Goal: Task Accomplishment & Management: Manage account settings

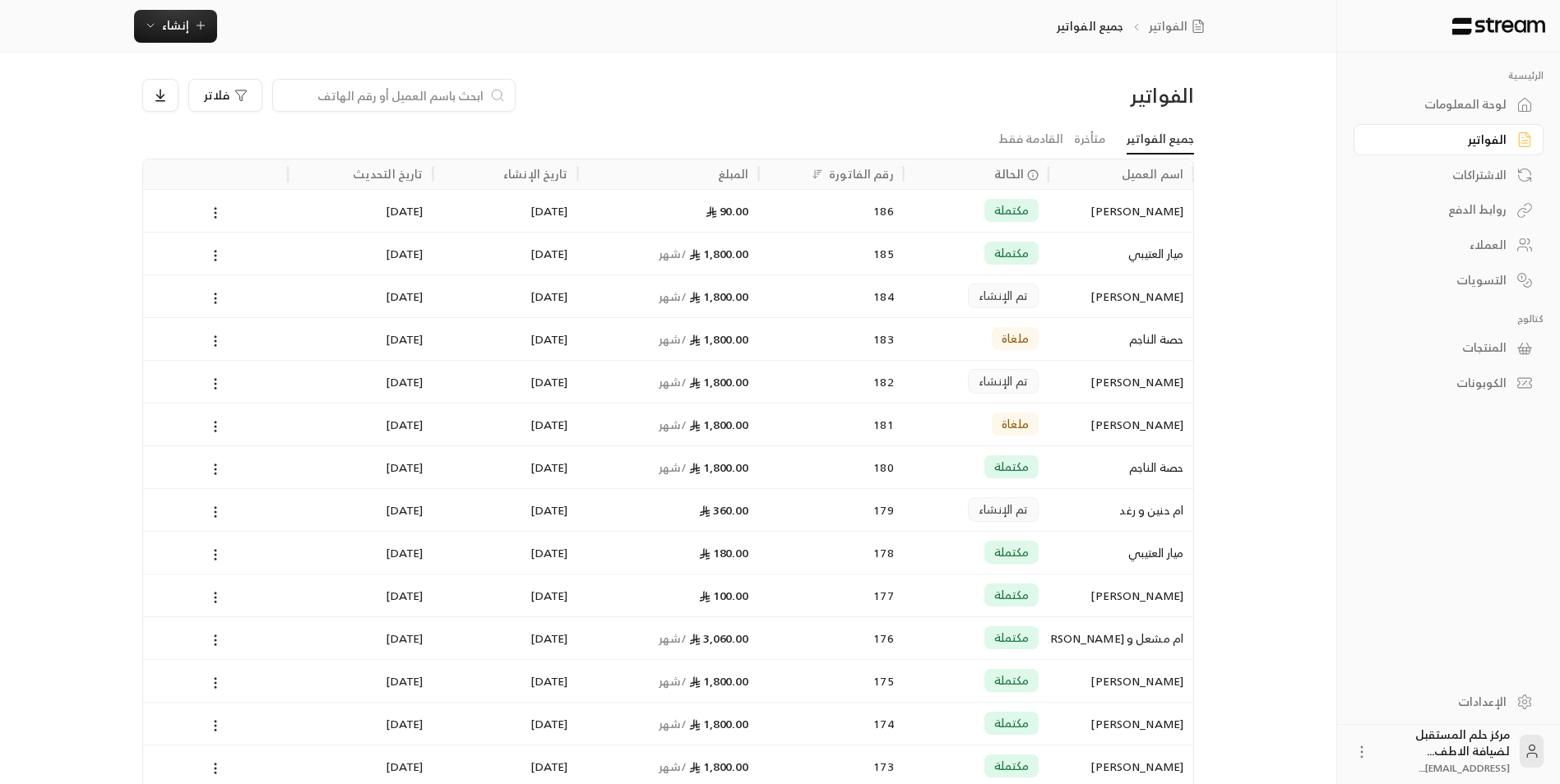
click at [465, 94] on input at bounding box center [383, 95] width 200 height 18
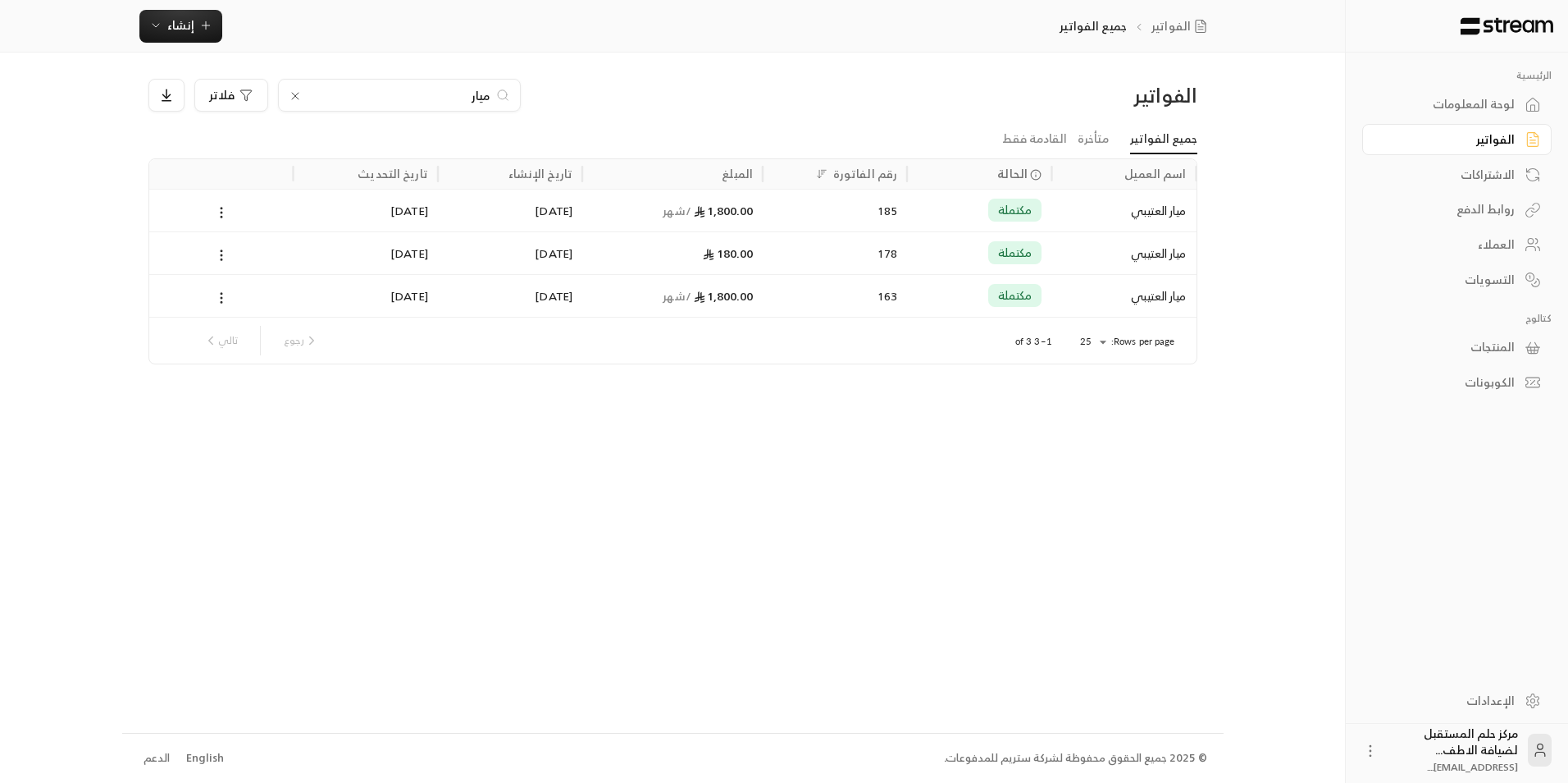
type input "ميار"
click at [978, 223] on div "مكتملة" at bounding box center [979, 211] width 125 height 42
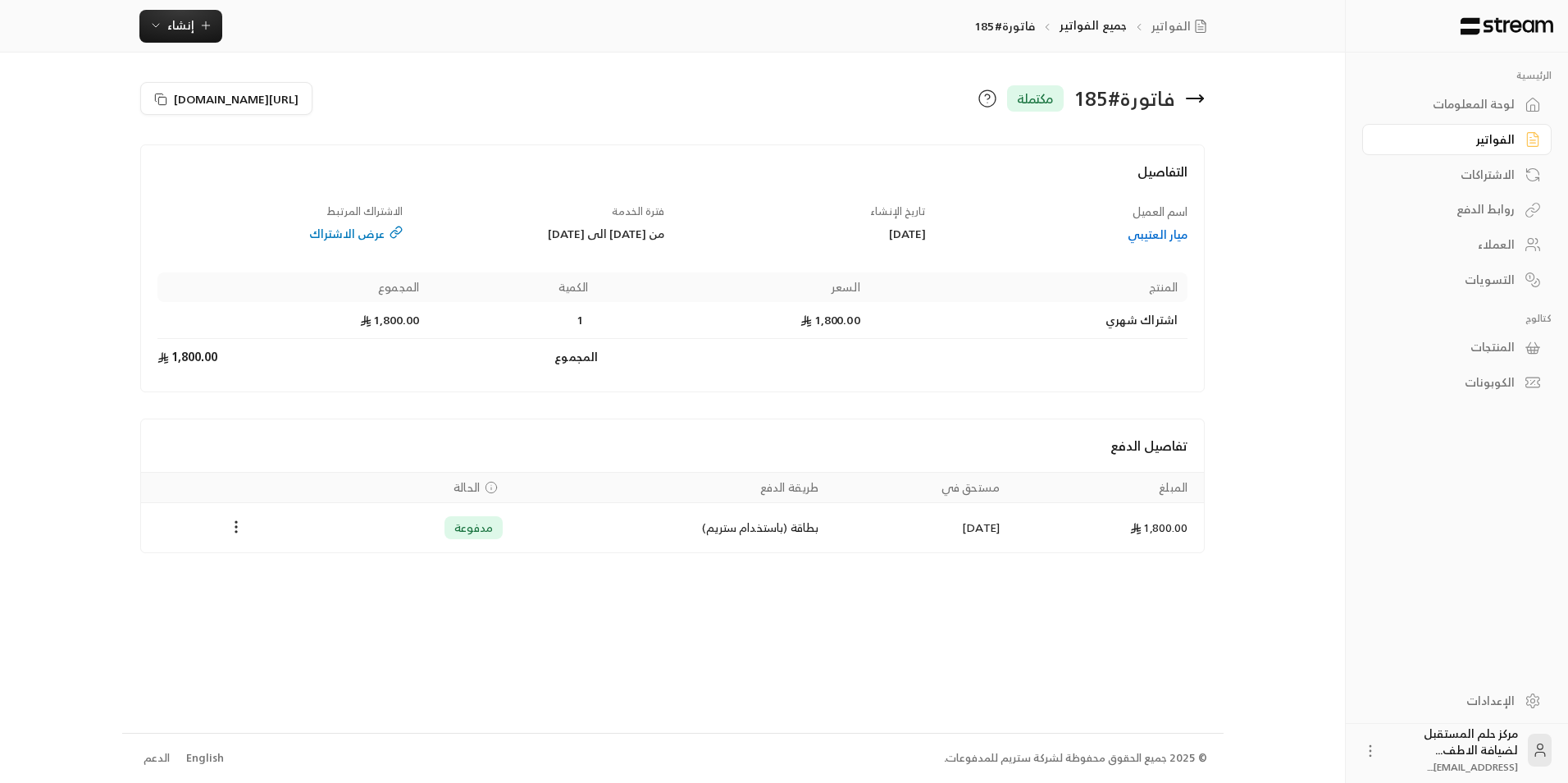
click at [1203, 103] on icon at bounding box center [1195, 99] width 20 height 20
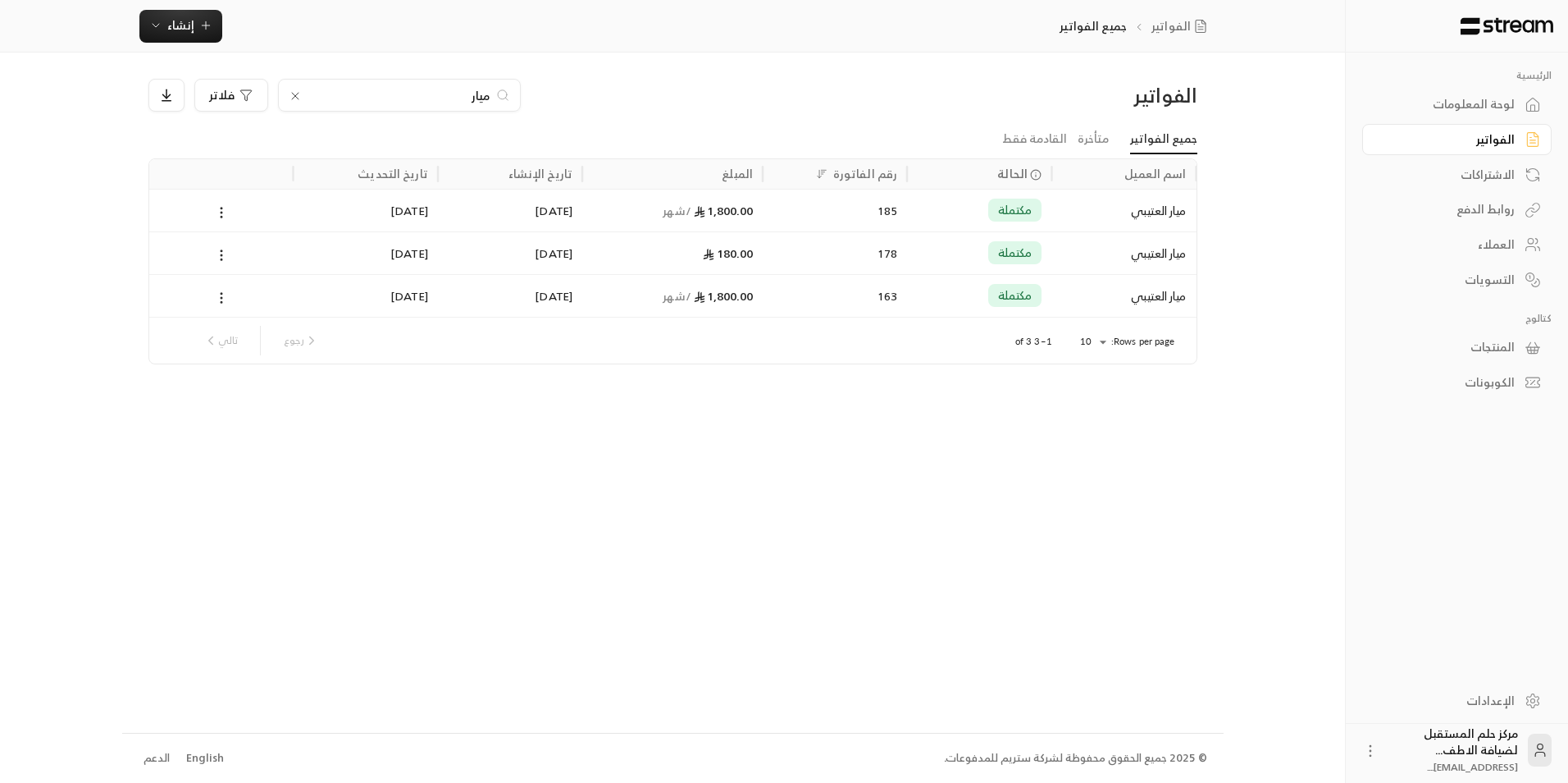
click at [310, 87] on input "ميار" at bounding box center [400, 95] width 182 height 18
type input "[PERSON_NAME]"
click at [294, 99] on icon at bounding box center [295, 95] width 13 height 13
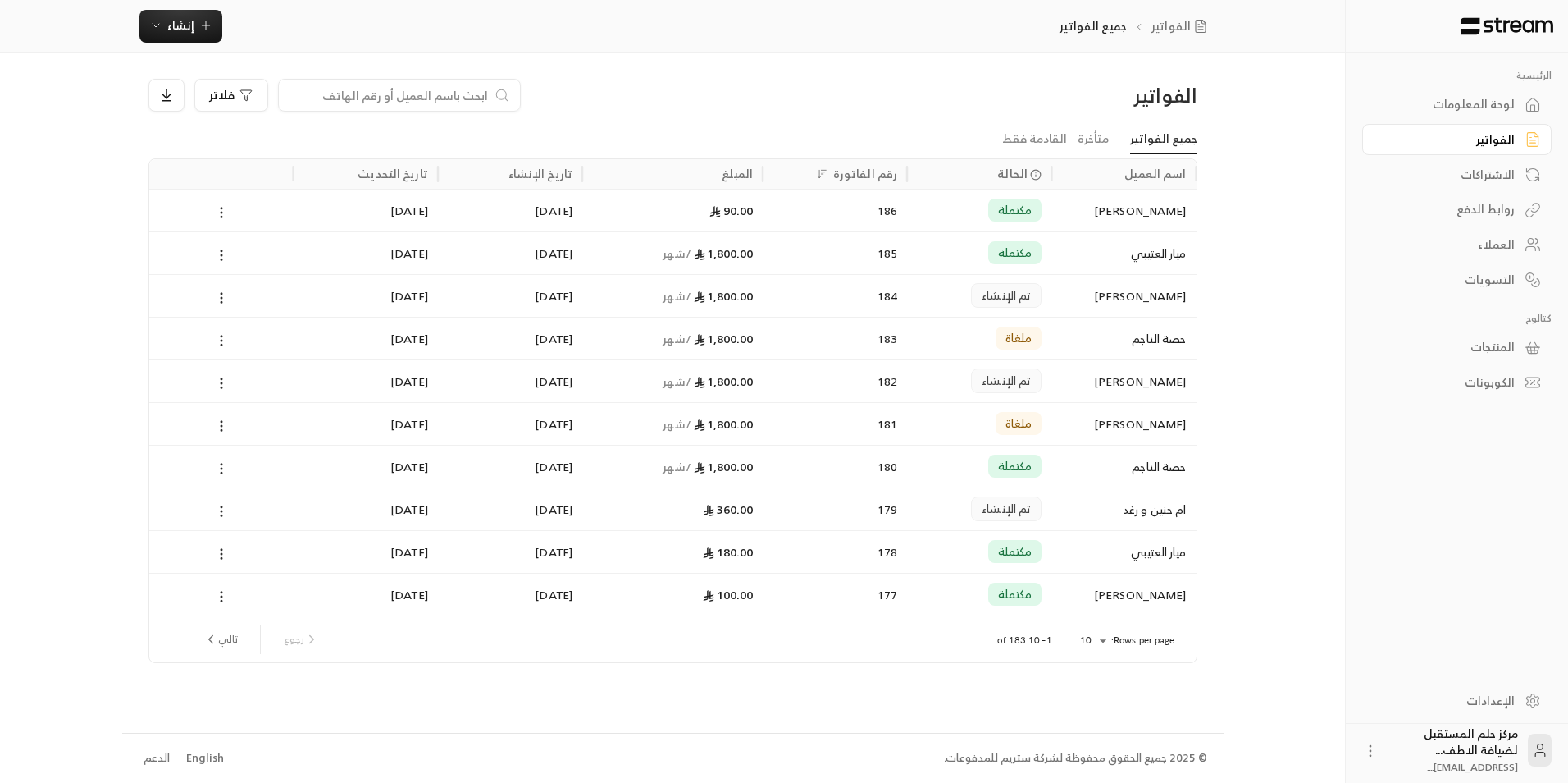
click at [302, 99] on input at bounding box center [389, 95] width 200 height 18
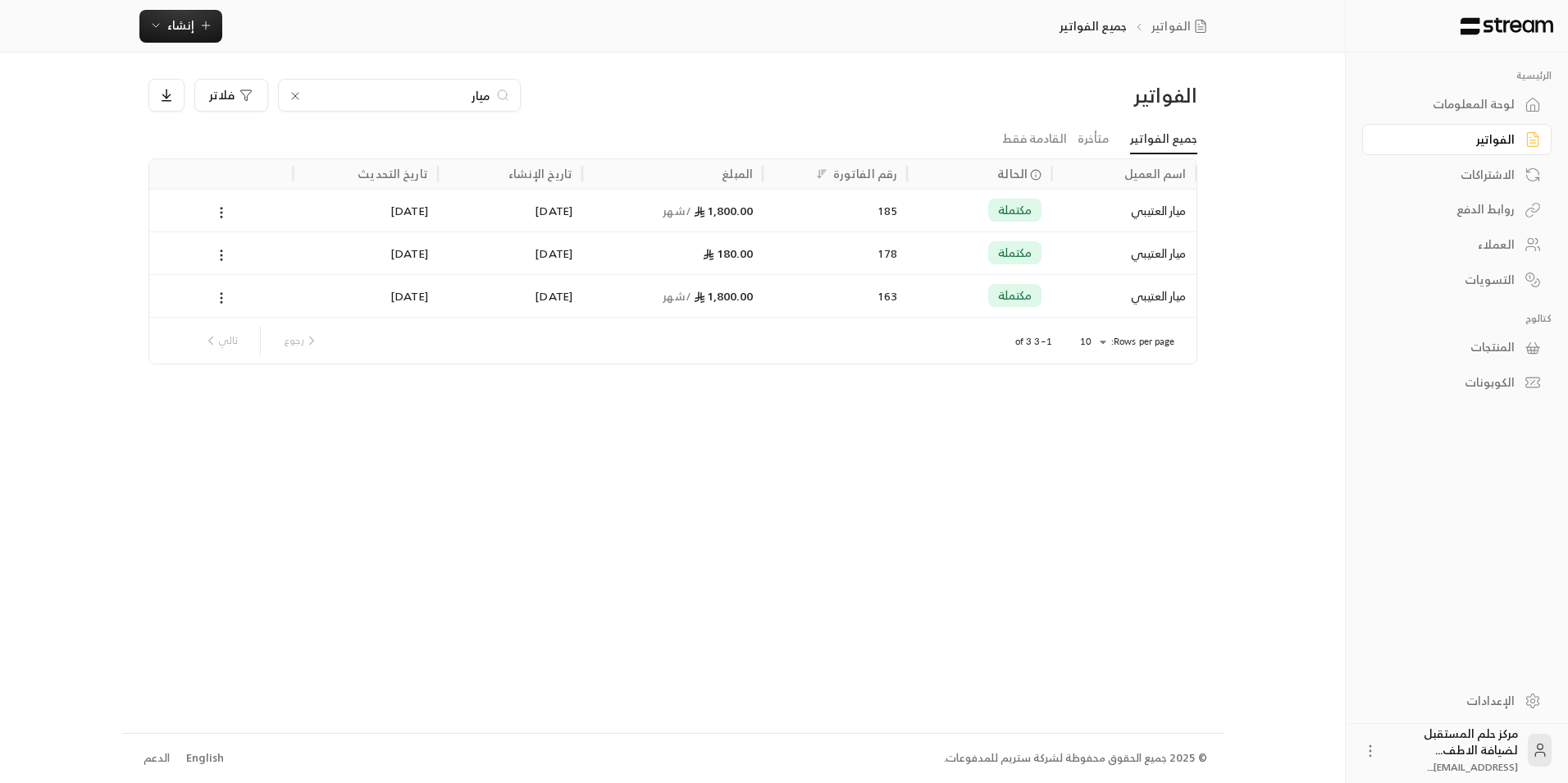
type input "ميار"
click at [291, 198] on div at bounding box center [222, 210] width 144 height 43
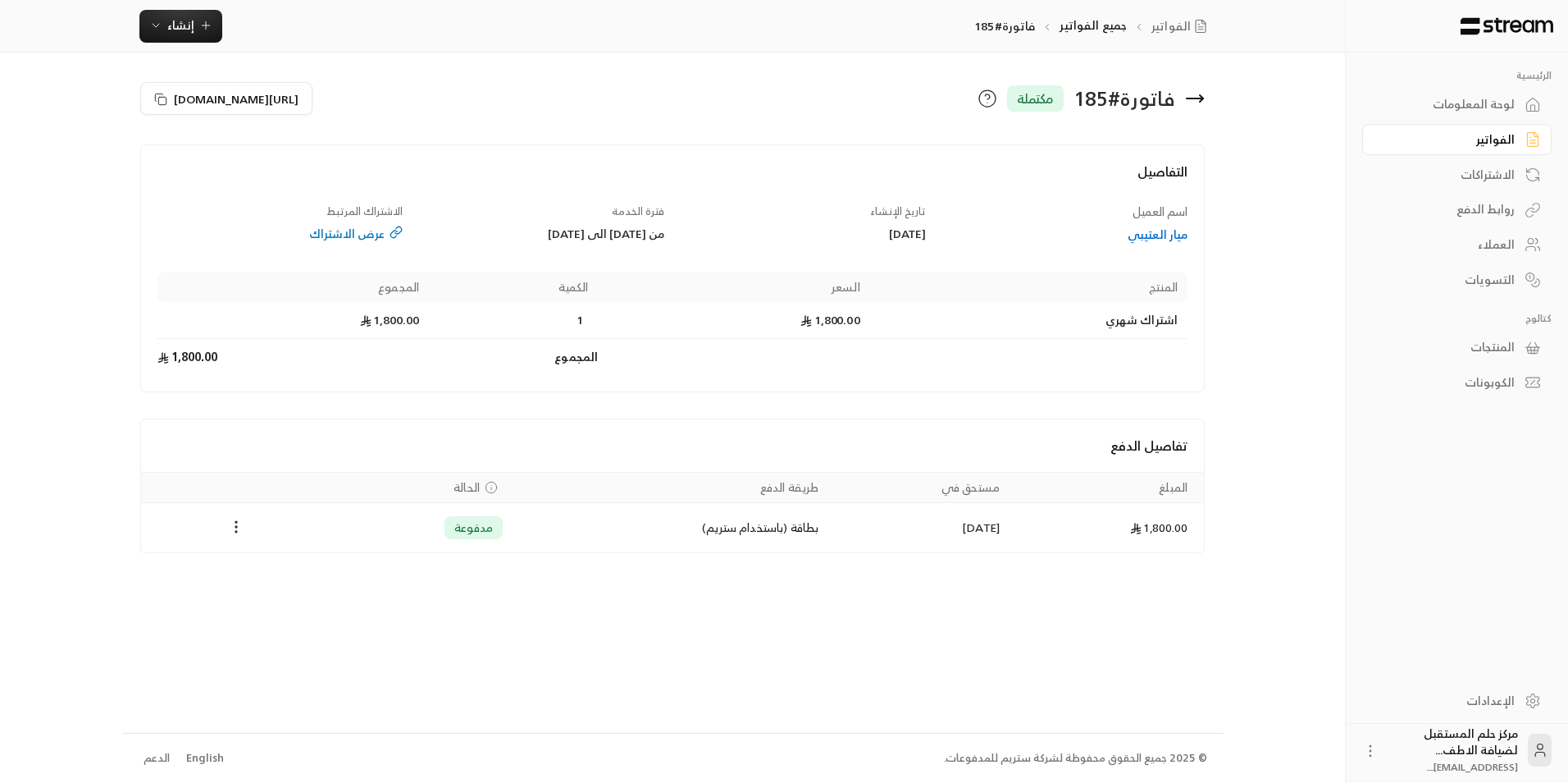
click at [1203, 106] on icon at bounding box center [1195, 99] width 20 height 20
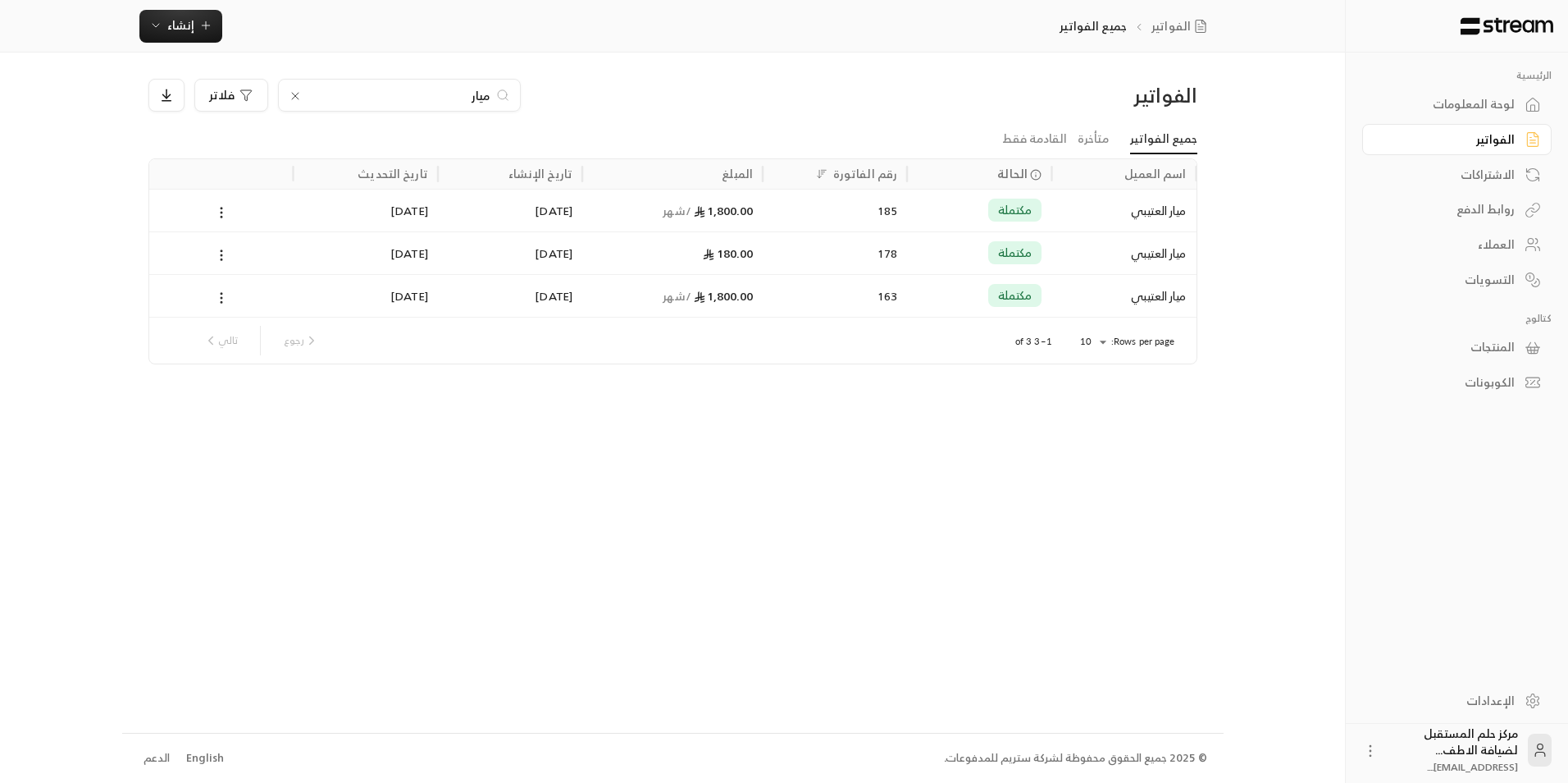
drag, startPoint x: 385, startPoint y: 88, endPoint x: 534, endPoint y: 89, distance: 149.0
click at [534, 89] on div "ميار فلاتر" at bounding box center [539, 95] width 783 height 33
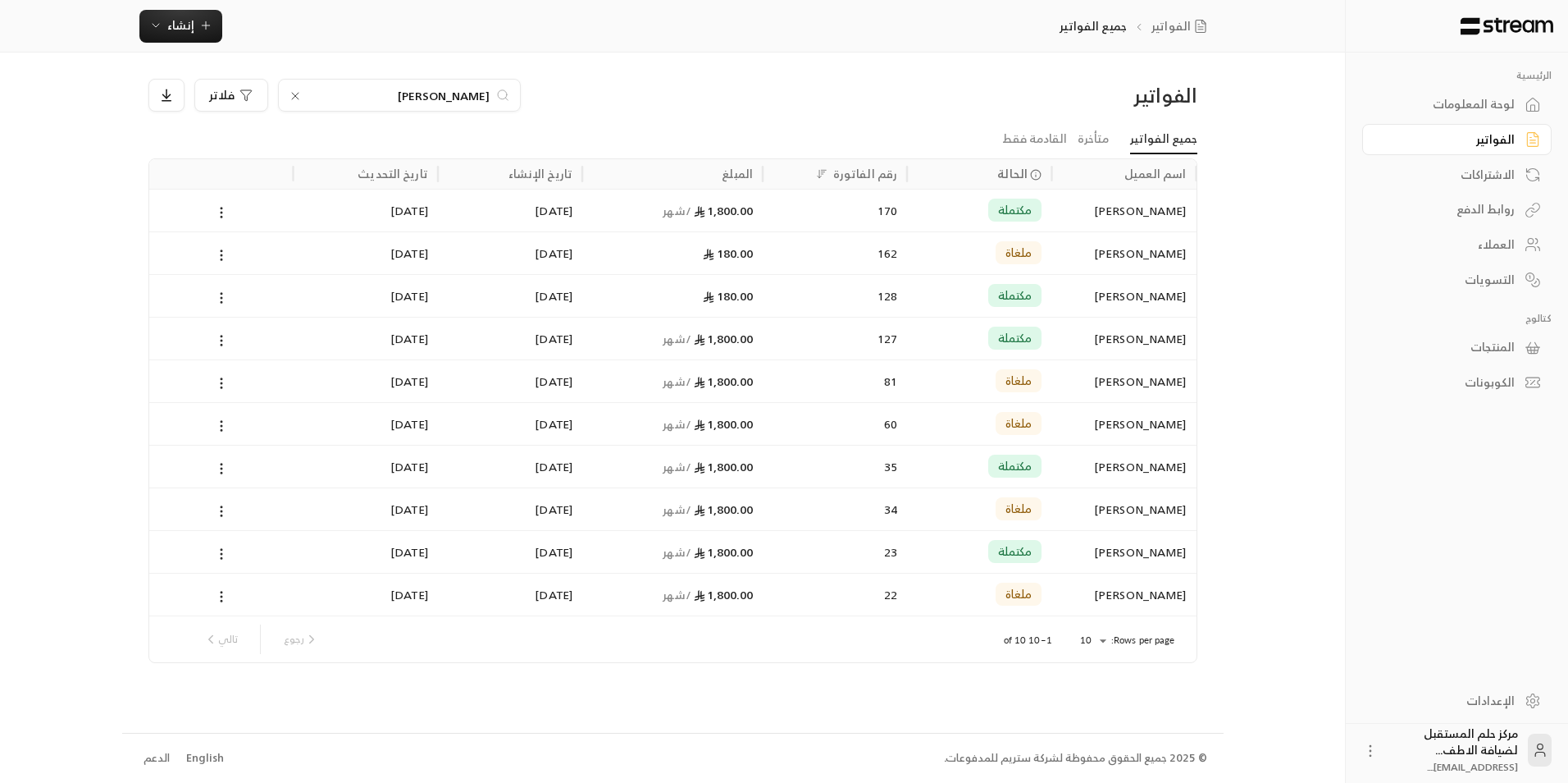
drag, startPoint x: 430, startPoint y: 96, endPoint x: 540, endPoint y: 101, distance: 110.1
click at [540, 101] on div "[PERSON_NAME]" at bounding box center [539, 95] width 783 height 33
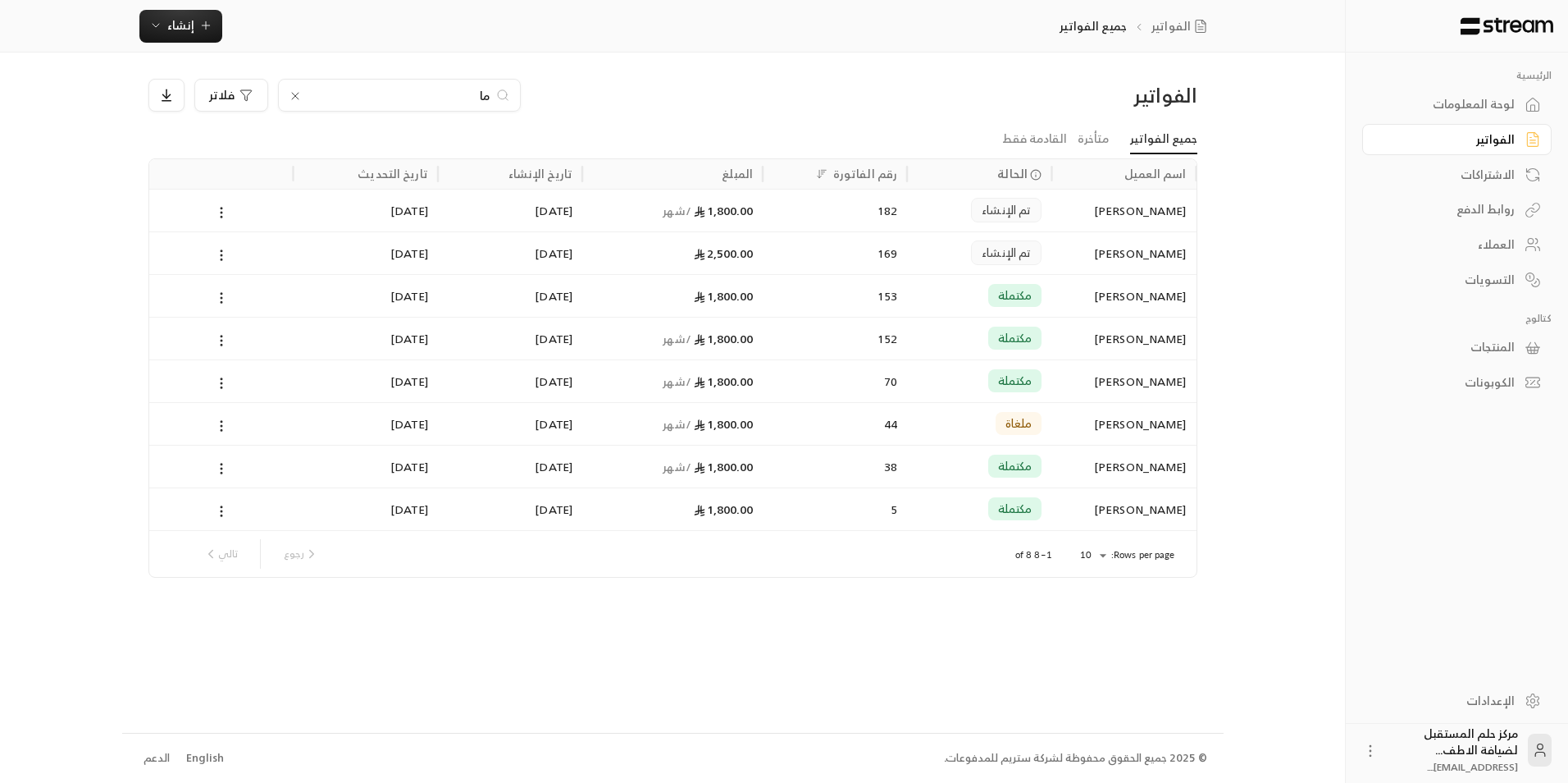
type input "م"
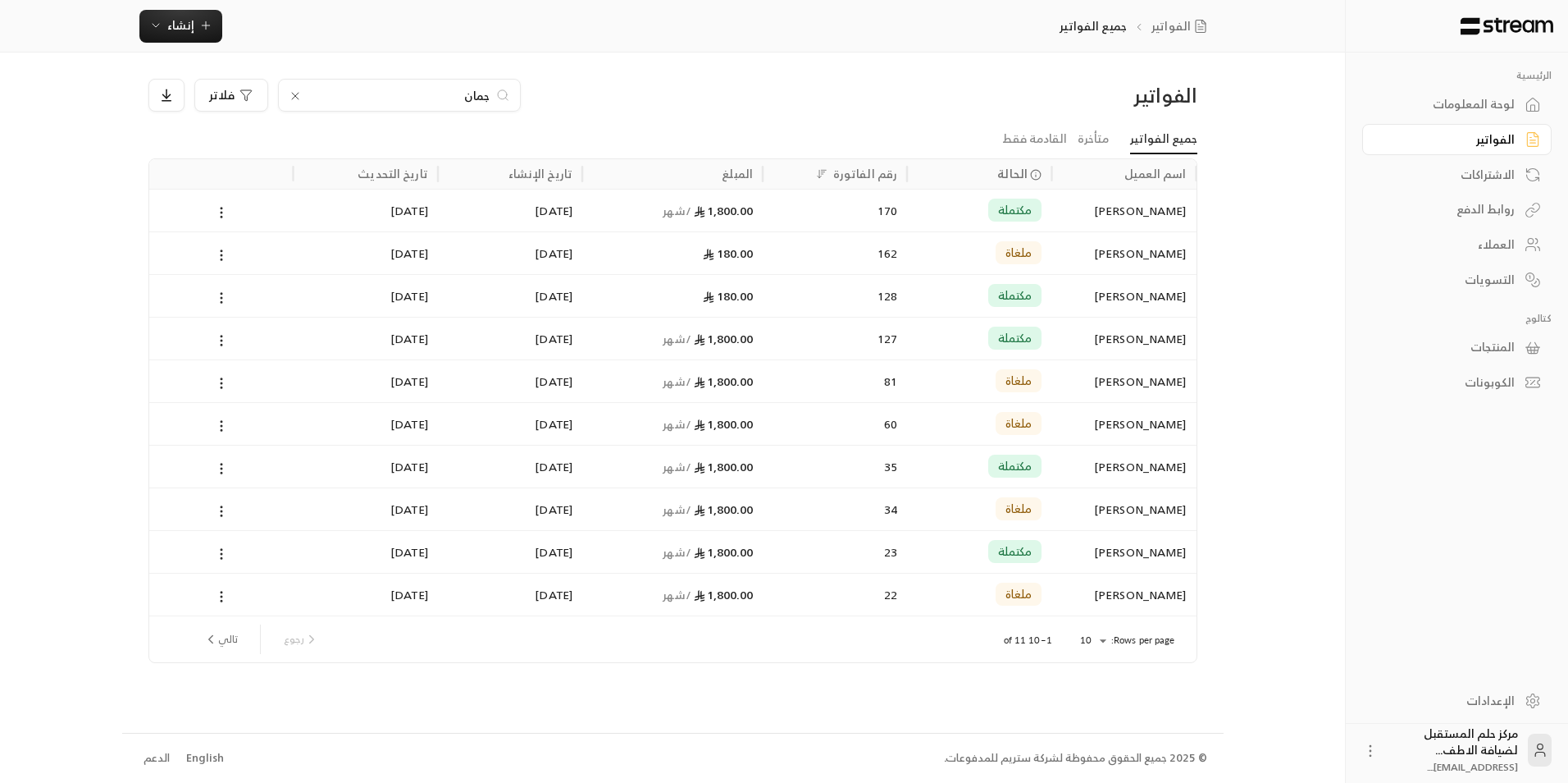
type input "جمان"
click at [913, 217] on div "مكتملة" at bounding box center [979, 210] width 144 height 43
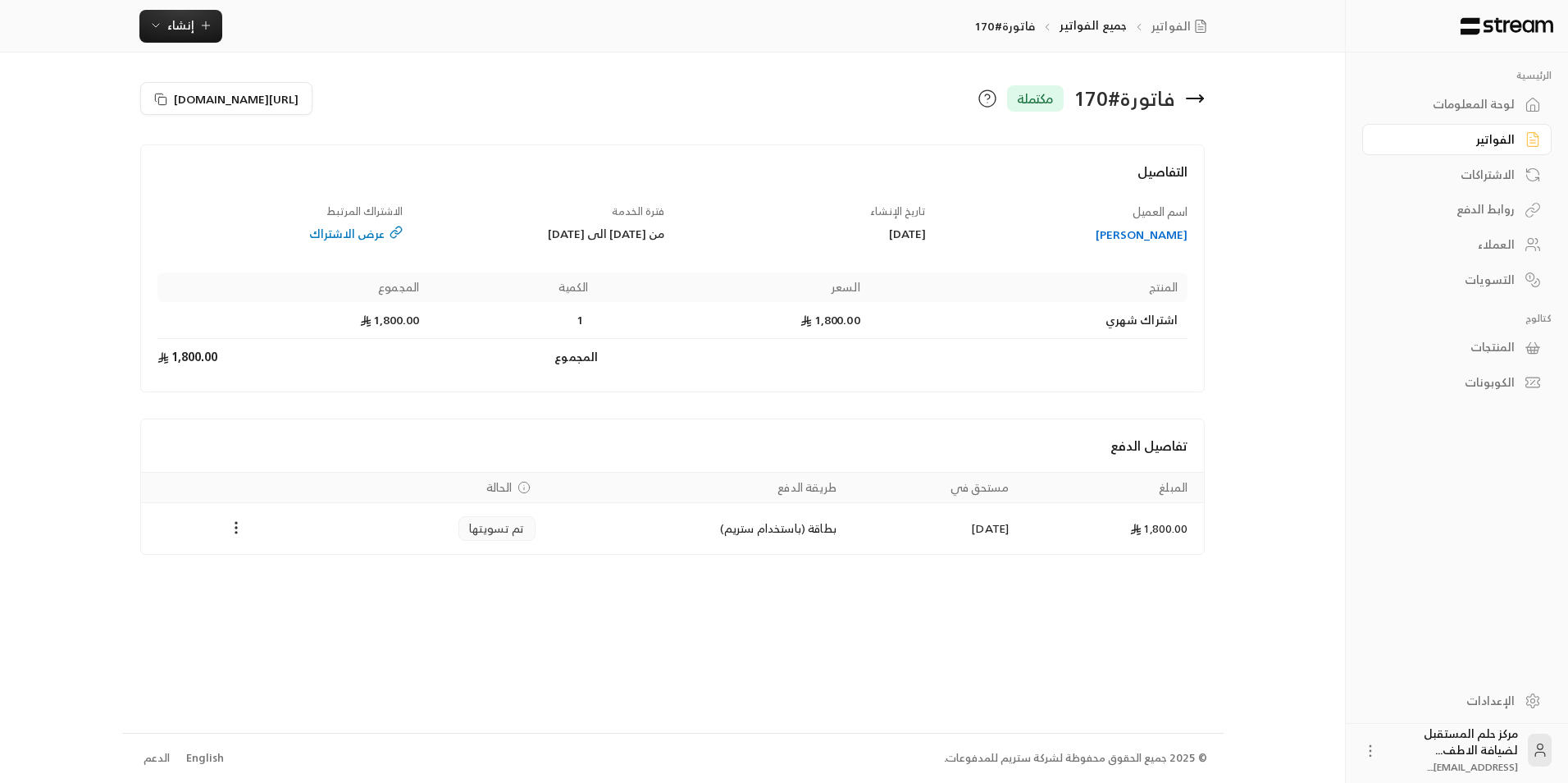
click at [1202, 107] on icon at bounding box center [1195, 99] width 20 height 20
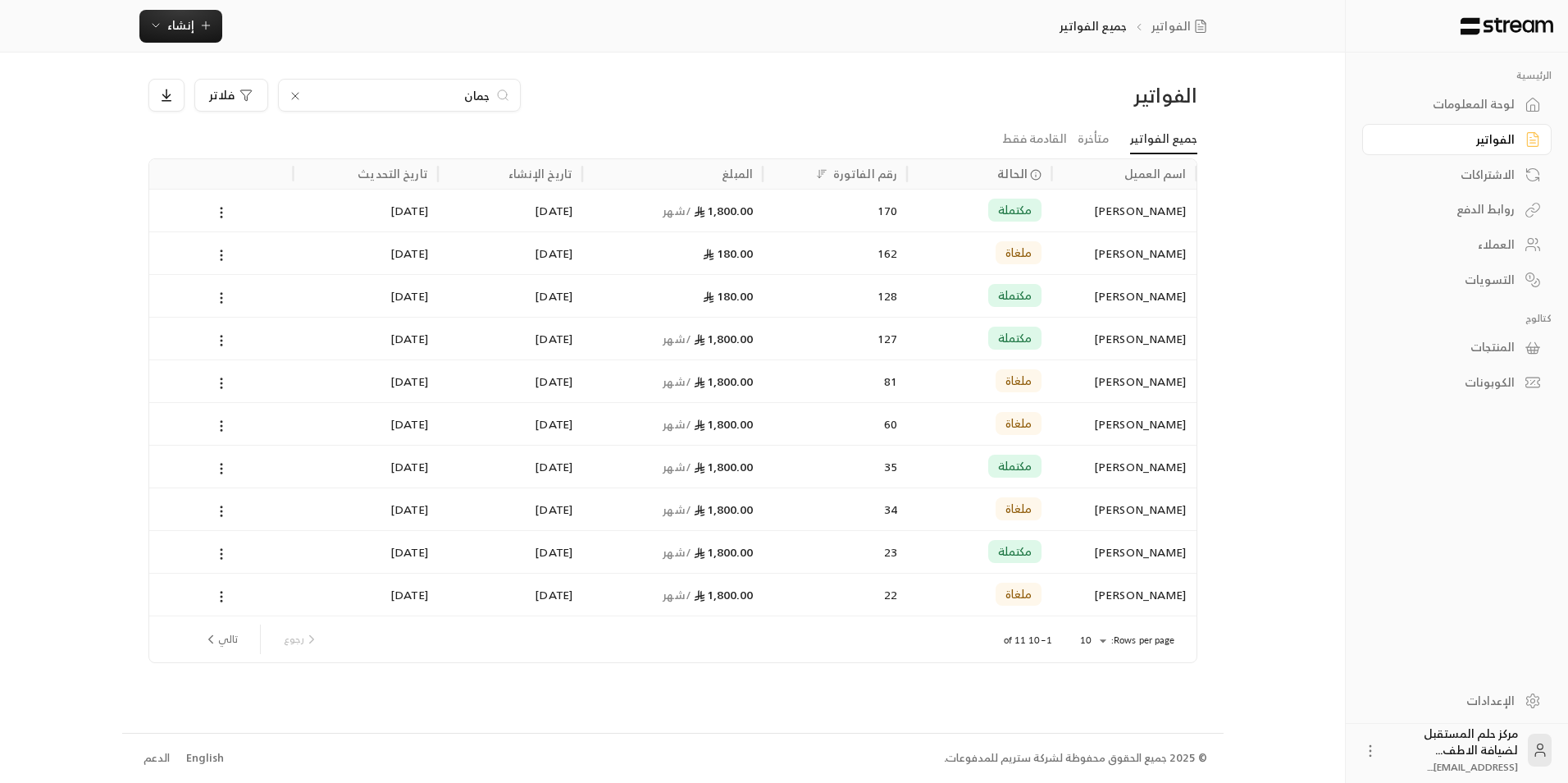
drag, startPoint x: 457, startPoint y: 92, endPoint x: 631, endPoint y: 91, distance: 174.0
click at [631, 91] on div "جمان فلاتر" at bounding box center [539, 95] width 783 height 33
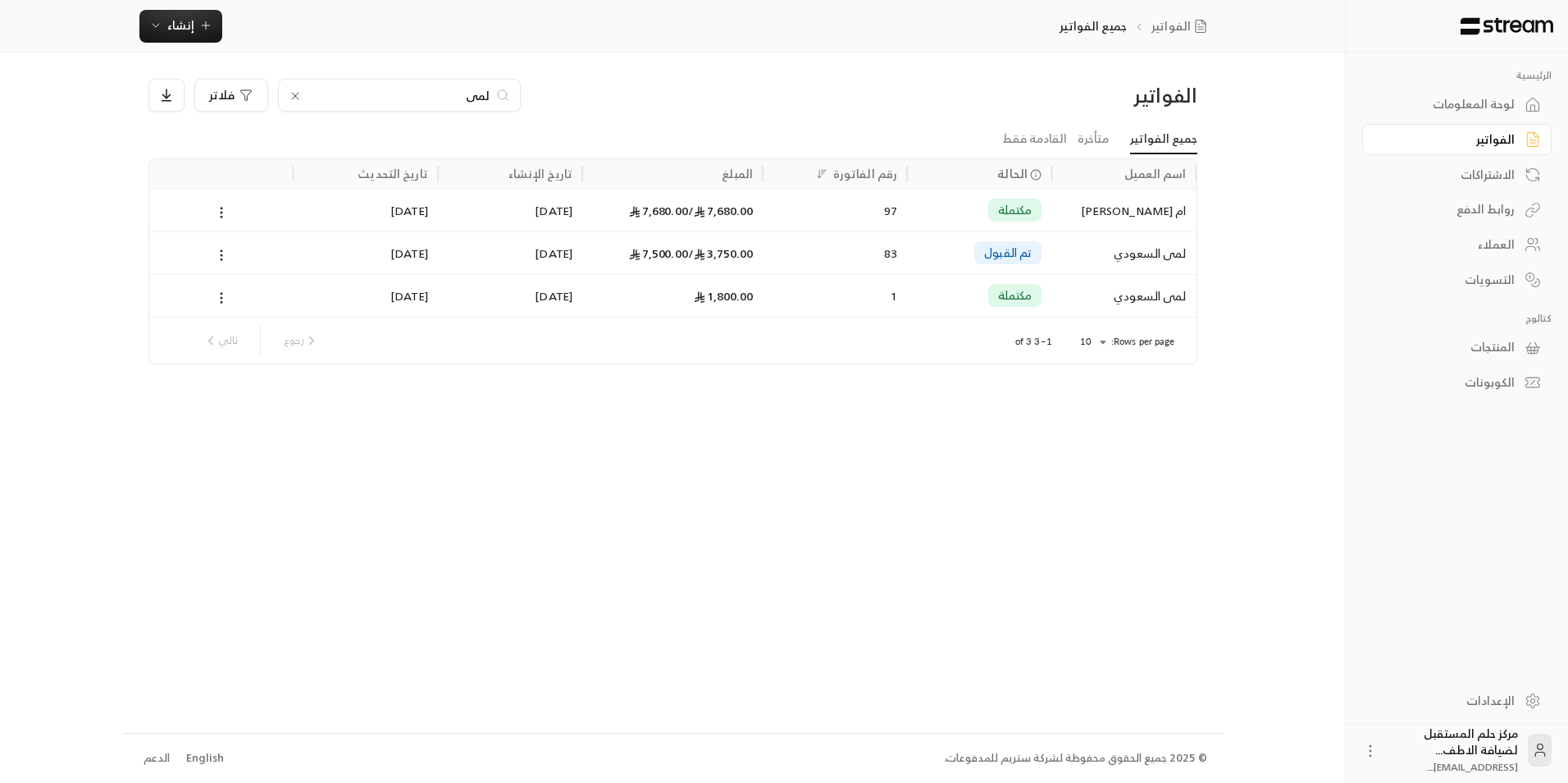
type input "لمى"
click at [732, 233] on div "3,750.00 / 7,500.00" at bounding box center [673, 253] width 161 height 42
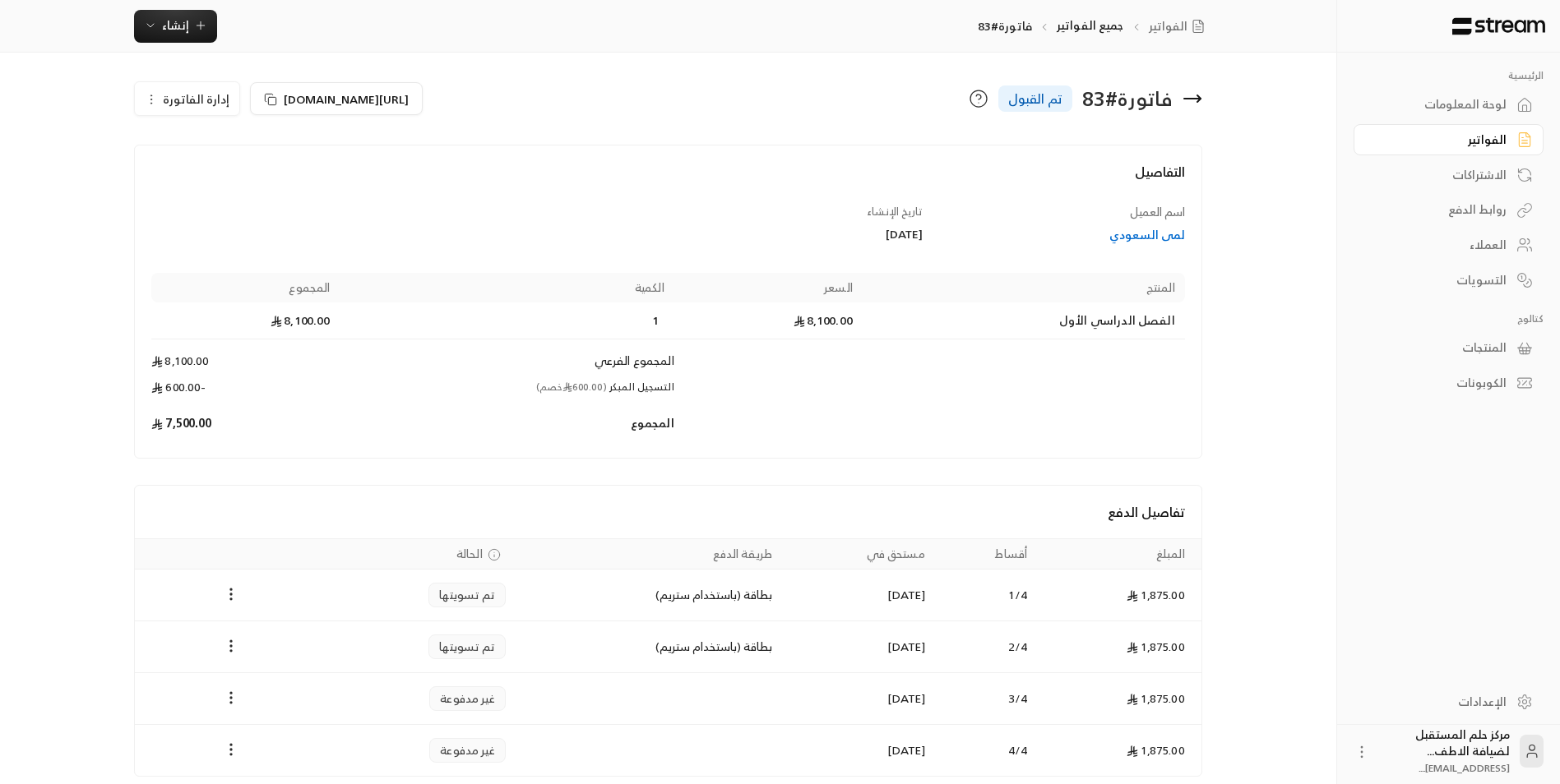
click at [1192, 94] on icon at bounding box center [1192, 99] width 20 height 20
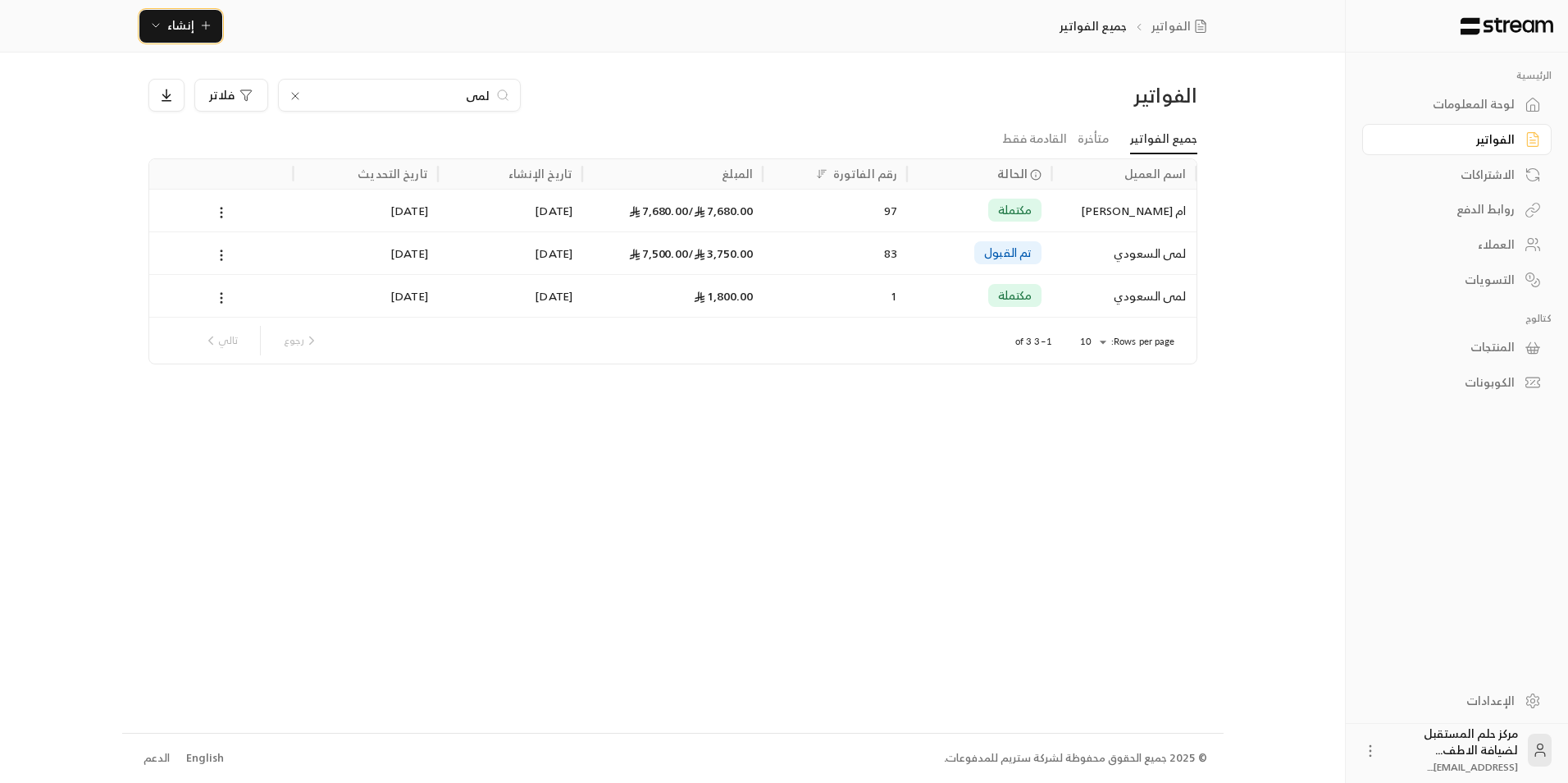
click at [175, 22] on span "إنشاء" at bounding box center [180, 25] width 27 height 21
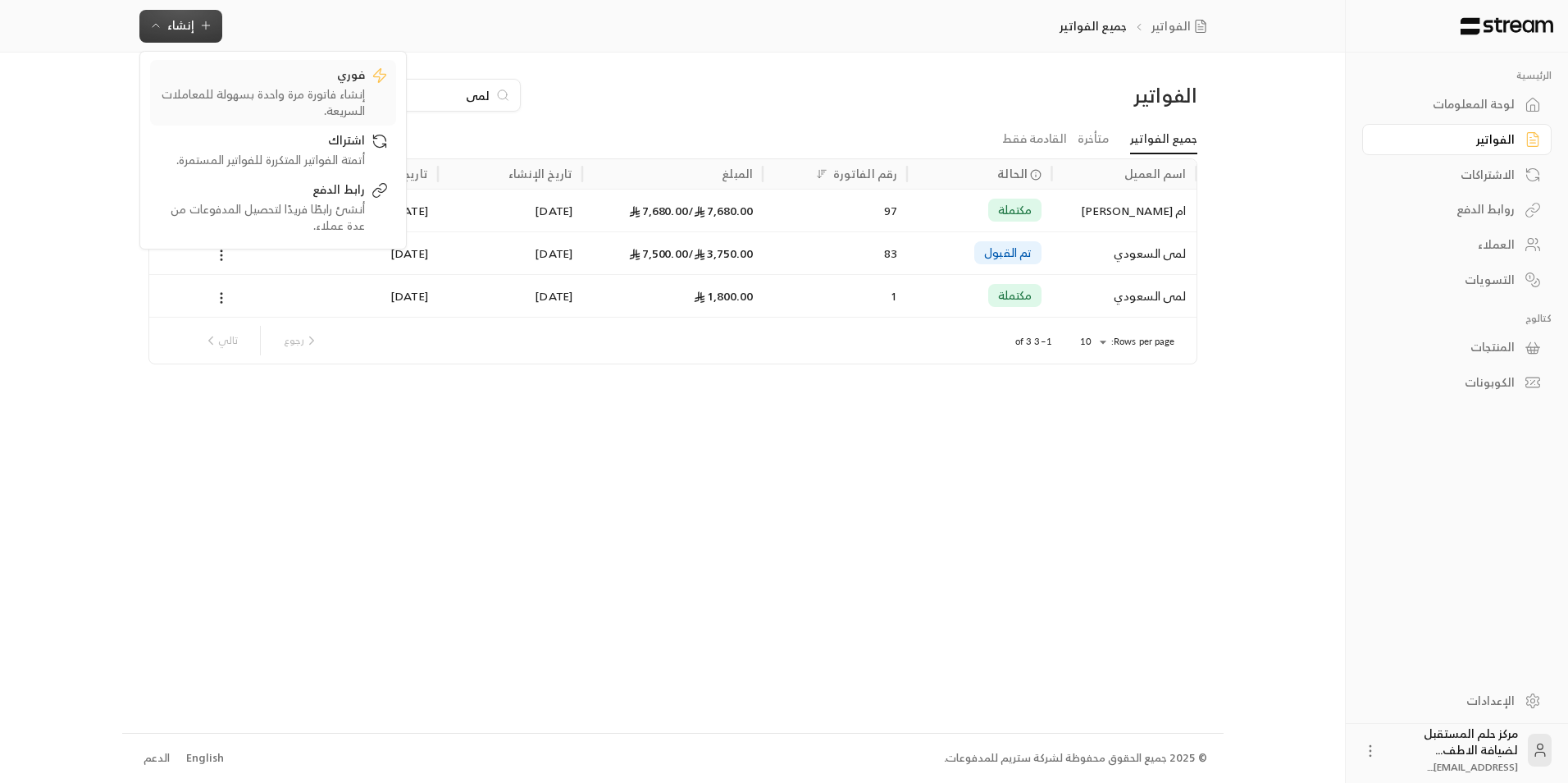
click at [199, 79] on div "فوري" at bounding box center [261, 76] width 207 height 20
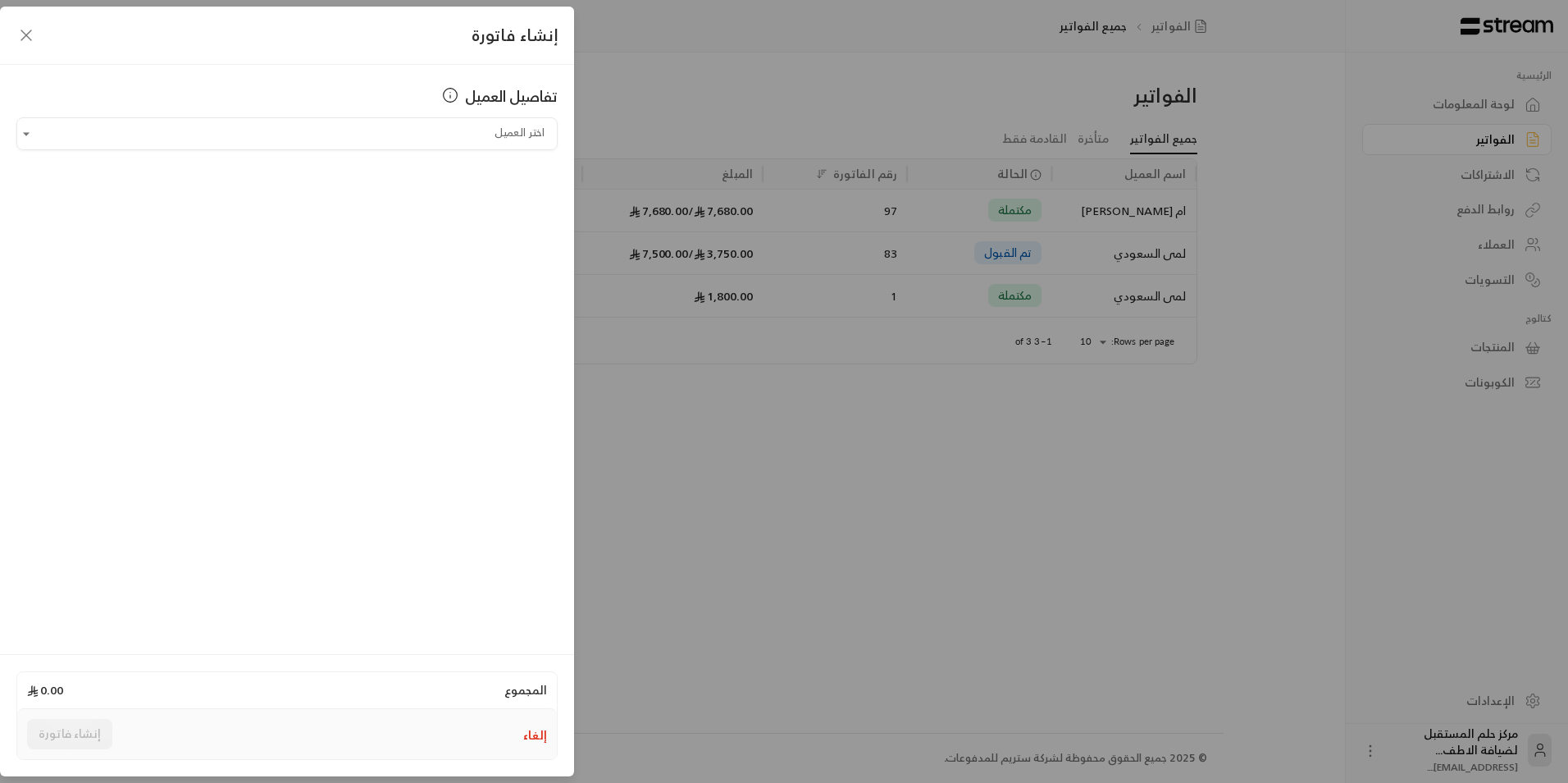
click at [30, 32] on icon "button" at bounding box center [27, 36] width 10 height 10
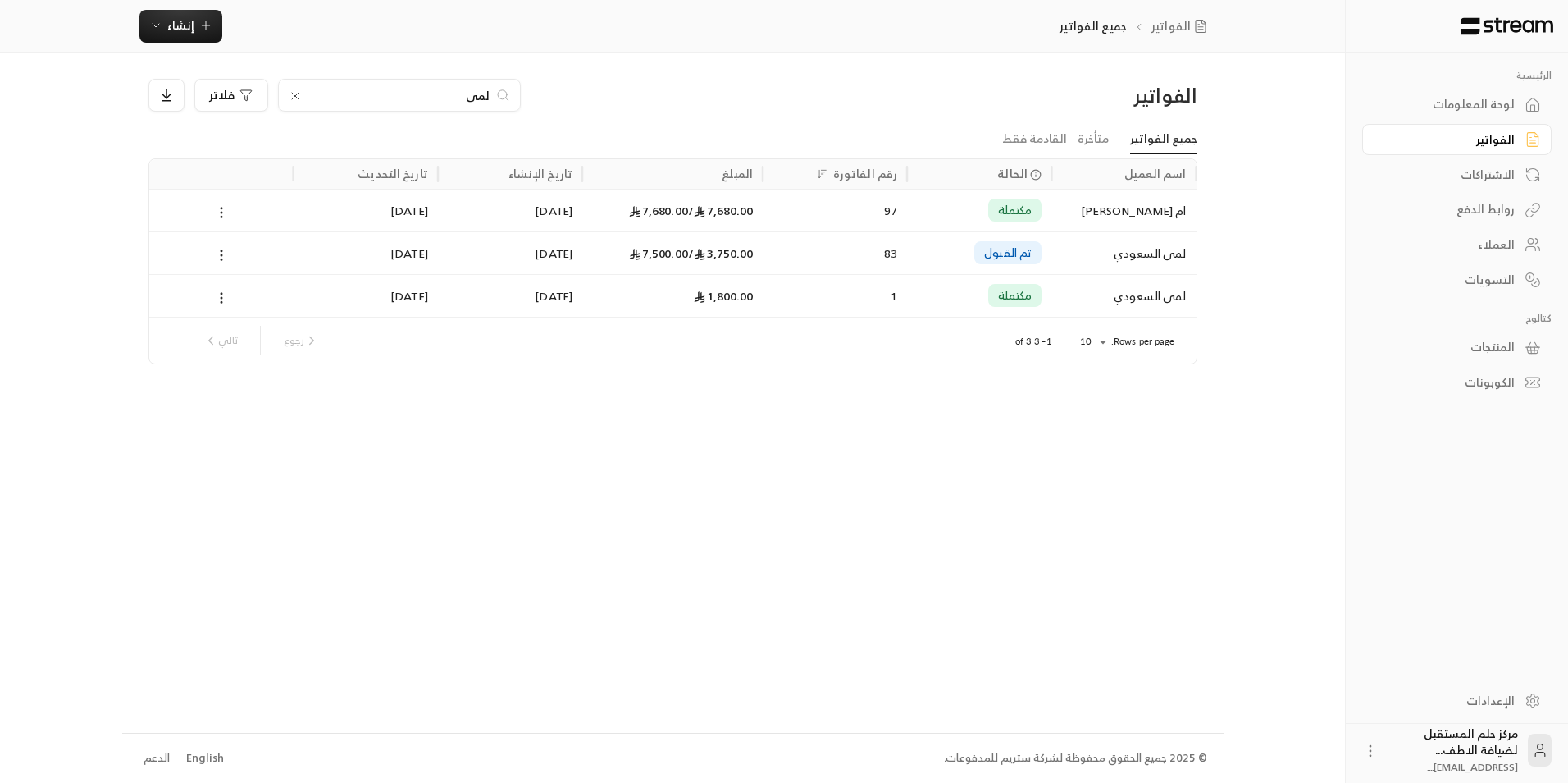
click at [321, 80] on div "لمى" at bounding box center [399, 95] width 242 height 33
drag, startPoint x: 337, startPoint y: 94, endPoint x: 530, endPoint y: 138, distance: 198.0
click at [530, 138] on div "الفواتير لمى فلاتر جميع الفواتير متأخرة القادمة فقط اسم العميل الحالة رقم الفات…" at bounding box center [673, 222] width 1050 height 286
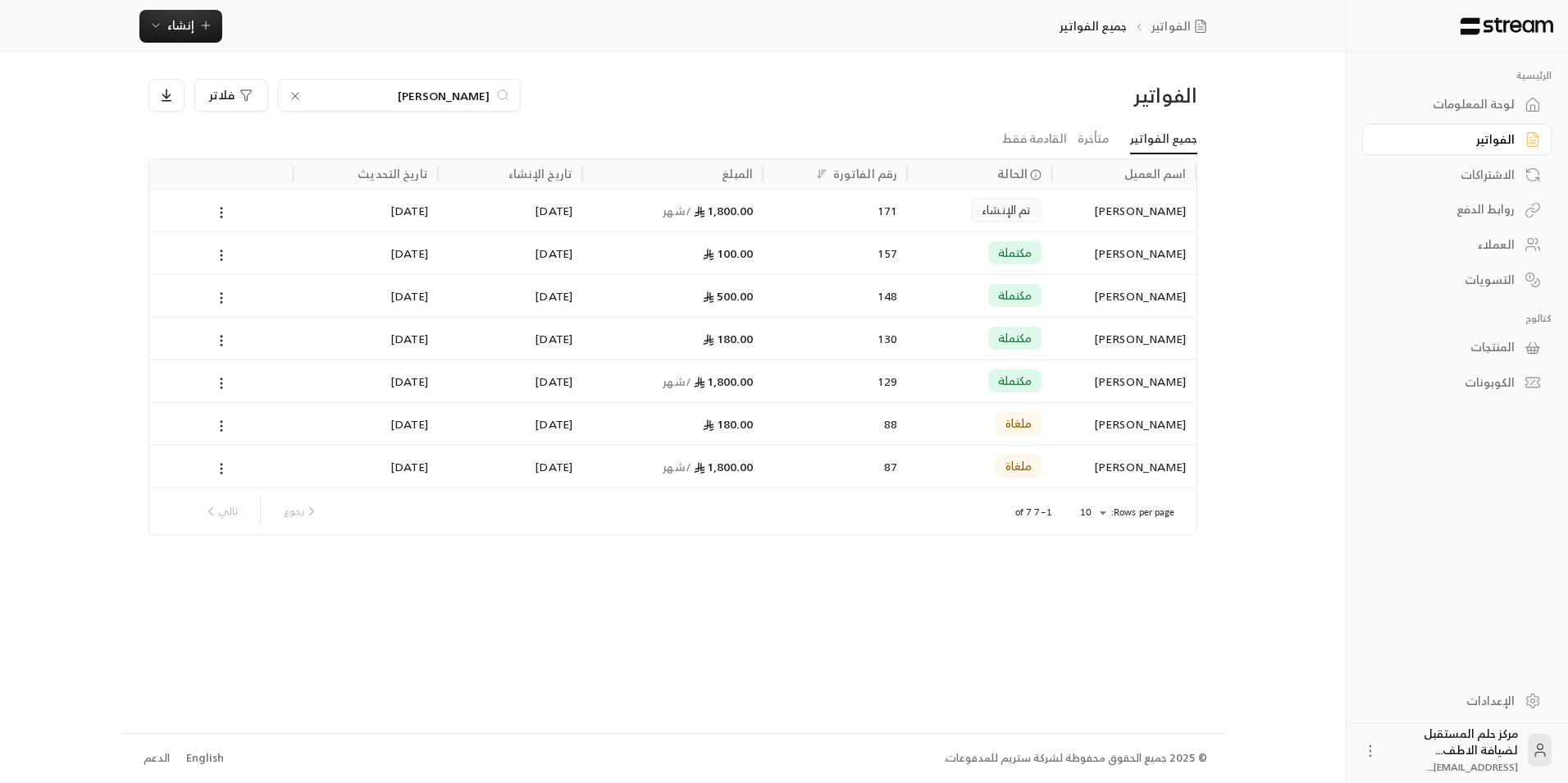
type input "[PERSON_NAME]"
click at [294, 377] on div "[DATE]" at bounding box center [366, 380] width 144 height 43
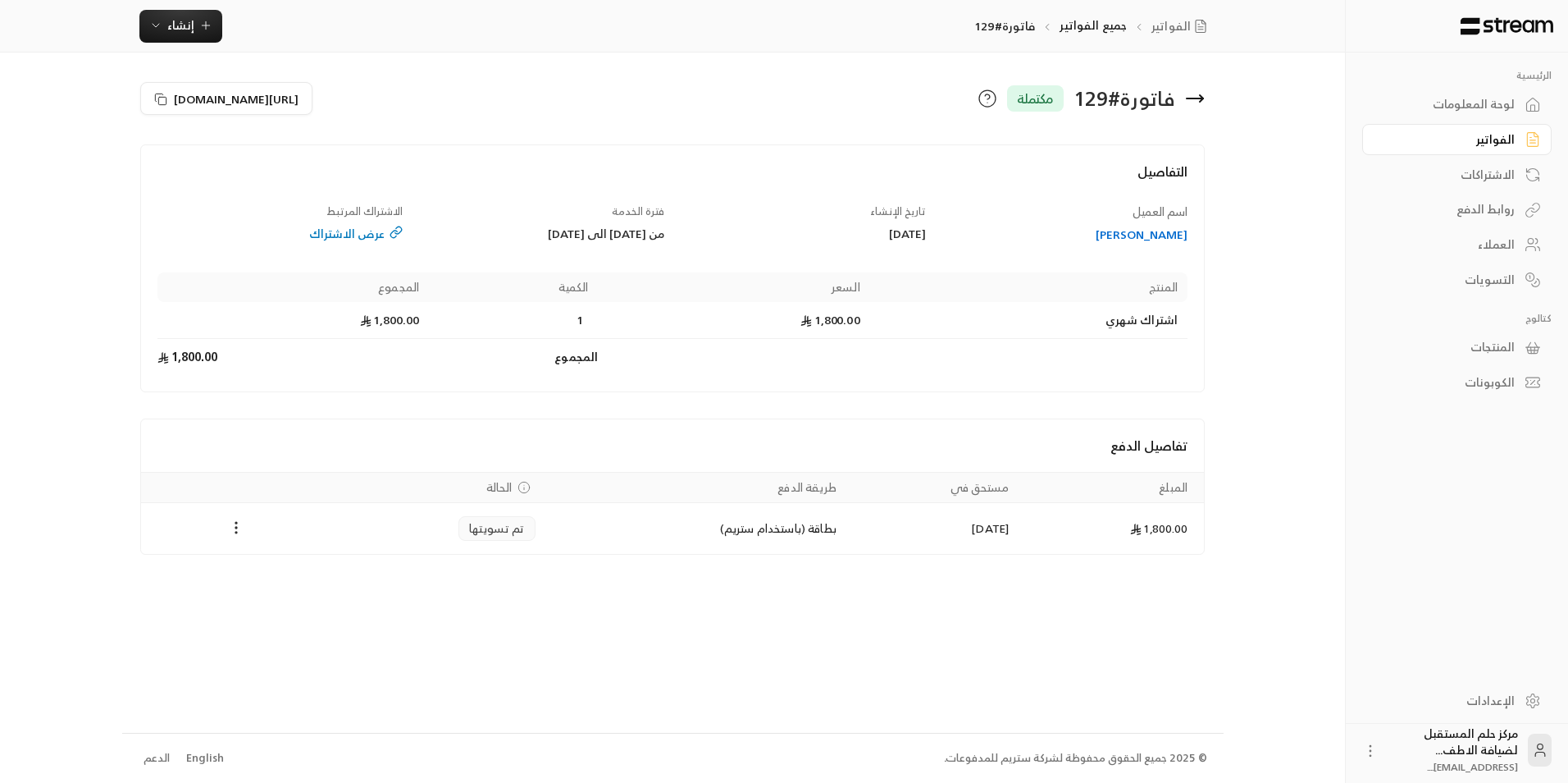
click at [1201, 105] on icon at bounding box center [1195, 99] width 20 height 20
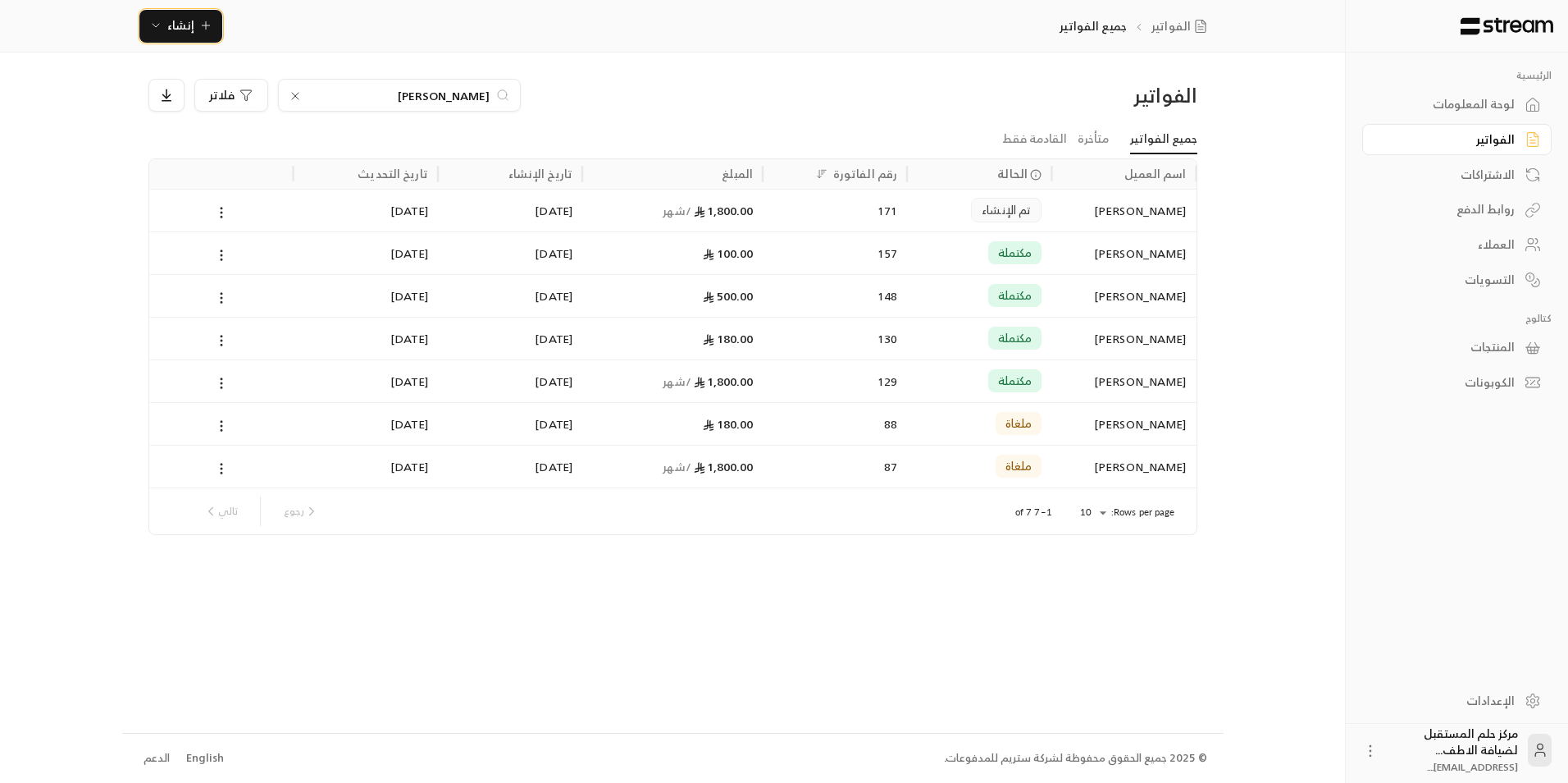
click at [186, 32] on span "إنشاء" at bounding box center [180, 25] width 27 height 21
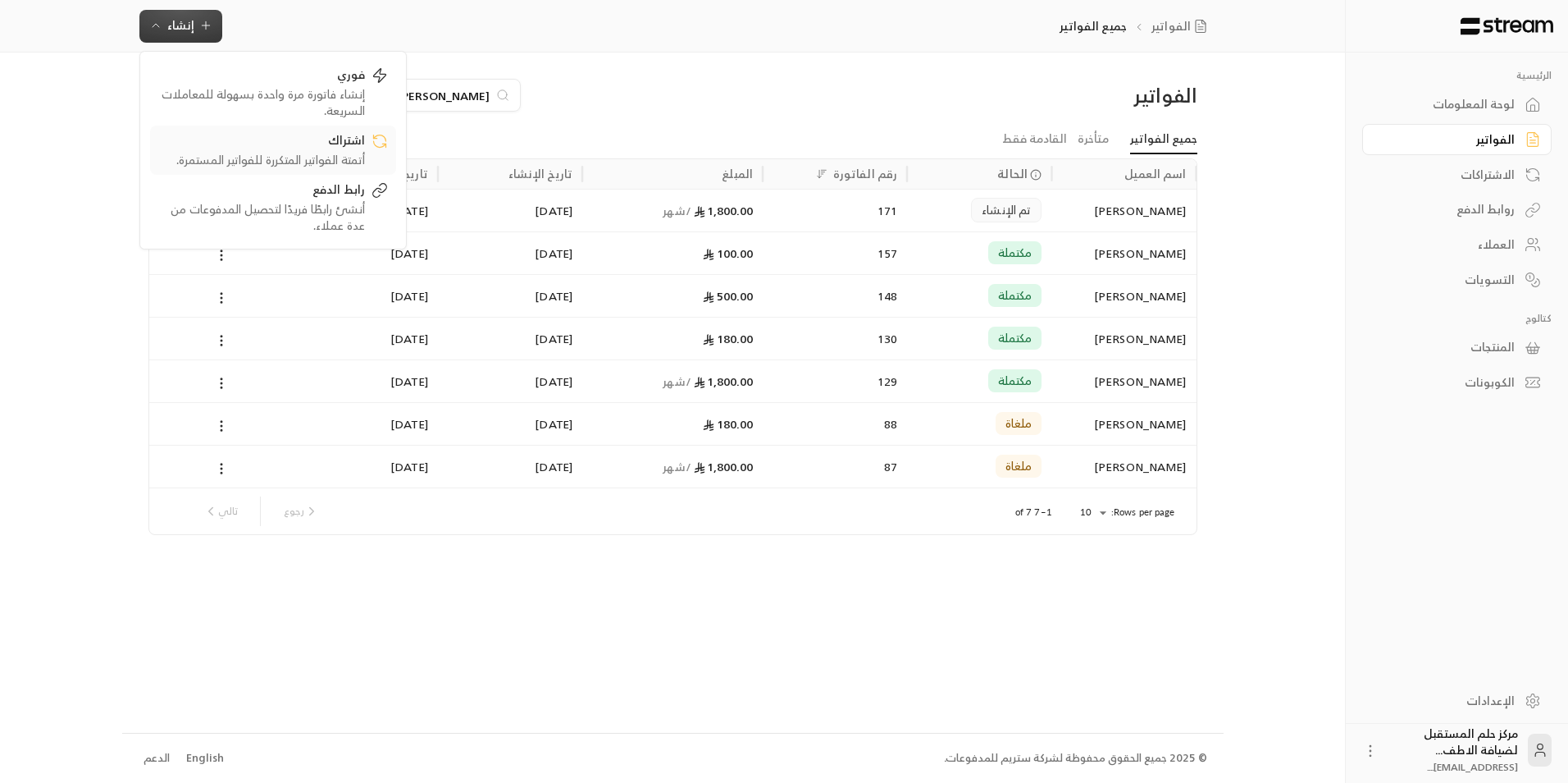
click at [214, 129] on link "اشتراك أتمتة الفواتير المتكررة للفواتير المستمرة." at bounding box center [273, 150] width 246 height 49
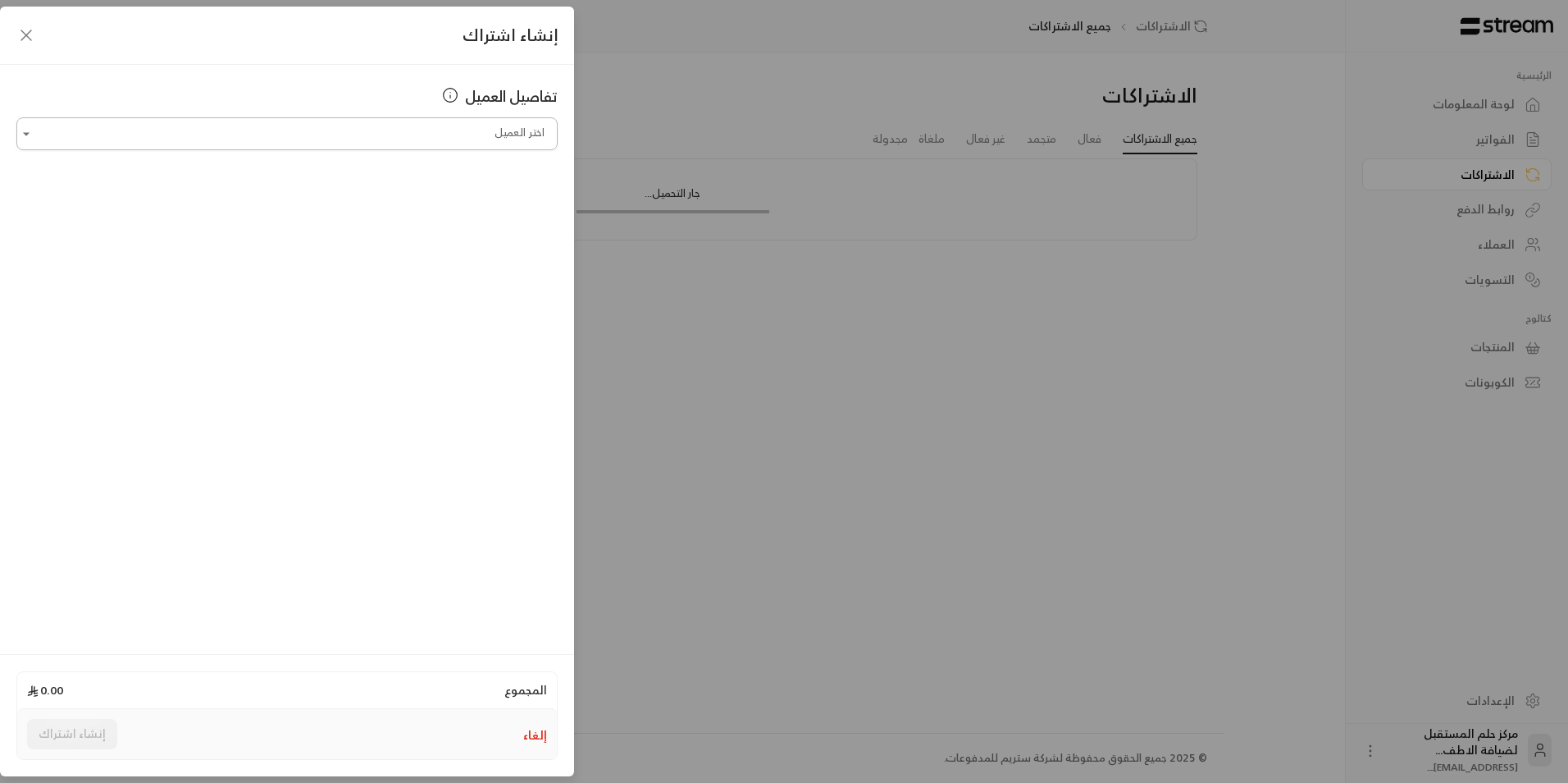
click at [507, 128] on input "اختر العميل" at bounding box center [287, 134] width 541 height 29
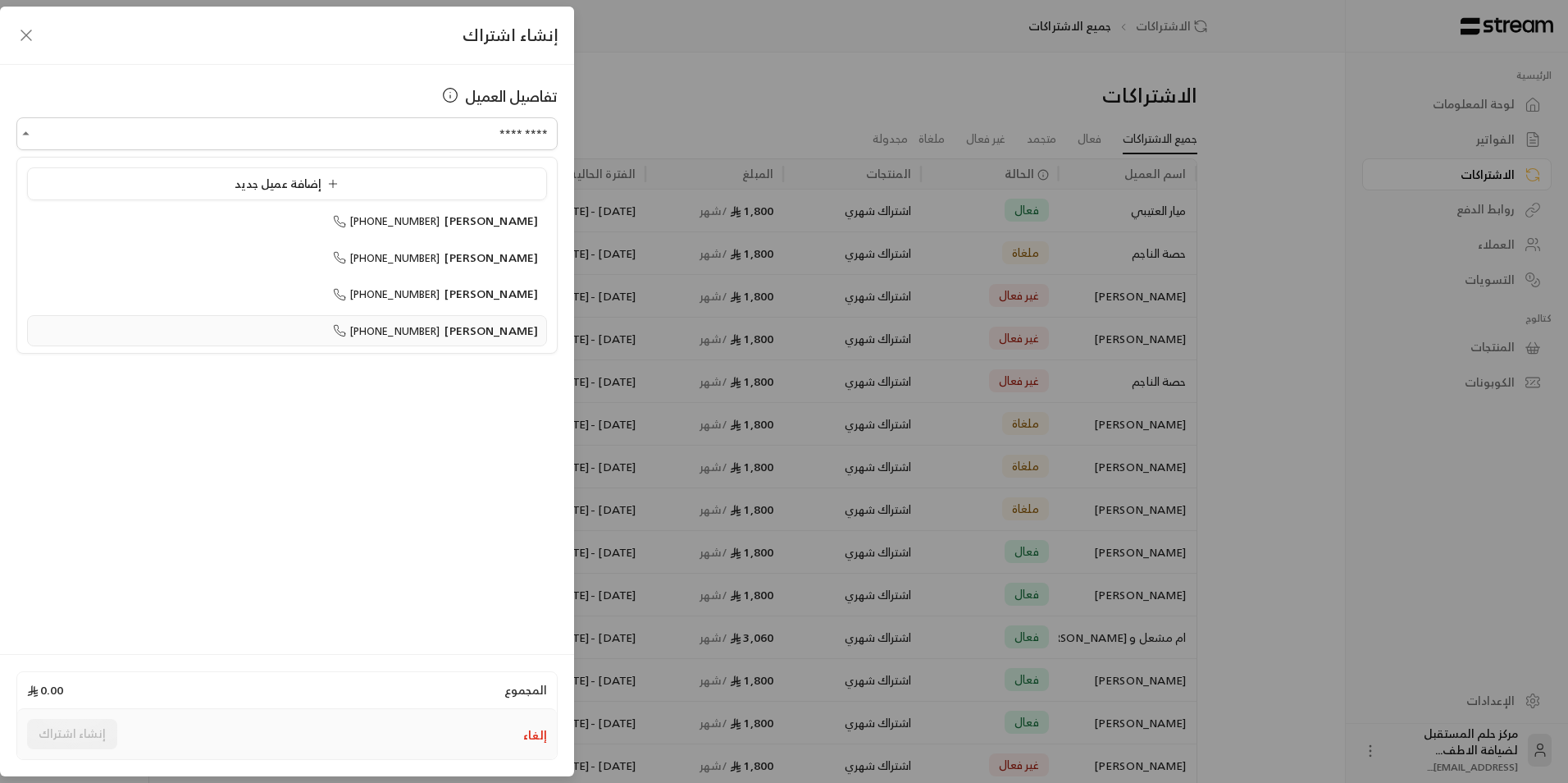
click at [480, 334] on span "[PERSON_NAME]" at bounding box center [491, 330] width 94 height 21
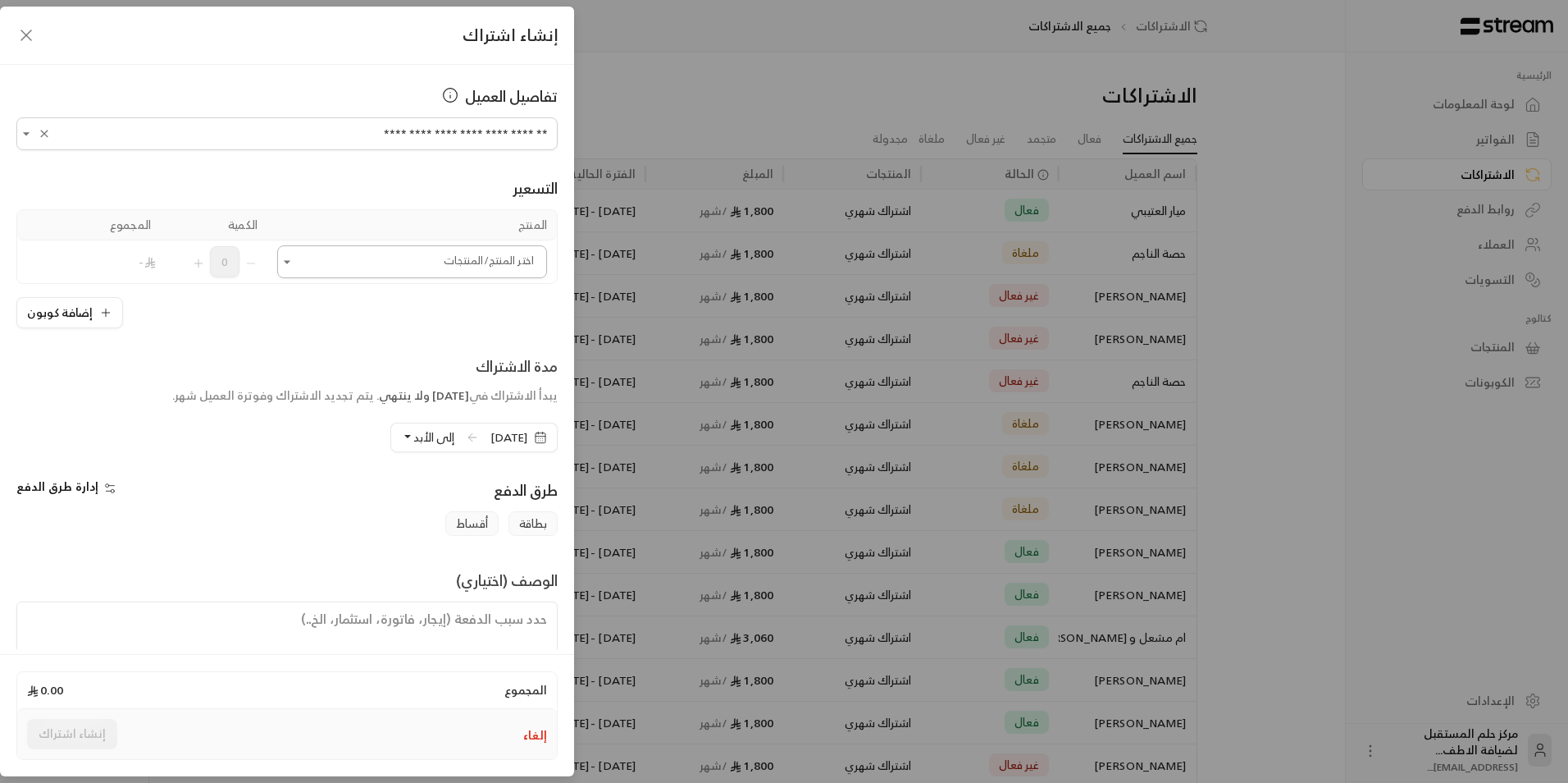
type input "**********"
click at [470, 257] on input "اختر العميل" at bounding box center [412, 261] width 270 height 29
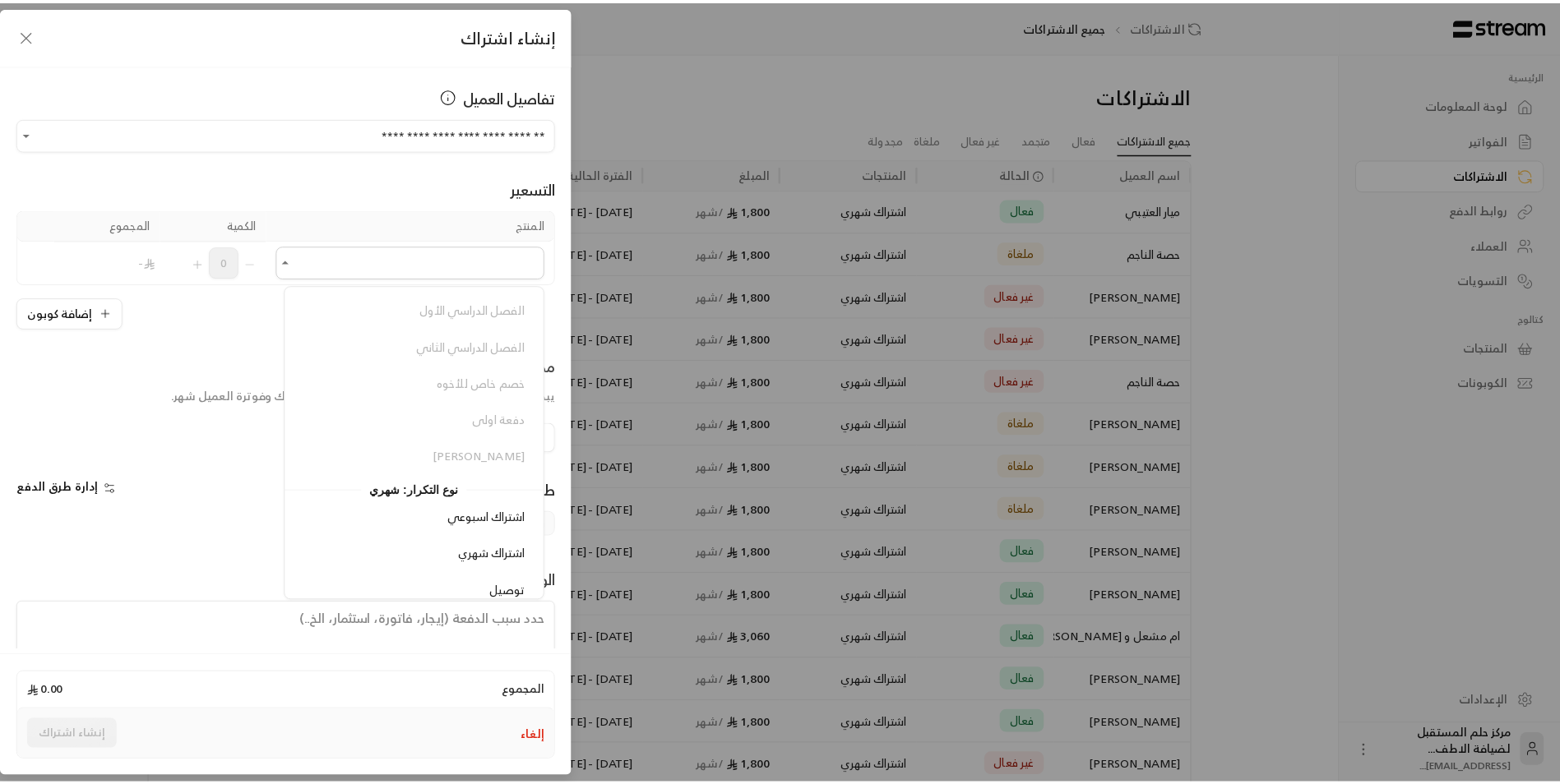
scroll to position [370, 0]
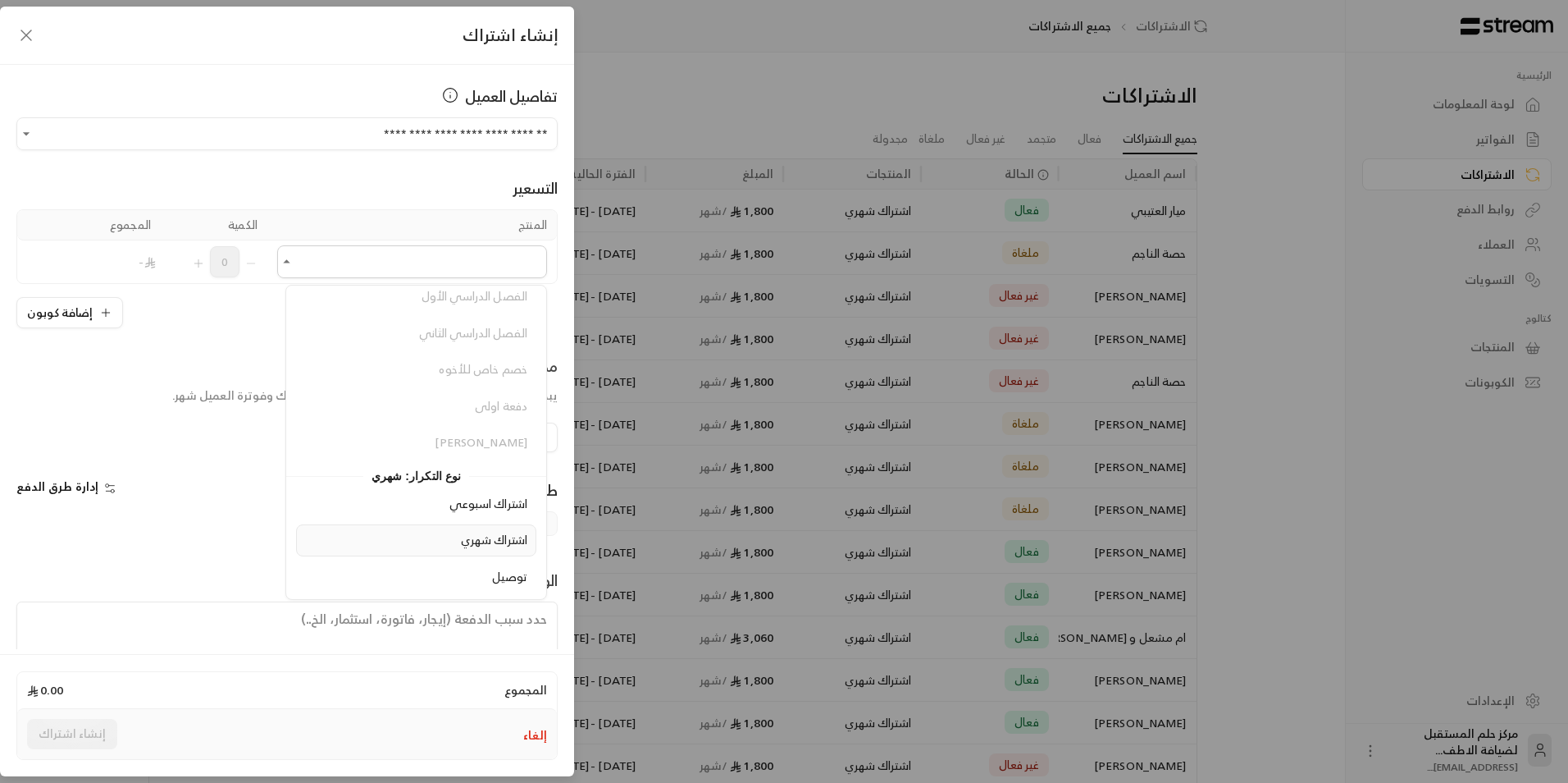
click at [394, 555] on li "اشتراك شهري" at bounding box center [415, 540] width 240 height 32
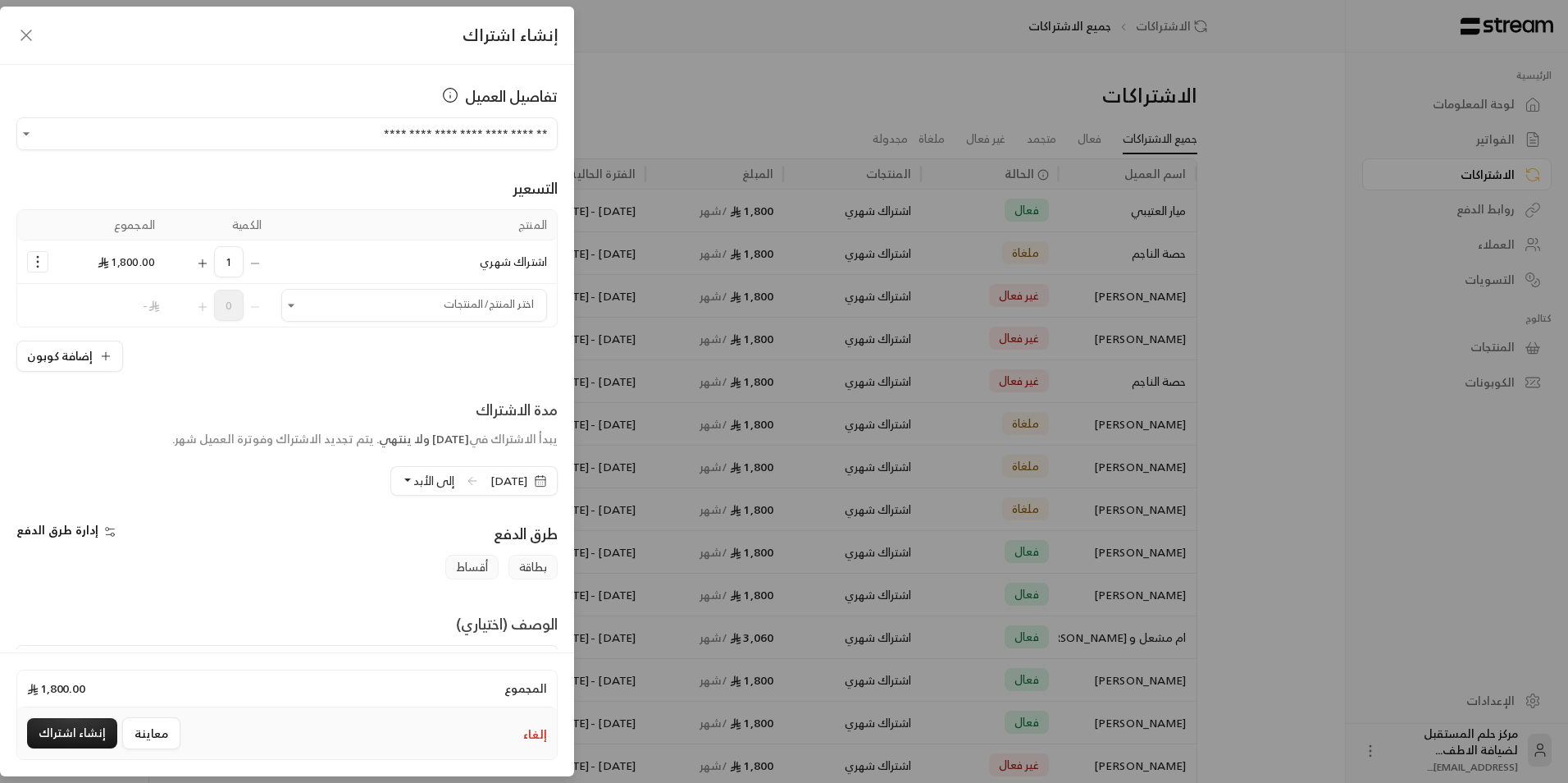
click at [414, 478] on span "إلى الأبد" at bounding box center [433, 480] width 41 height 21
click at [395, 266] on span "دورة واحدة" at bounding box center [409, 260] width 55 height 14
click at [491, 482] on span "[DATE]" at bounding box center [508, 481] width 37 height 17
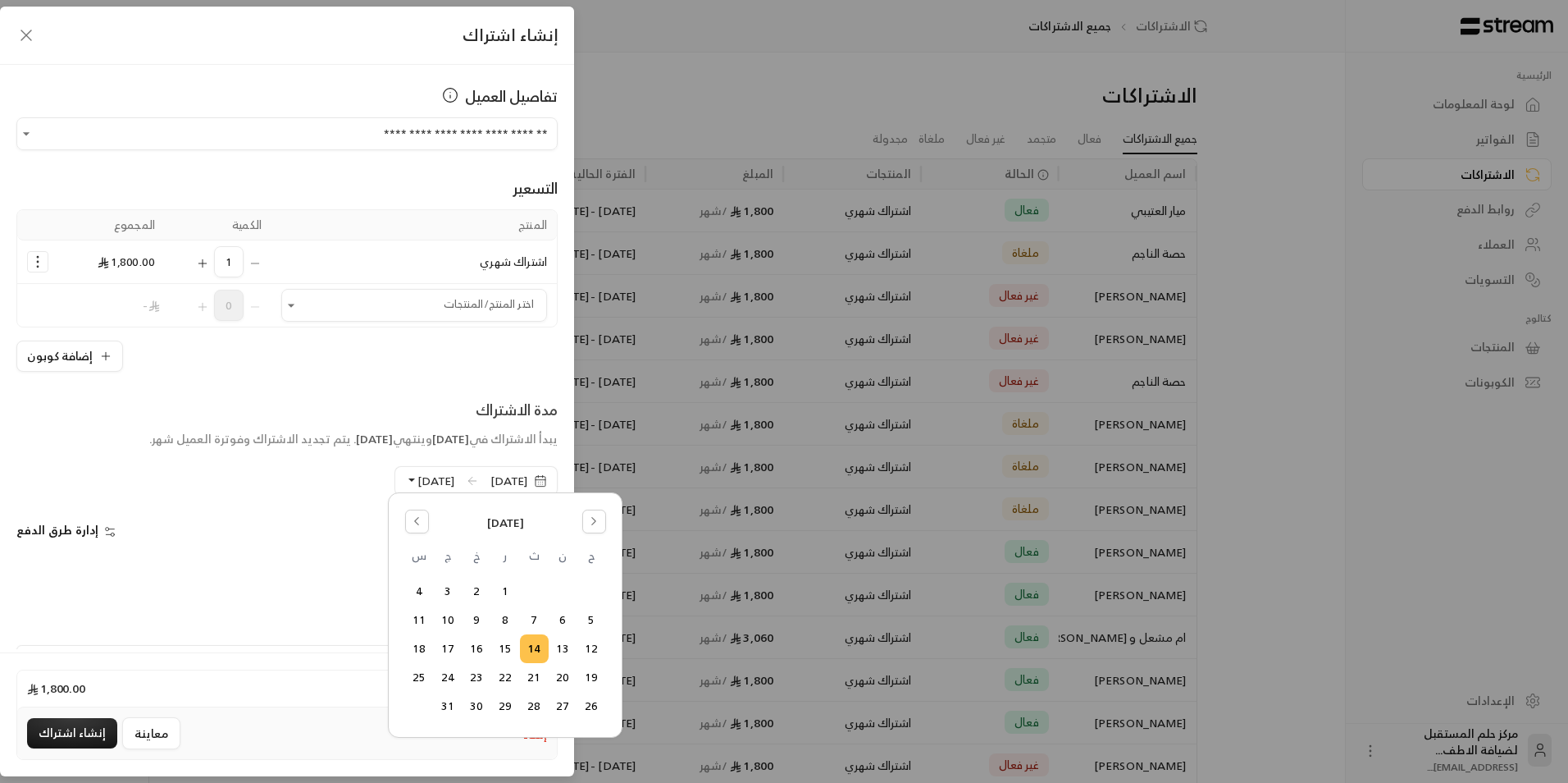
click at [606, 529] on div "[DATE] ح ن ث ر خ ج س 1 2 3 4 5 6 7 8 9 10 11 12 13 14 15 16 17 18 19 20 21 22 2…" at bounding box center [506, 615] width 212 height 223
click at [598, 523] on icon "Go to the Next Month" at bounding box center [595, 522] width 12 height 12
click at [406, 521] on button "Go to the Previous Month" at bounding box center [417, 522] width 24 height 24
click at [406, 518] on button "Go to the Previous Month" at bounding box center [417, 522] width 24 height 24
click at [595, 709] on button "28" at bounding box center [592, 706] width 27 height 27
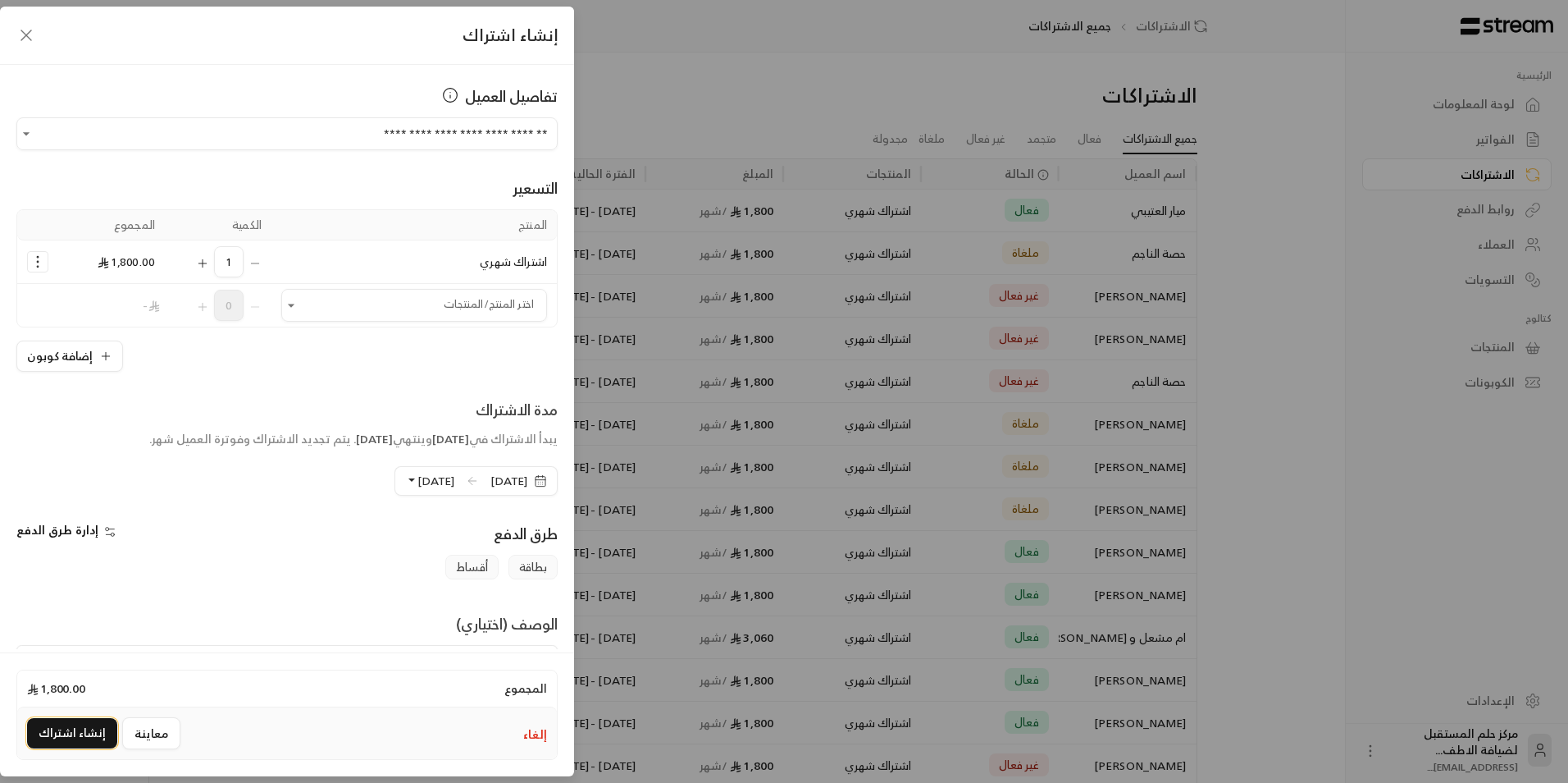
click at [56, 742] on button "إنشاء اشتراك" at bounding box center [71, 734] width 90 height 31
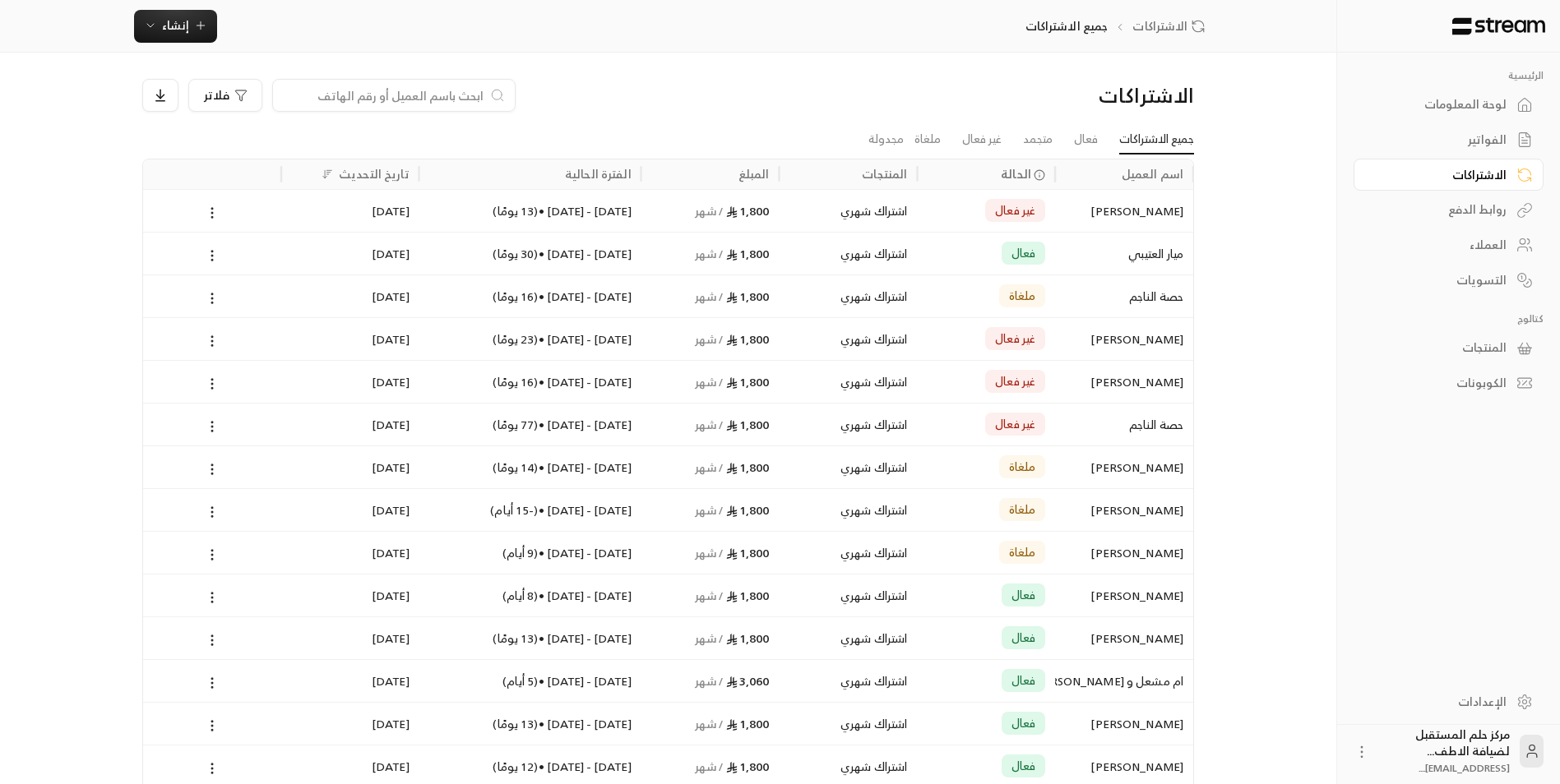
click at [473, 84] on div at bounding box center [393, 95] width 243 height 33
click at [215, 429] on icon at bounding box center [211, 426] width 15 height 15
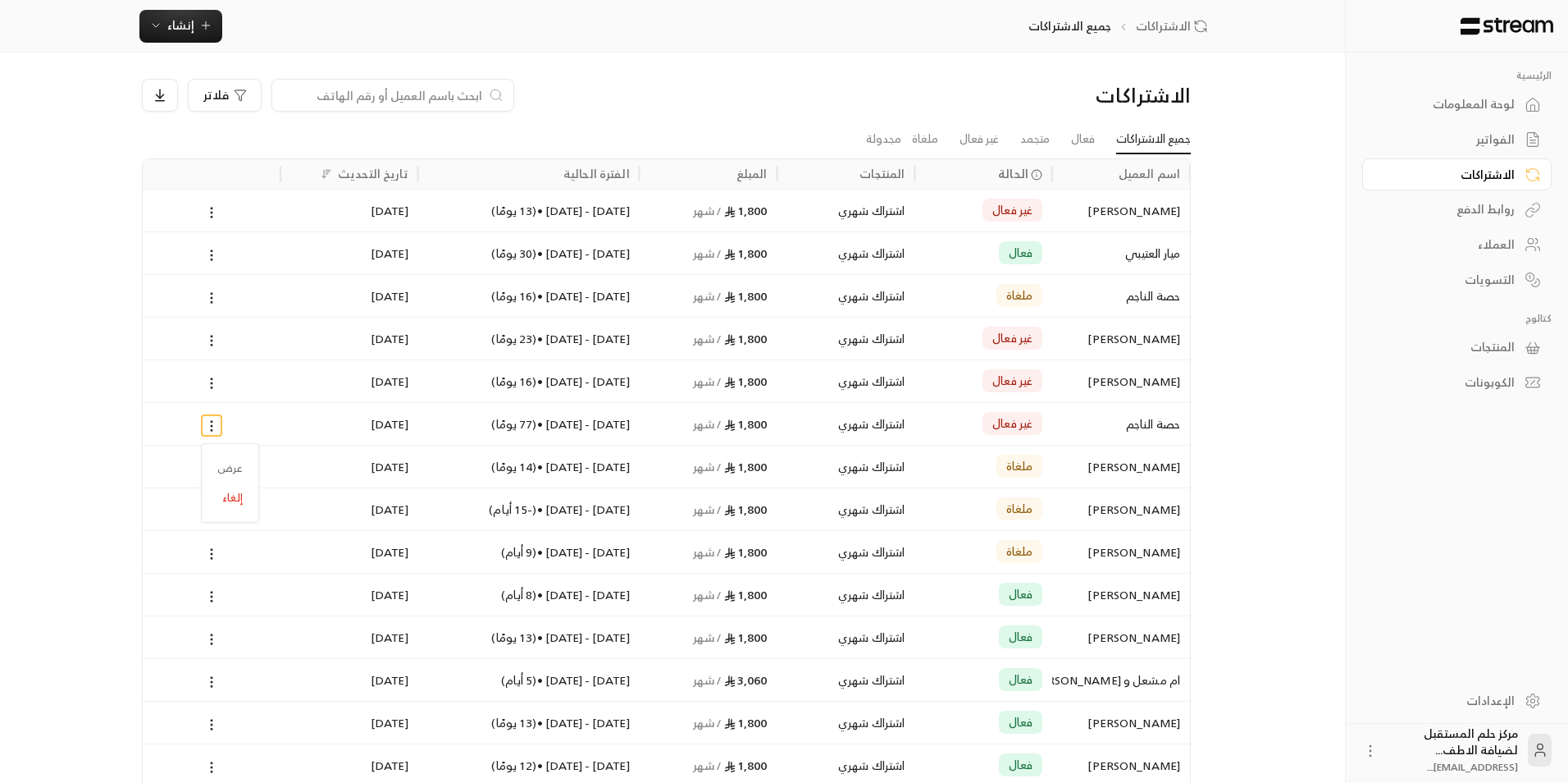
click at [1035, 404] on div at bounding box center [784, 391] width 1568 height 783
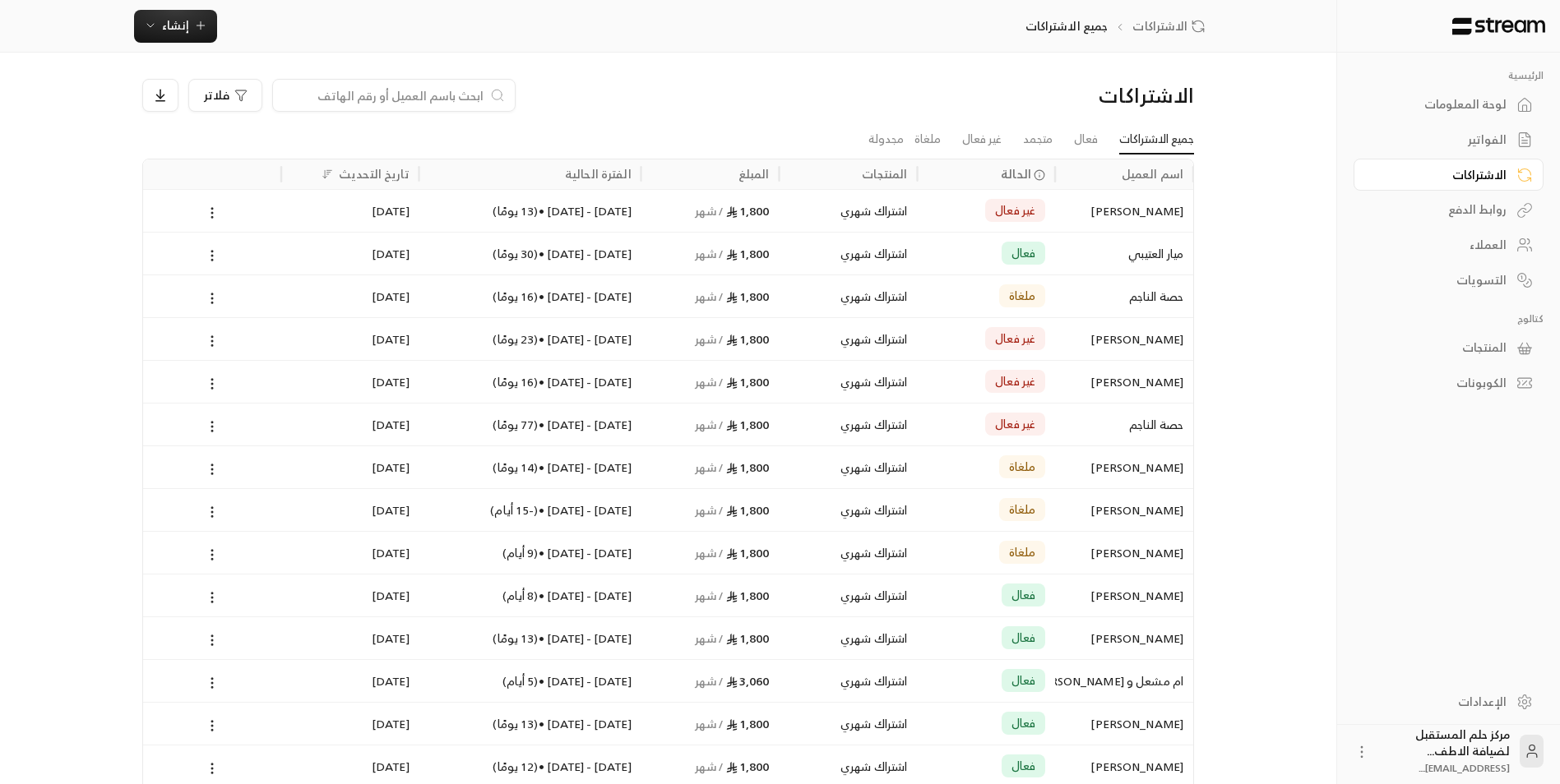
click at [1508, 138] on link "الفواتير" at bounding box center [1449, 140] width 190 height 32
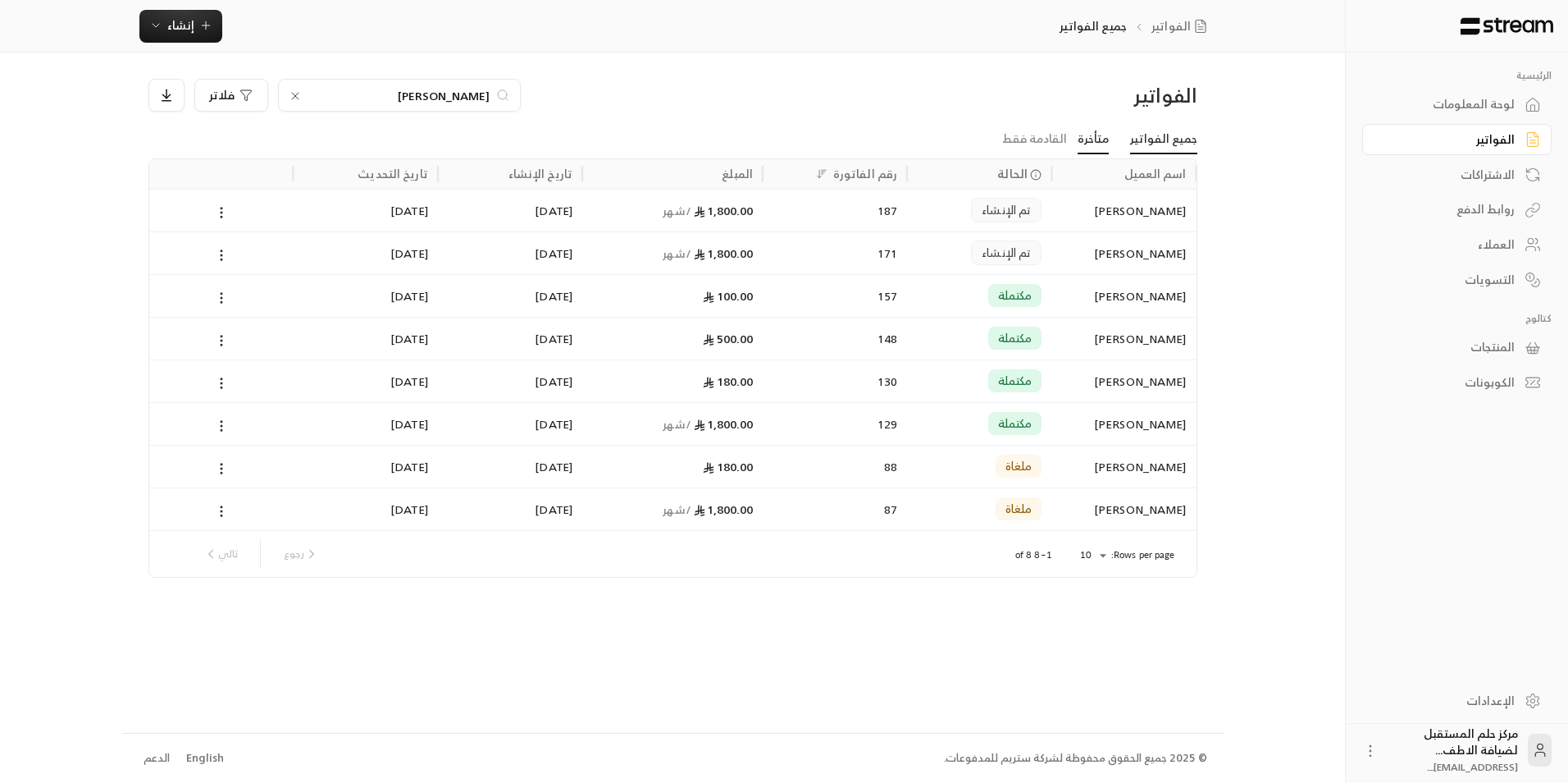
click at [1097, 147] on link "متأخرة" at bounding box center [1094, 140] width 32 height 30
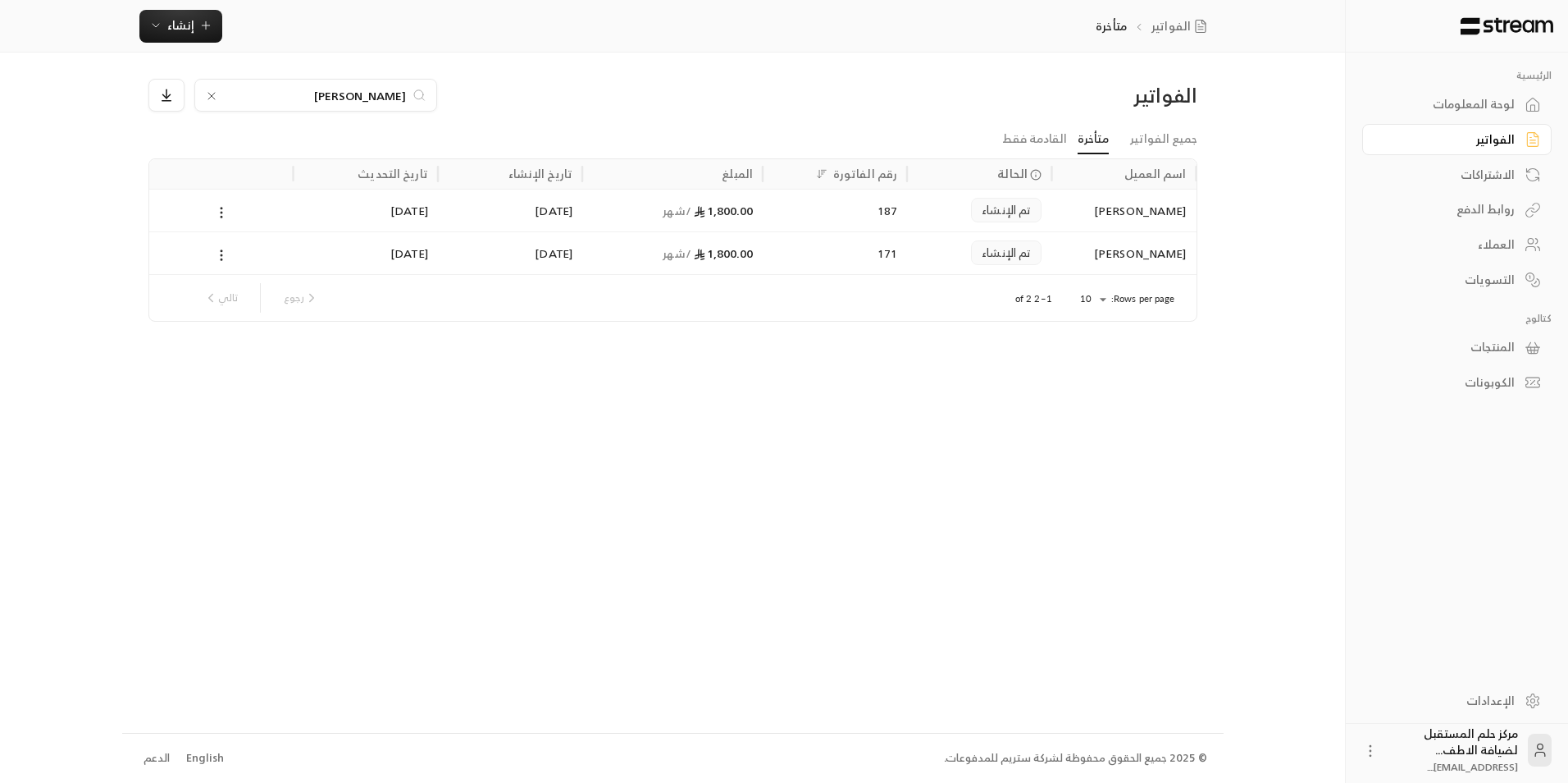
click at [215, 98] on icon at bounding box center [211, 95] width 13 height 13
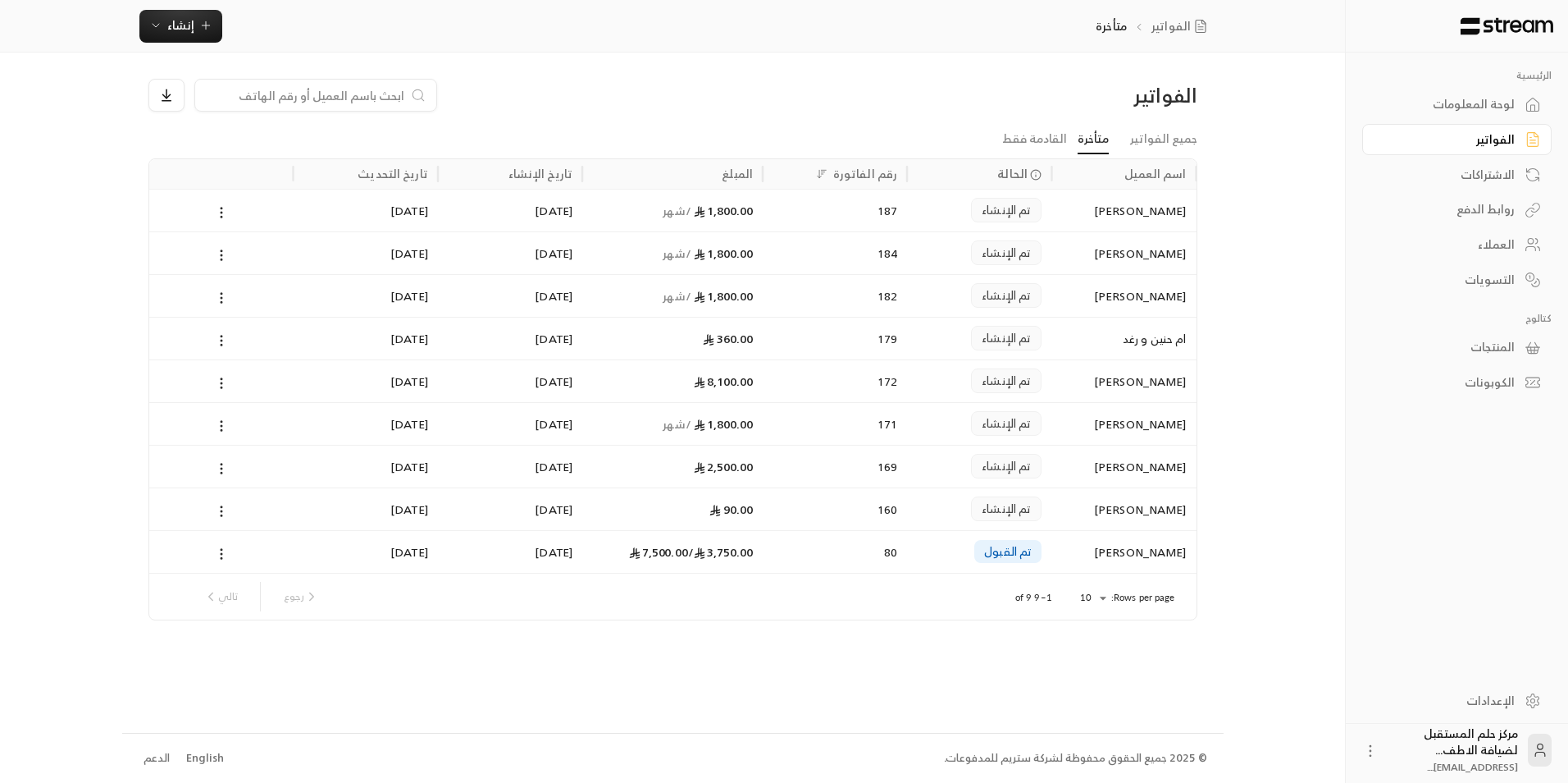
click at [221, 500] on div at bounding box center [222, 509] width 125 height 42
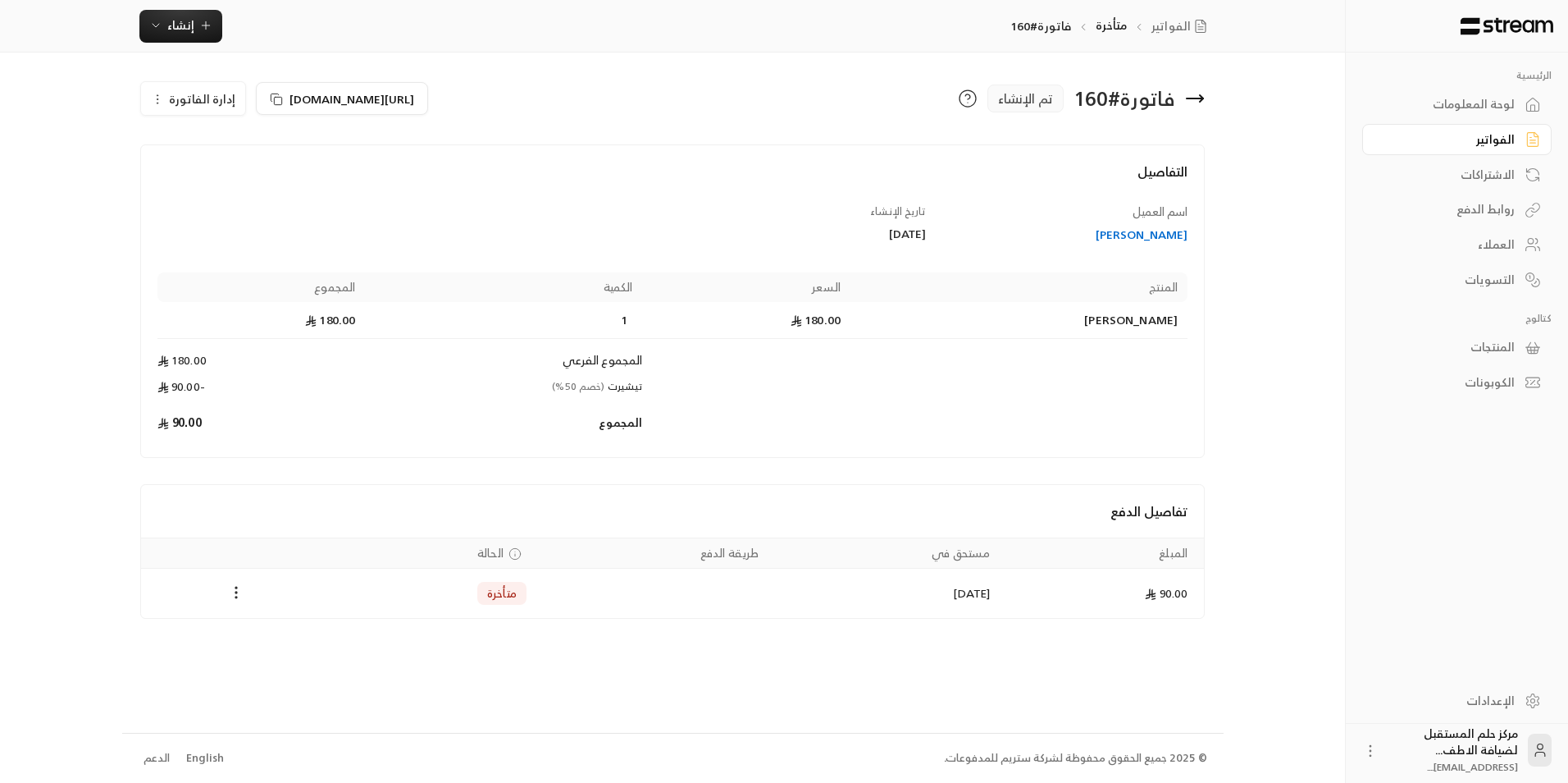
click at [207, 105] on span "إدارة الفاتورة" at bounding box center [202, 99] width 66 height 21
click at [228, 178] on span "إلغاء" at bounding box center [234, 175] width 21 height 13
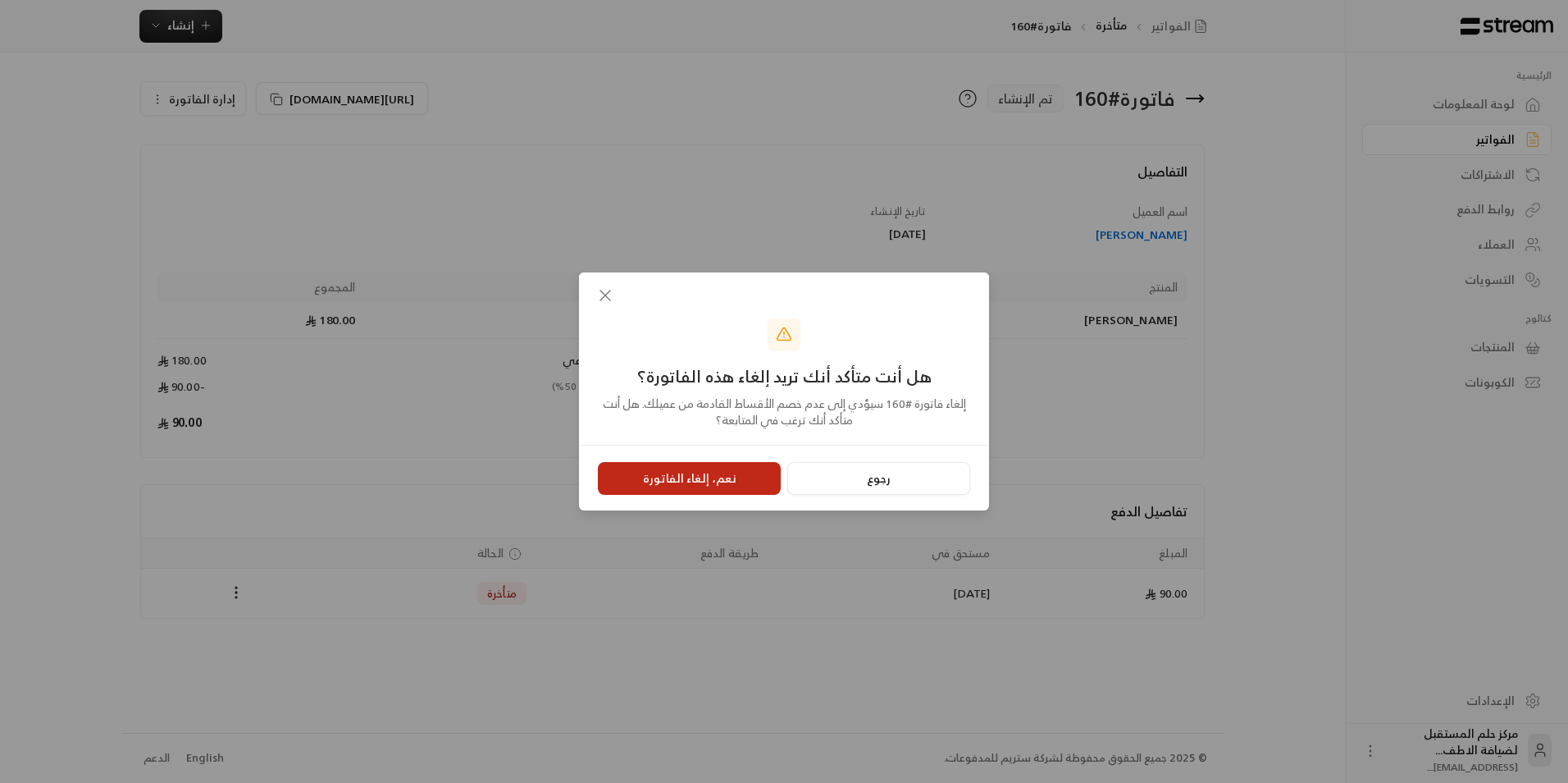
click at [708, 476] on button "نعم، إلغاء الفاتورة" at bounding box center [689, 478] width 183 height 33
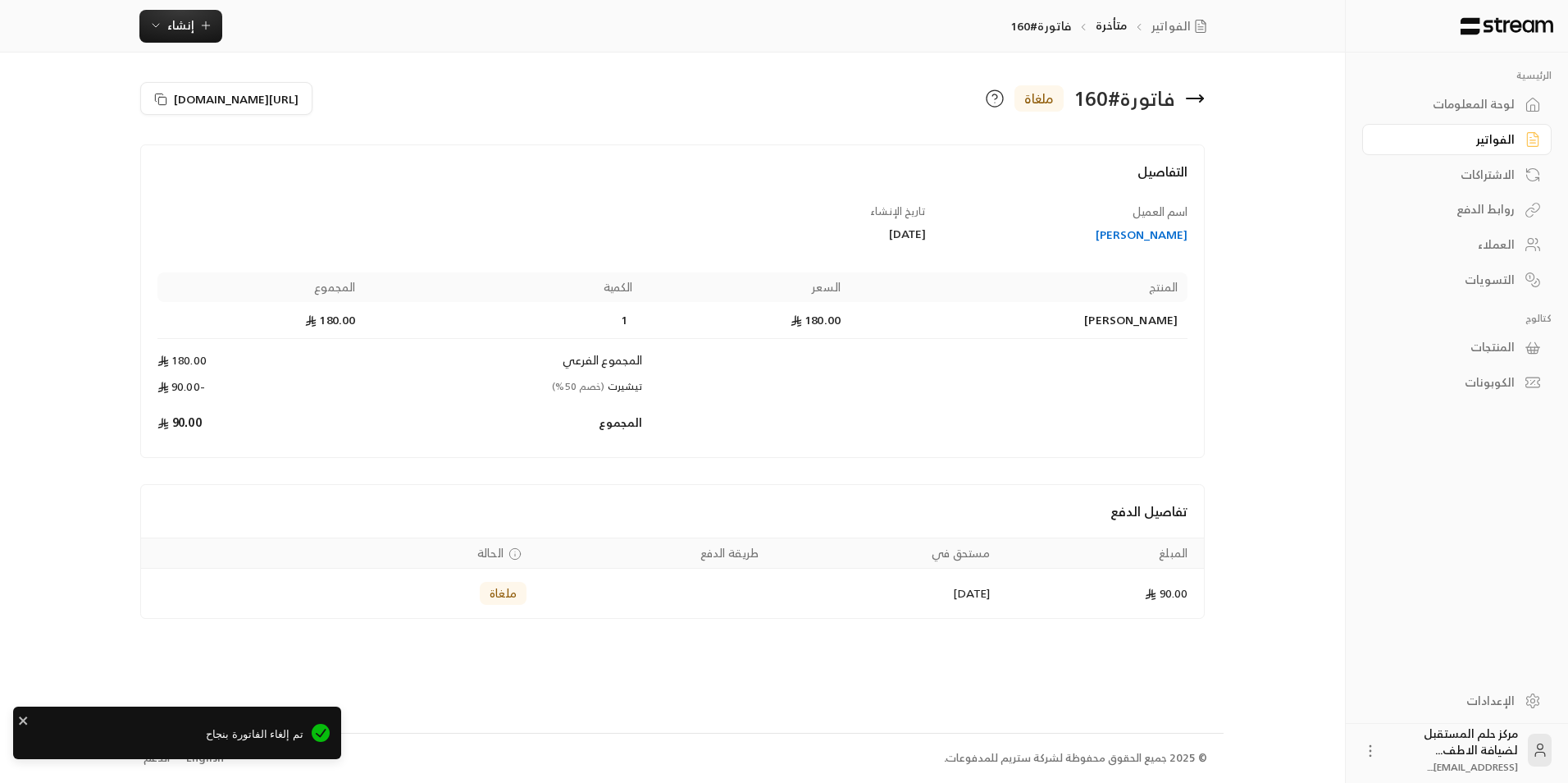
click at [1198, 99] on icon at bounding box center [1195, 99] width 17 height 0
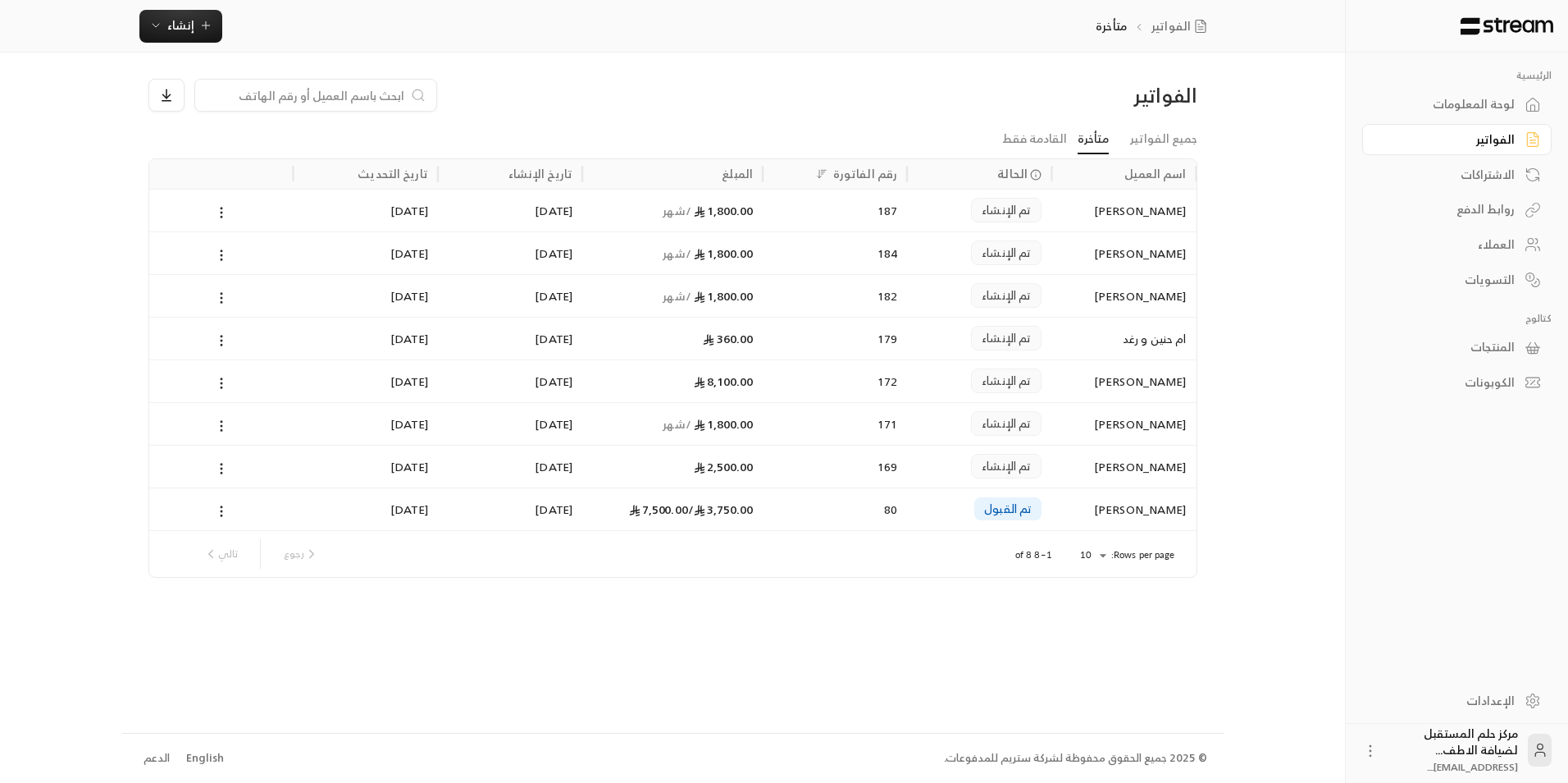
click at [234, 426] on div at bounding box center [222, 424] width 125 height 42
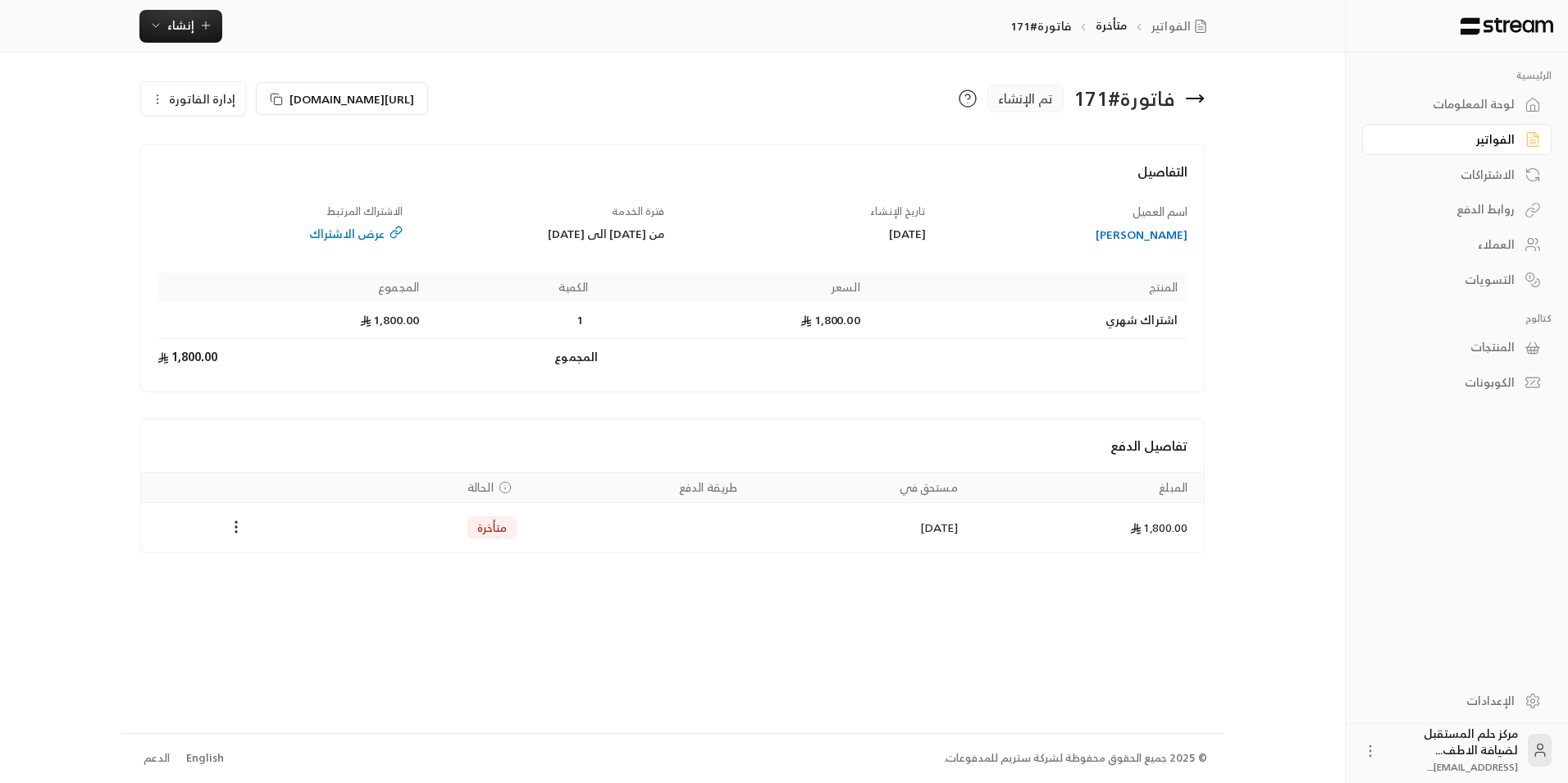
click at [174, 96] on span "إدارة الفاتورة" at bounding box center [202, 99] width 66 height 21
click at [237, 169] on span "إلغاء" at bounding box center [234, 175] width 21 height 13
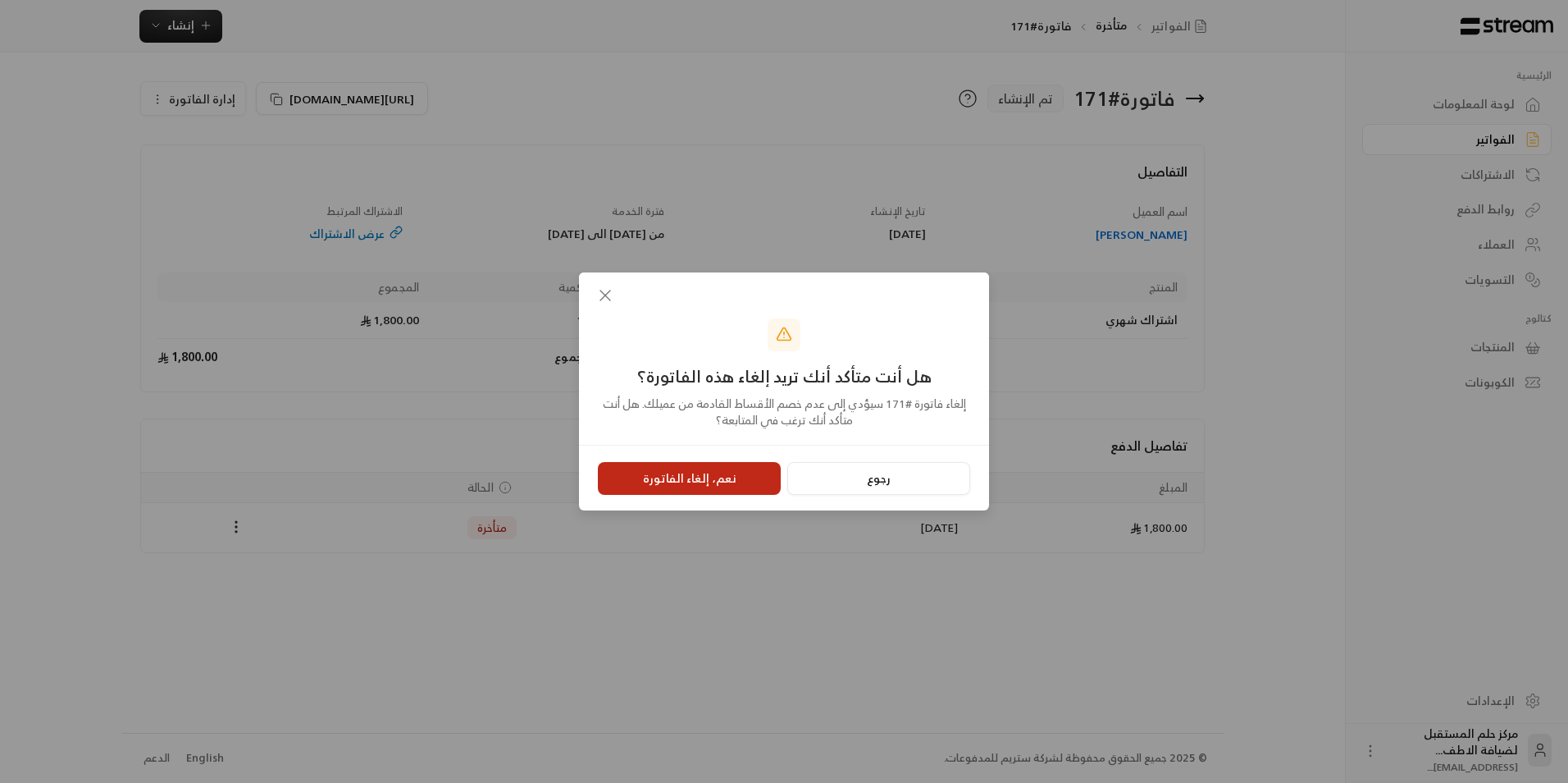
click at [680, 476] on button "نعم، إلغاء الفاتورة" at bounding box center [689, 478] width 183 height 33
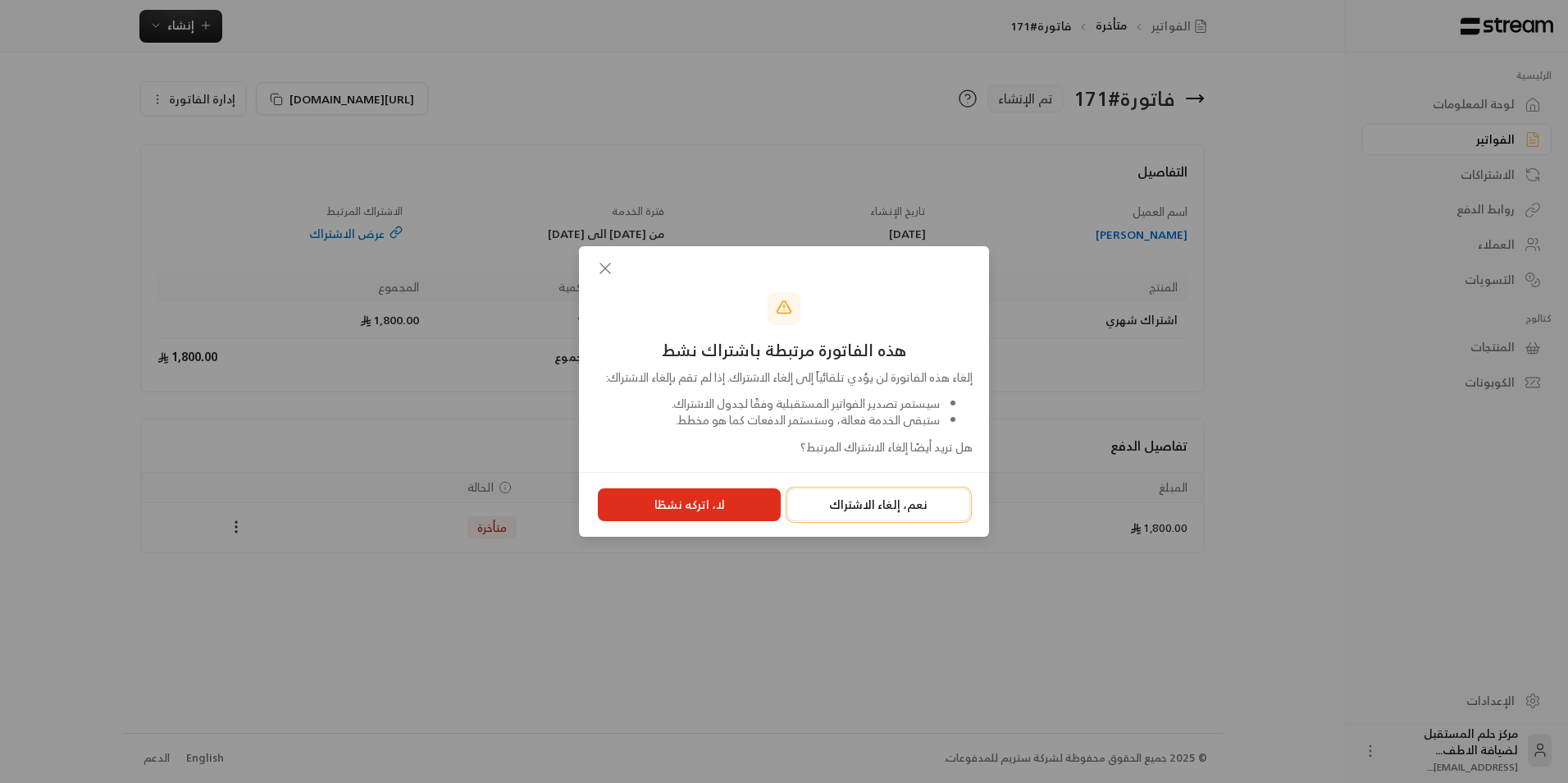
click at [860, 501] on button "نعم، إلغاء الاشتراك" at bounding box center [878, 504] width 183 height 33
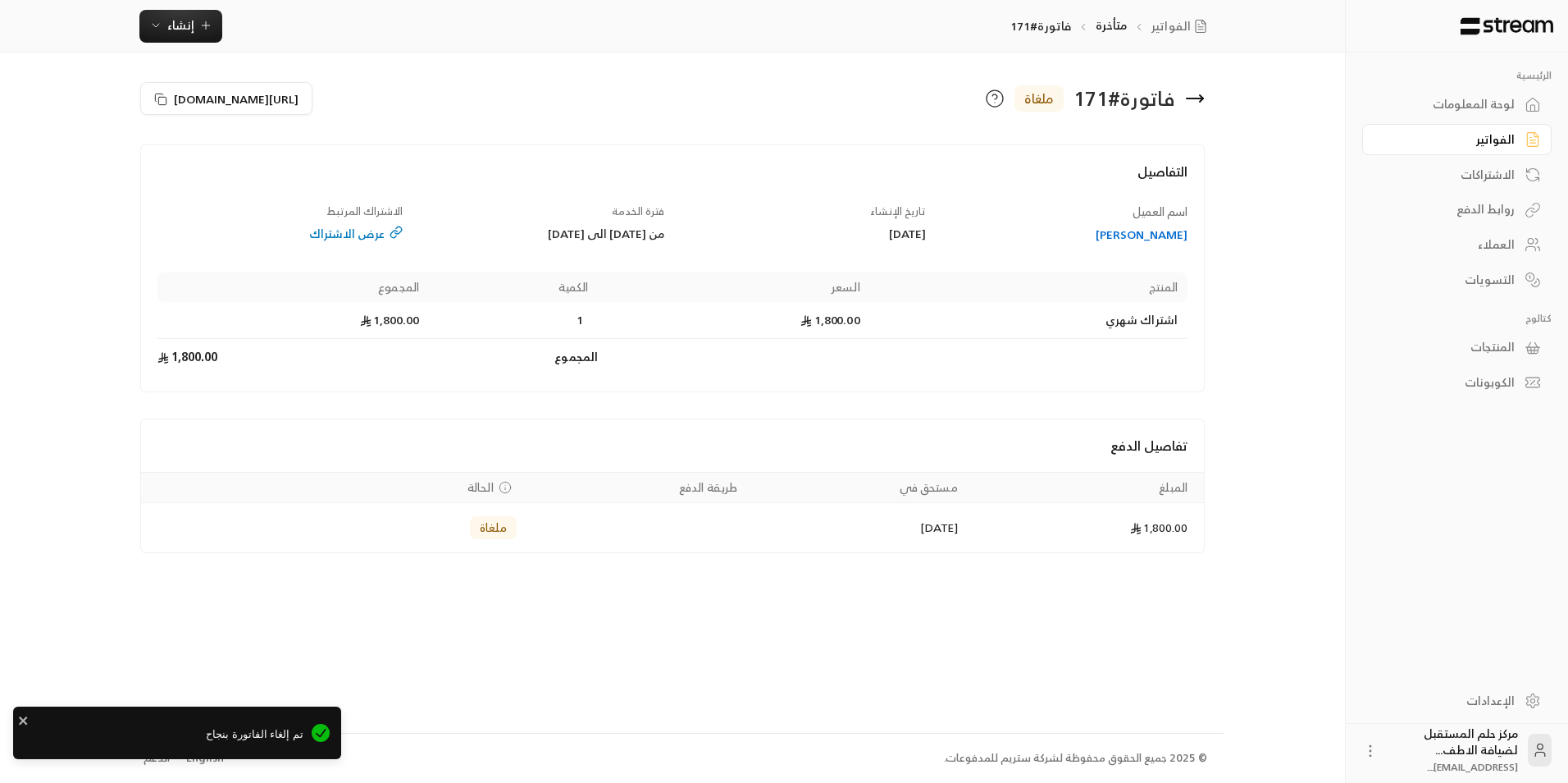
click at [1192, 97] on icon at bounding box center [1195, 99] width 20 height 20
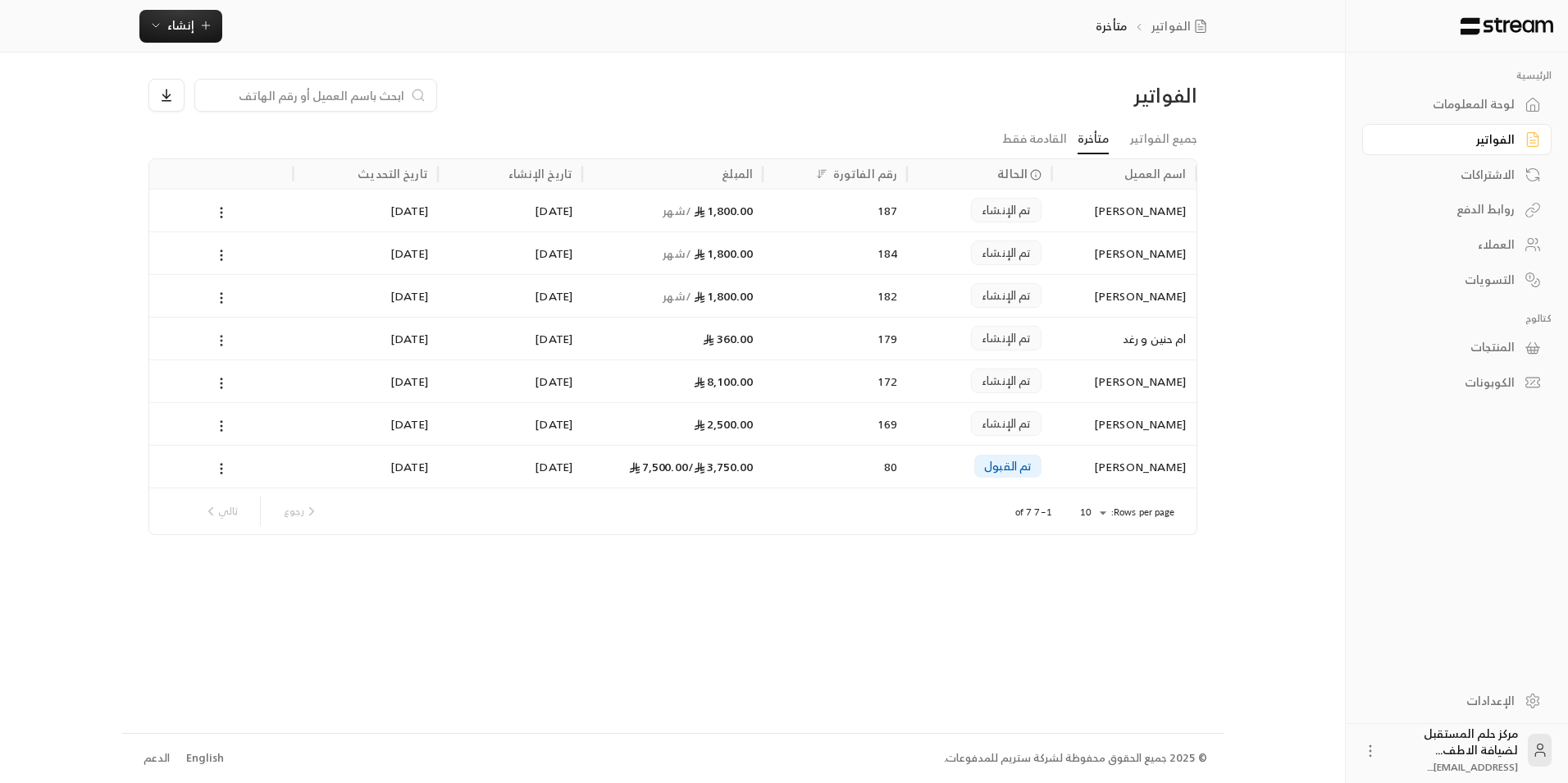
click at [223, 339] on icon at bounding box center [221, 341] width 15 height 15
click at [247, 381] on li "عرض" at bounding box center [239, 383] width 42 height 30
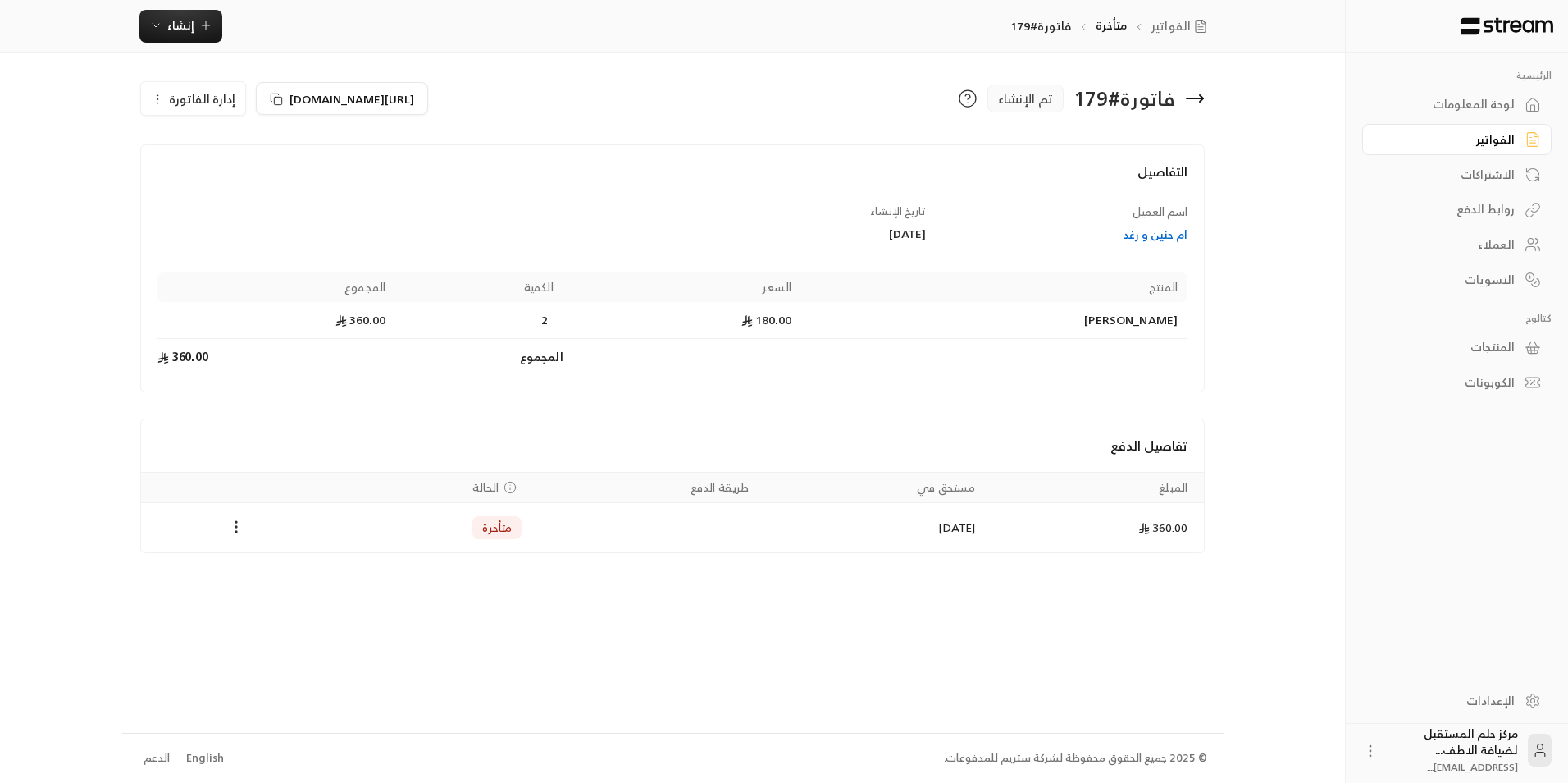
click at [171, 100] on span "إدارة الفاتورة" at bounding box center [202, 99] width 66 height 21
click at [194, 176] on link "إلغاء" at bounding box center [202, 176] width 102 height 30
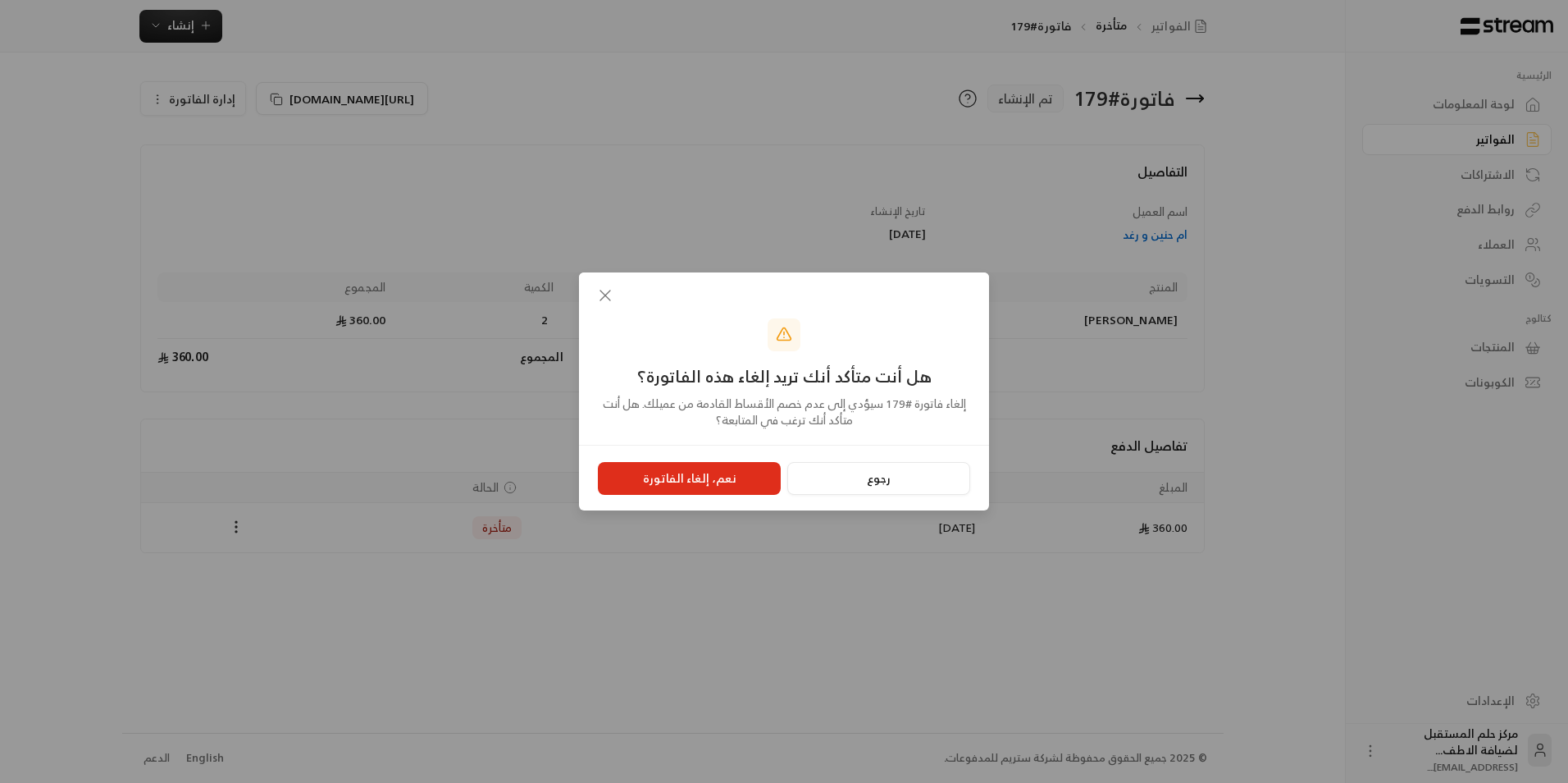
click at [607, 291] on icon "button" at bounding box center [605, 296] width 20 height 20
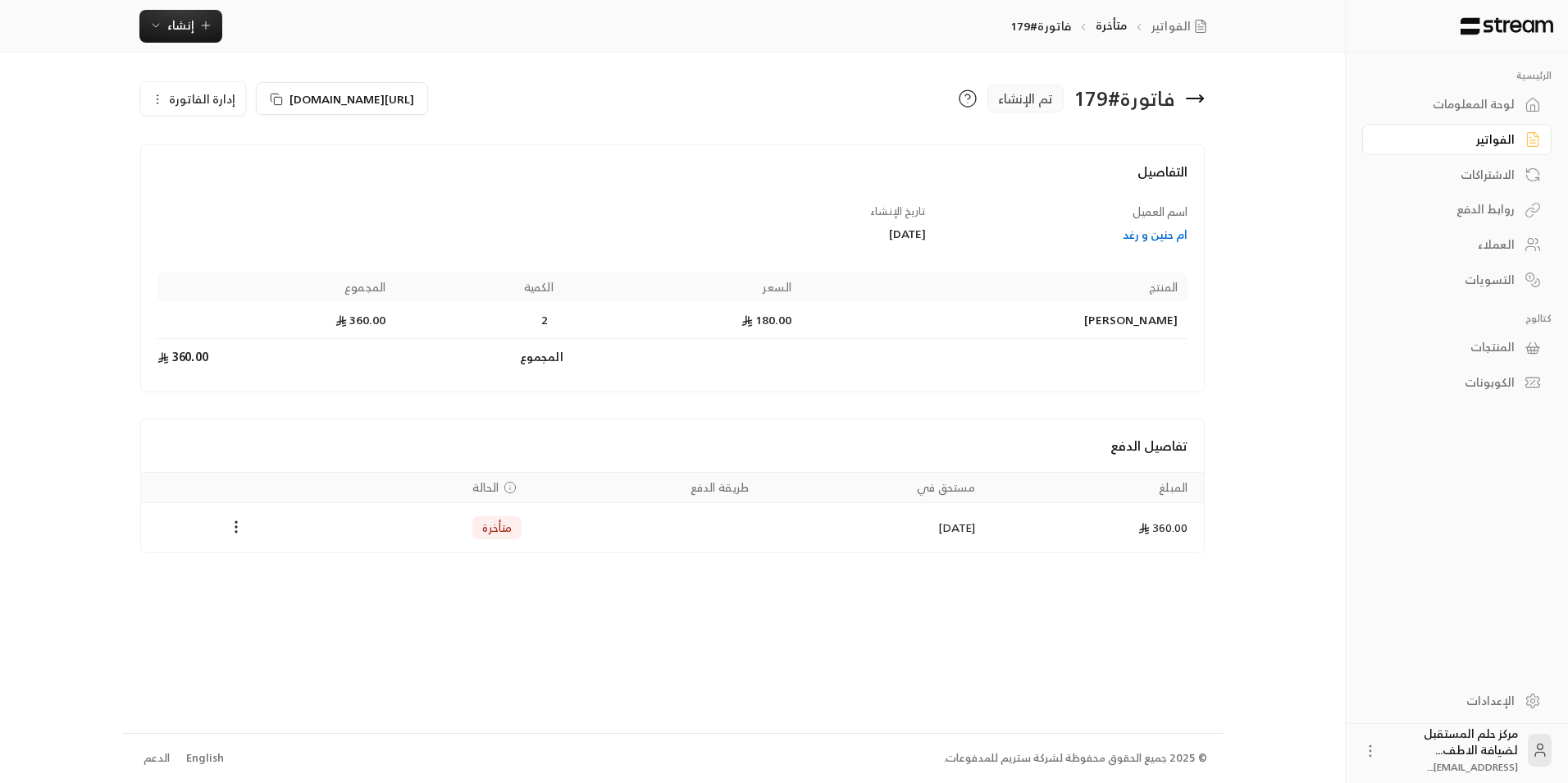
click at [1201, 96] on icon at bounding box center [1201, 98] width 3 height 7
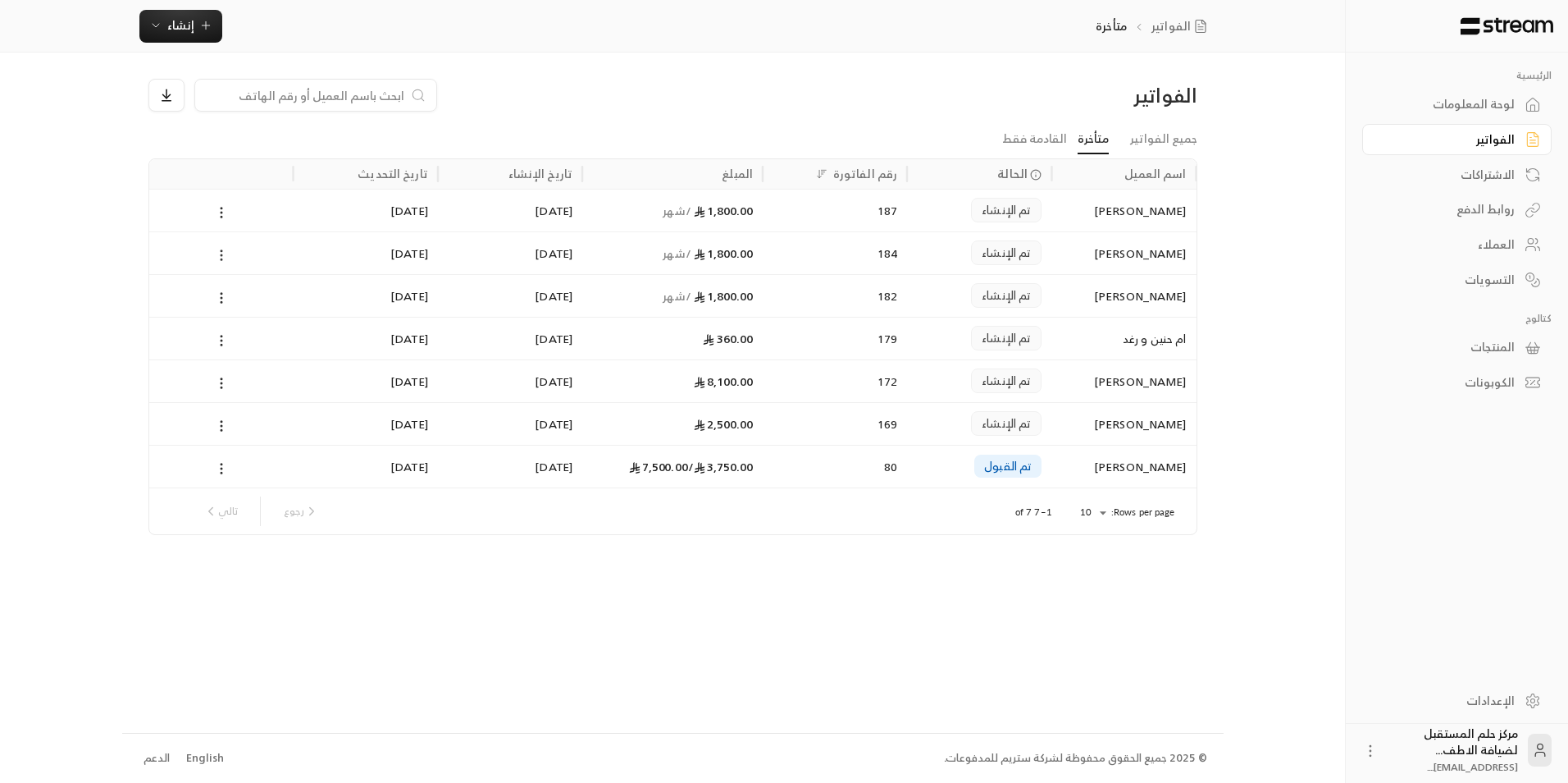
click at [220, 252] on icon at bounding box center [221, 254] width 15 height 15
click at [237, 296] on li "عرض" at bounding box center [239, 298] width 42 height 30
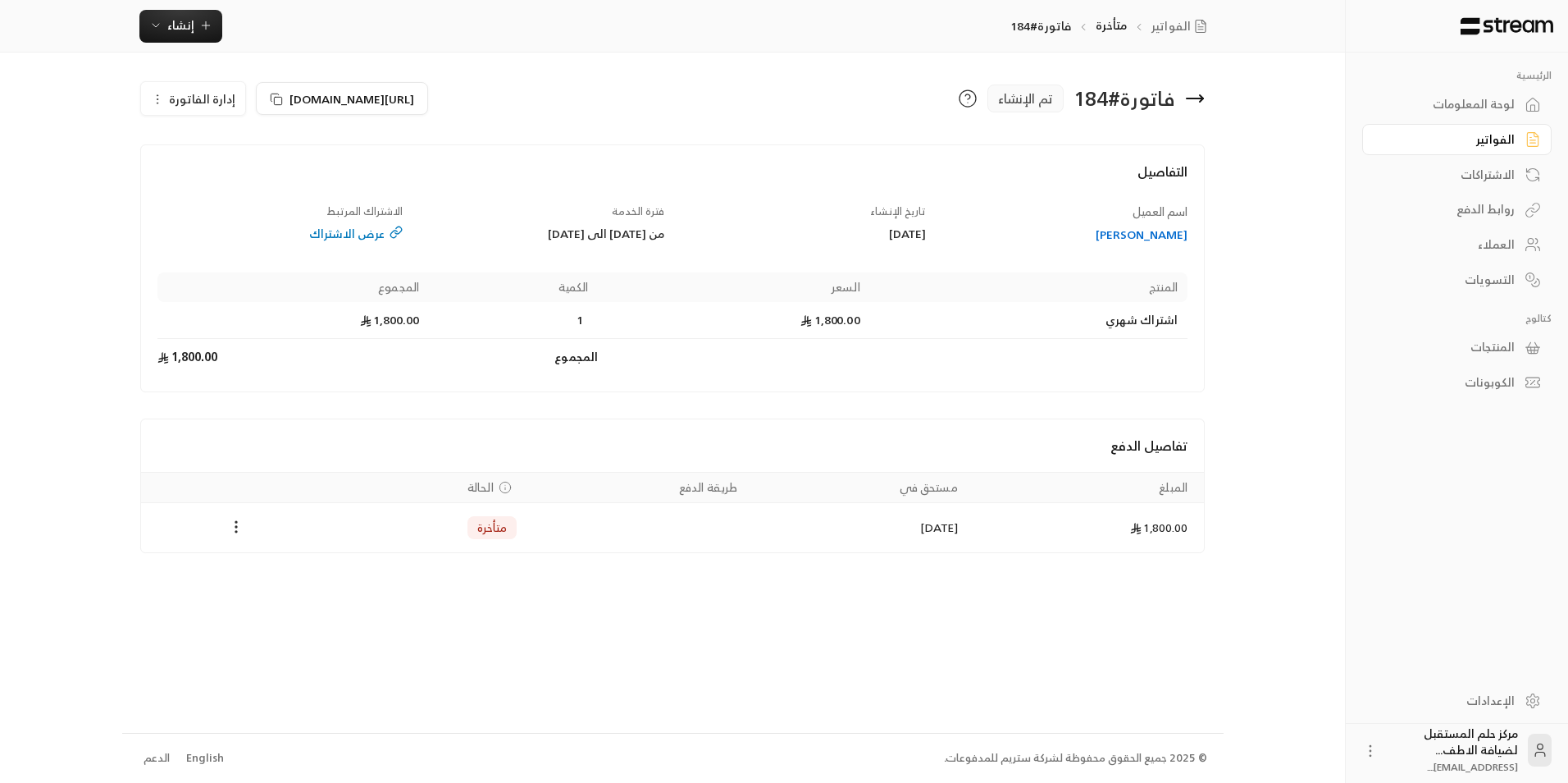
click at [181, 98] on span "إدارة الفاتورة" at bounding box center [202, 99] width 66 height 21
click at [208, 165] on link "إلغاء" at bounding box center [202, 176] width 102 height 30
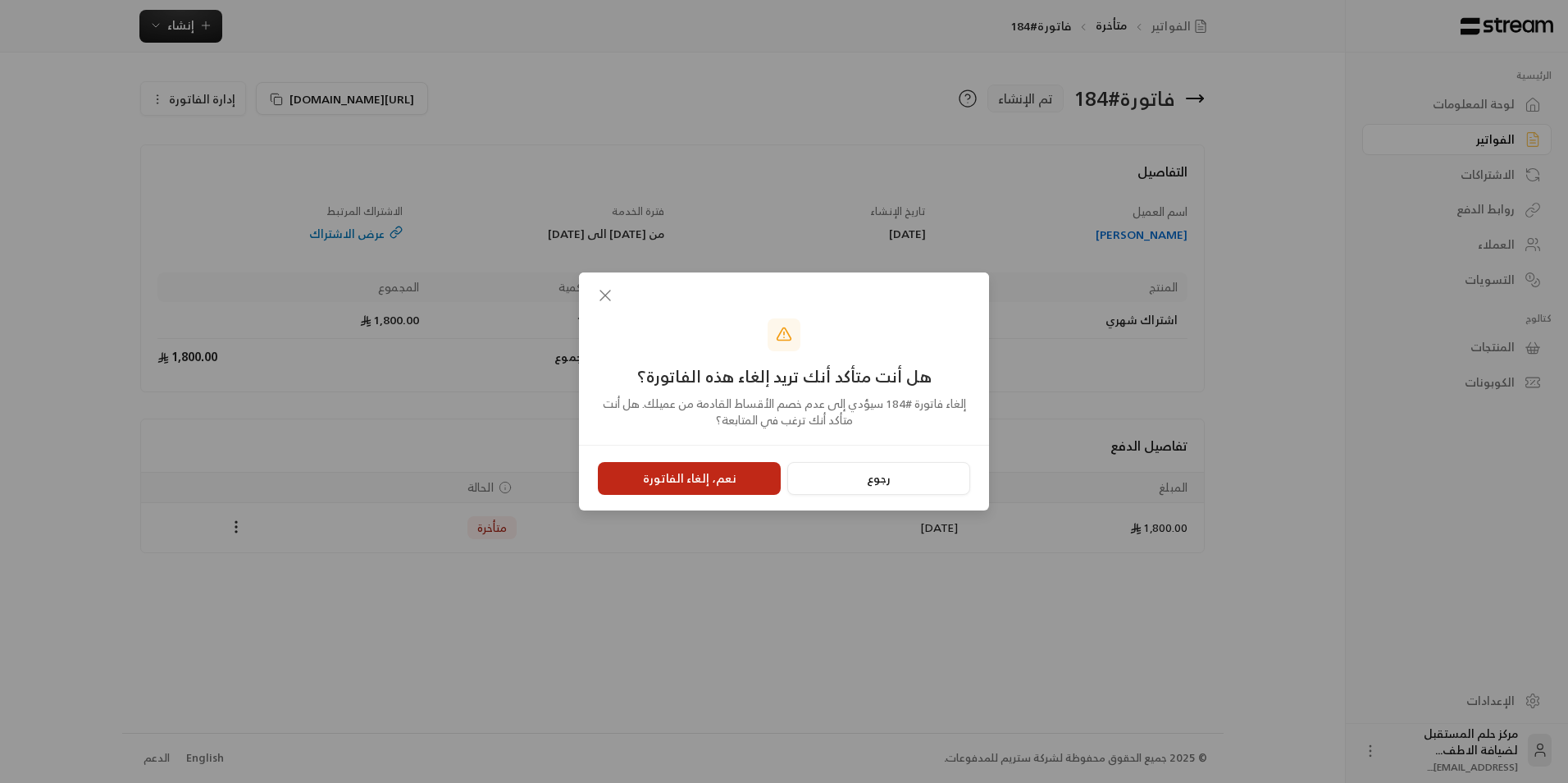
click at [687, 483] on button "نعم، إلغاء الفاتورة" at bounding box center [689, 478] width 183 height 33
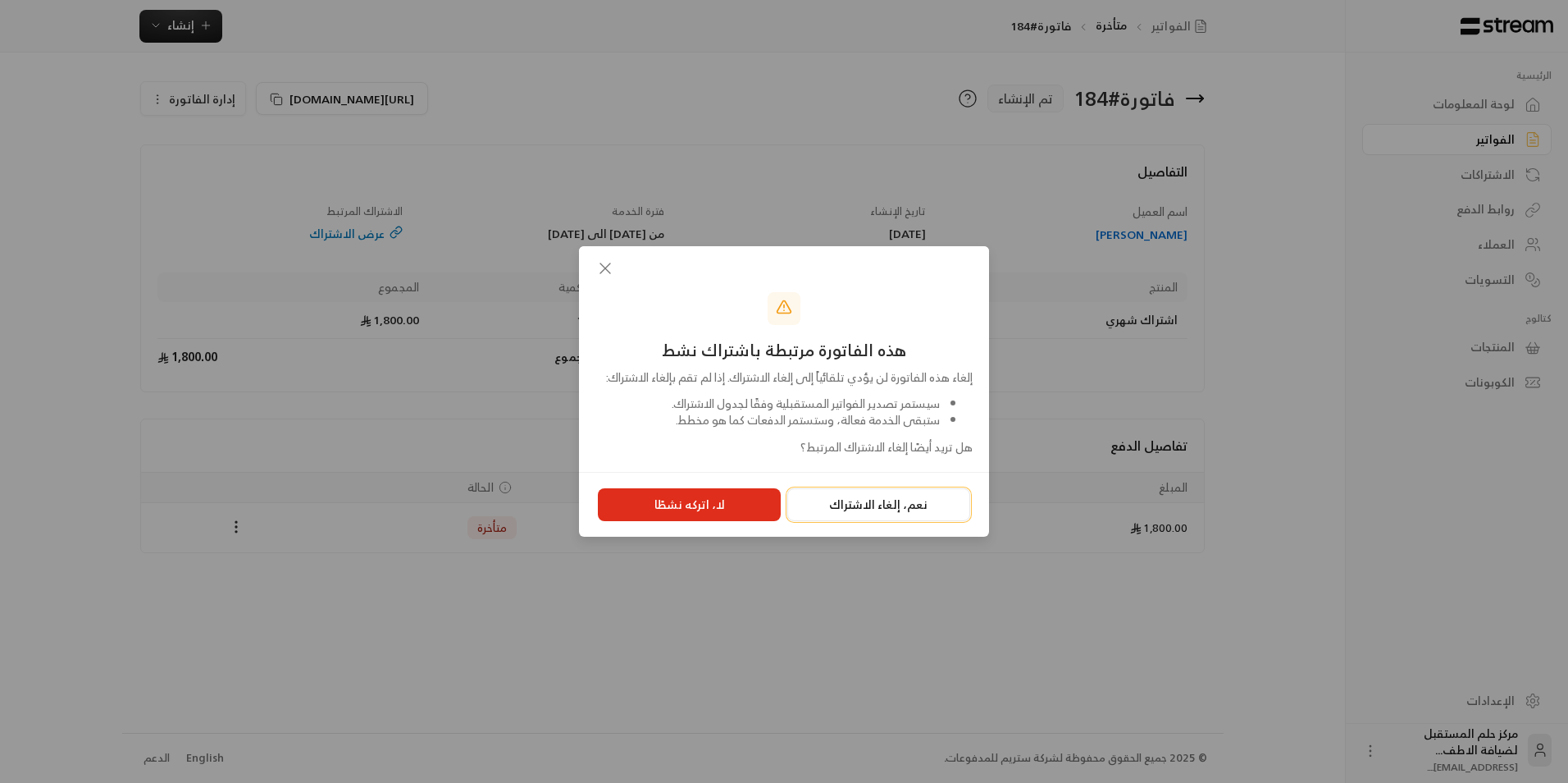
click at [862, 516] on button "نعم، إلغاء الاشتراك" at bounding box center [878, 504] width 183 height 33
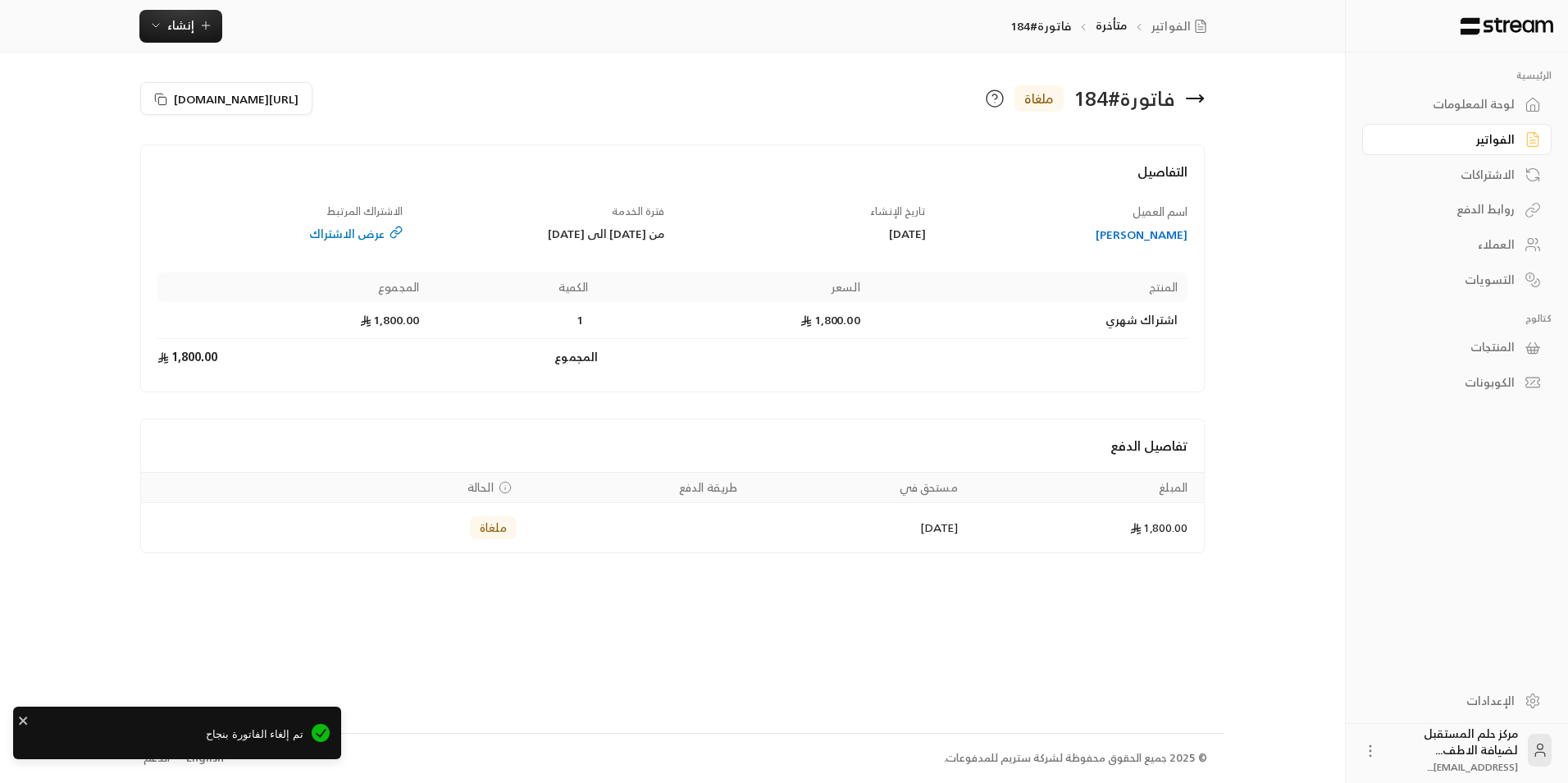
click at [1203, 99] on icon at bounding box center [1195, 99] width 17 height 0
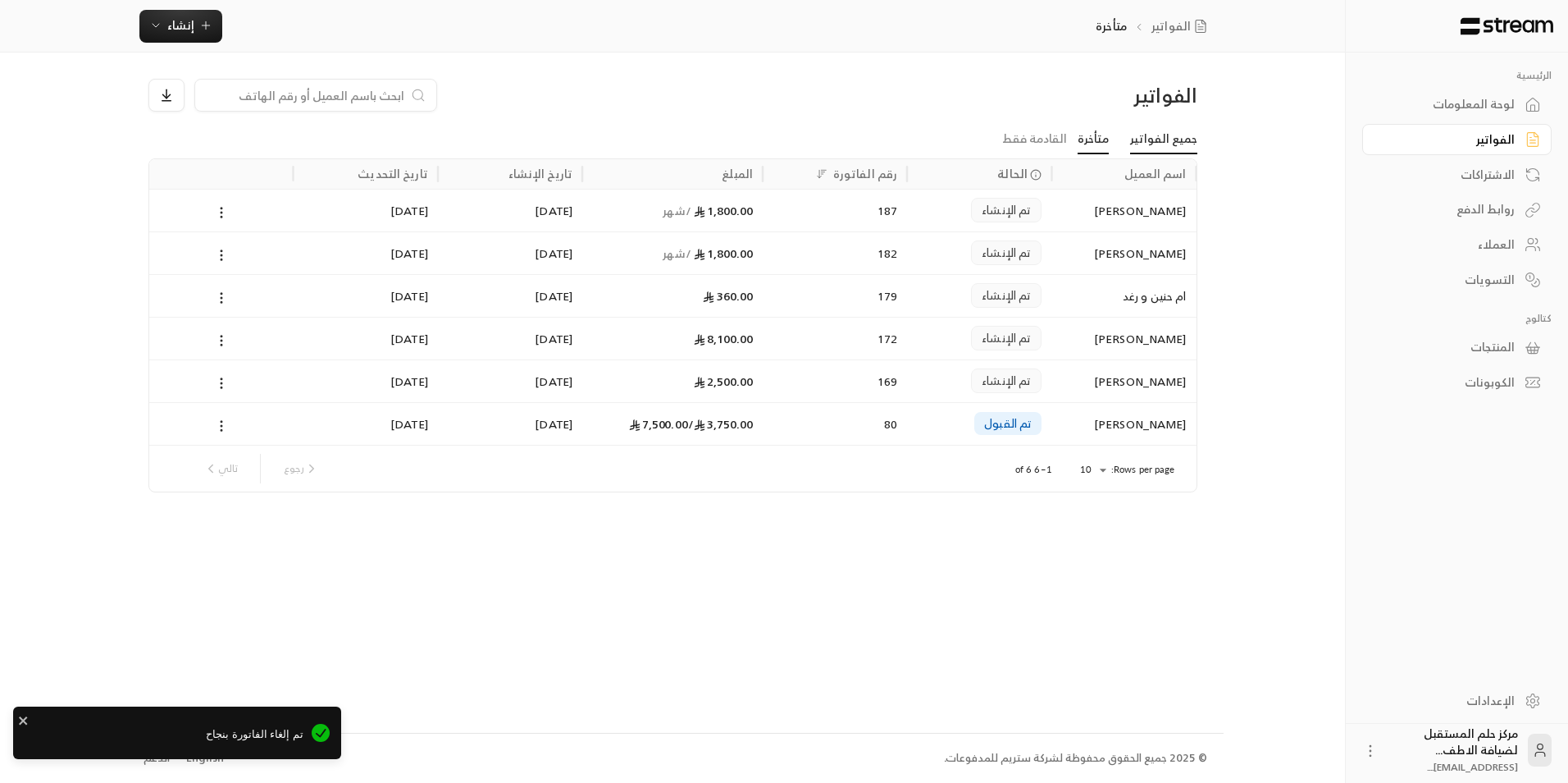
click at [1181, 136] on link "جميع الفواتير" at bounding box center [1164, 140] width 67 height 30
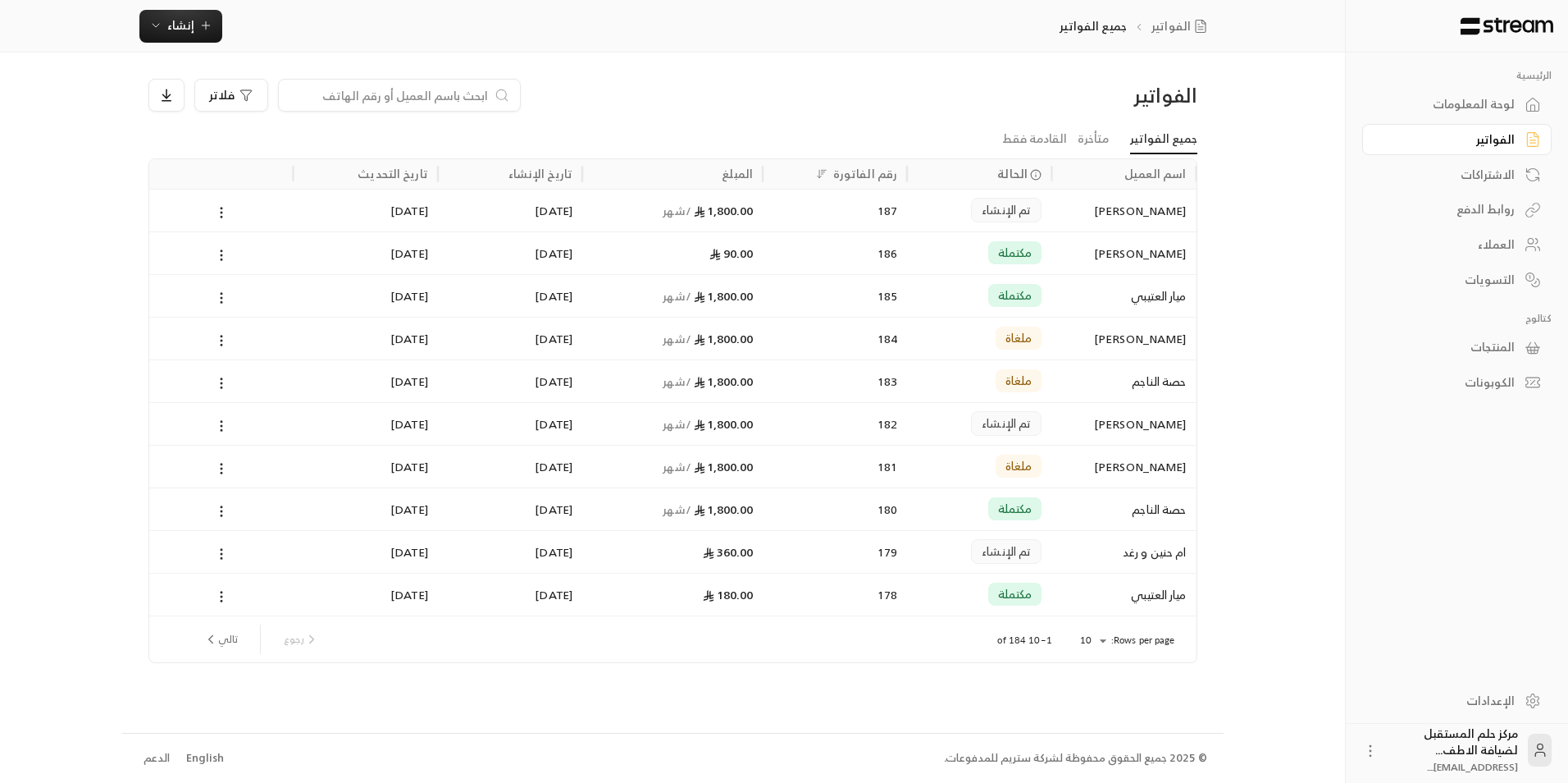
click at [431, 94] on input at bounding box center [389, 95] width 200 height 18
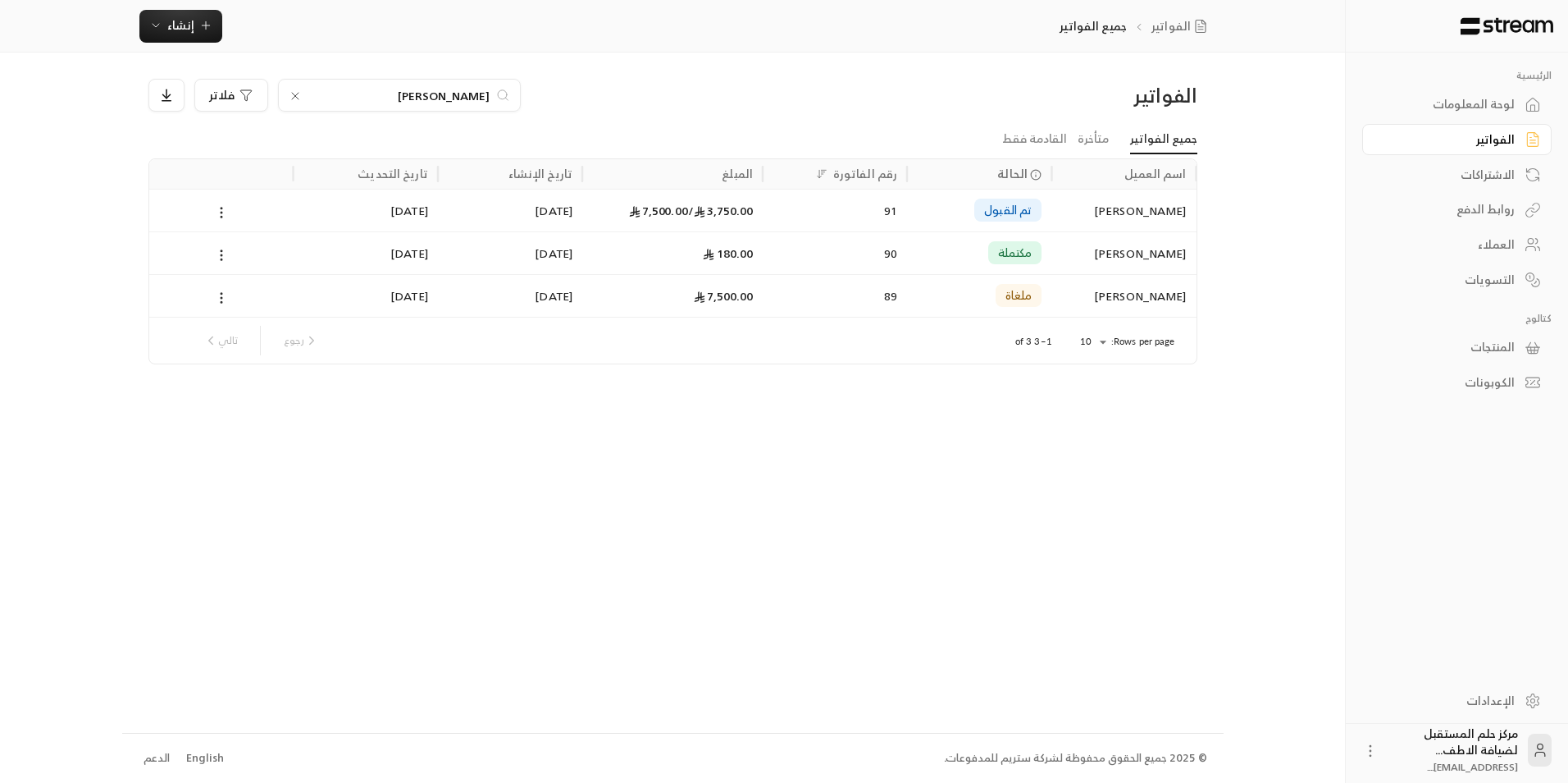
type input "[PERSON_NAME]"
click at [964, 204] on div "تم القبول" at bounding box center [979, 211] width 125 height 42
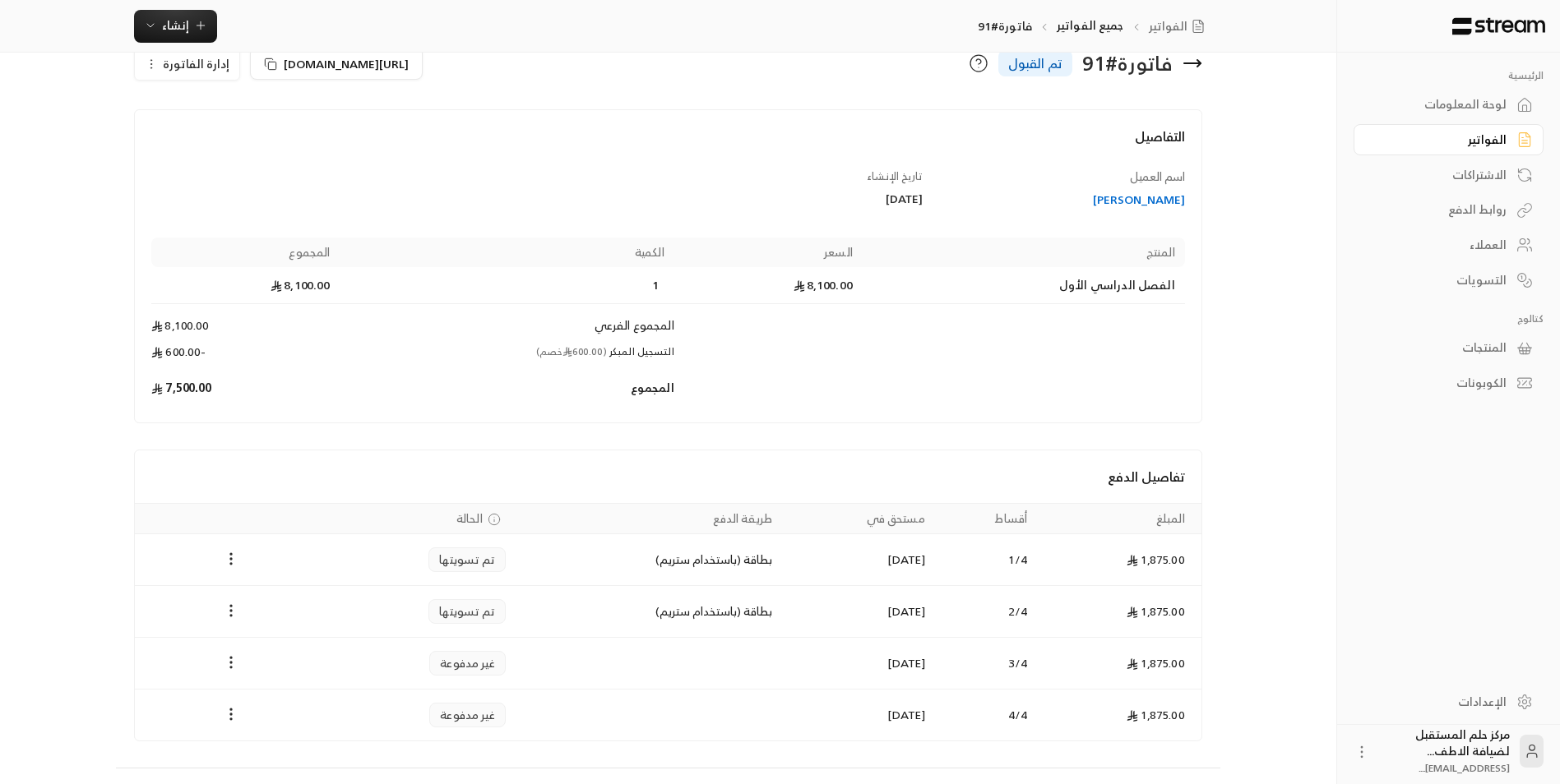
scroll to position [69, 0]
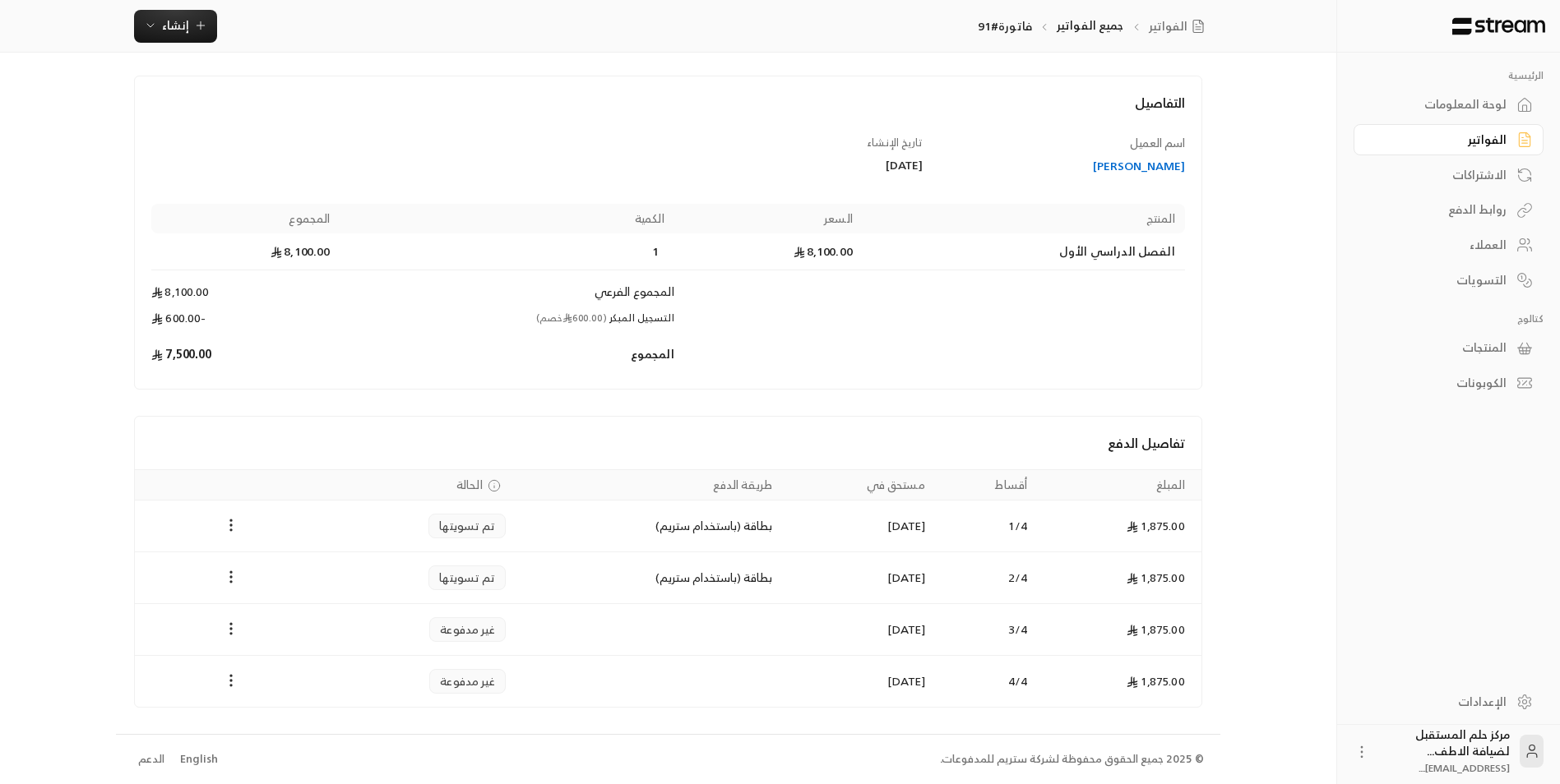
click at [1481, 140] on div "الفواتير" at bounding box center [1441, 140] width 133 height 17
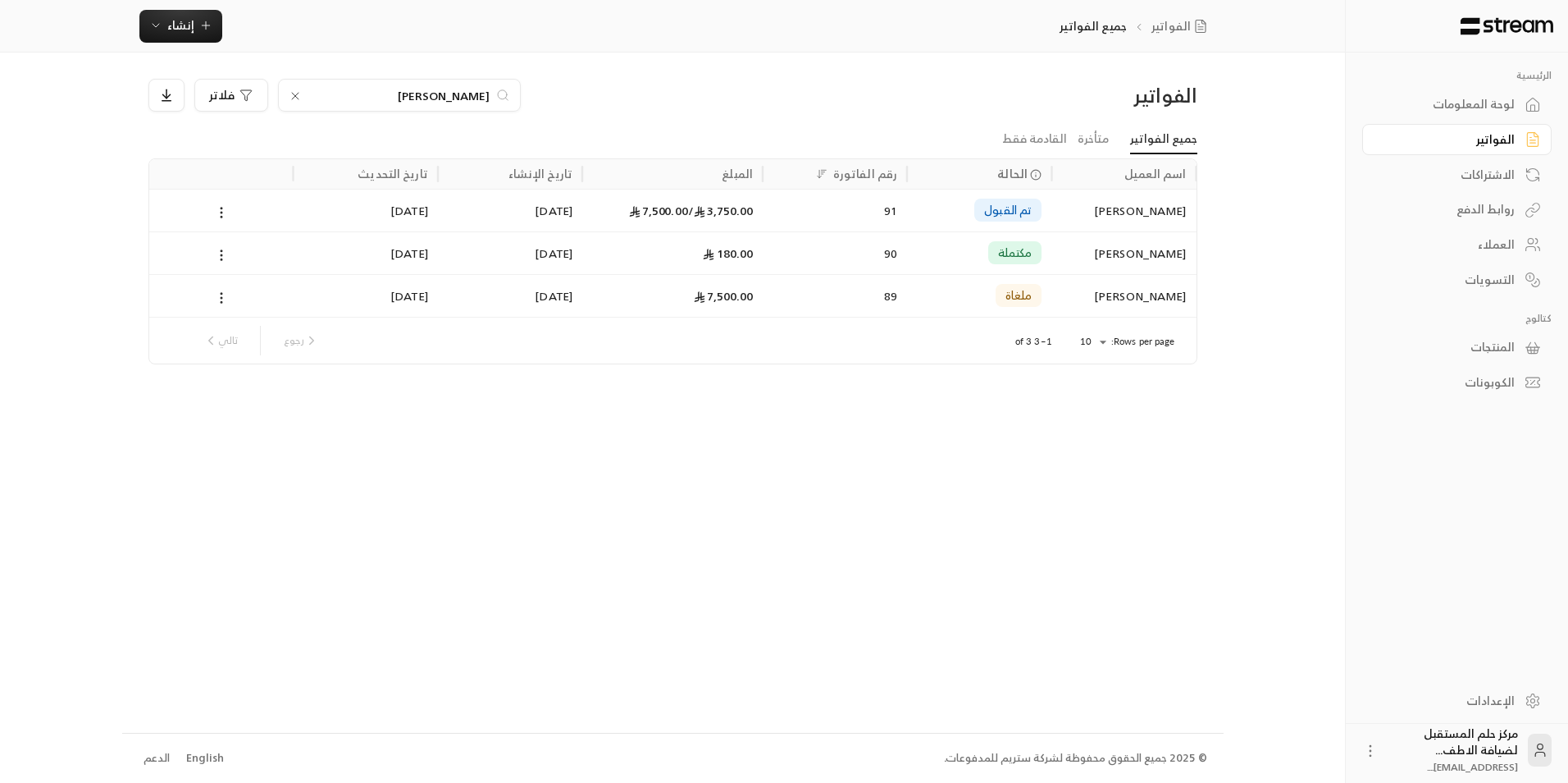
drag, startPoint x: 441, startPoint y: 86, endPoint x: 602, endPoint y: 142, distance: 170.5
click at [602, 142] on div "الفواتير [PERSON_NAME] جميع الفواتير متأخرة القادمة فقط اسم العميل الحالة رقم ا…" at bounding box center [673, 222] width 1050 height 286
type input "[PERSON_NAME]"
click at [602, 212] on div "1,800.00 / شهر" at bounding box center [673, 211] width 161 height 42
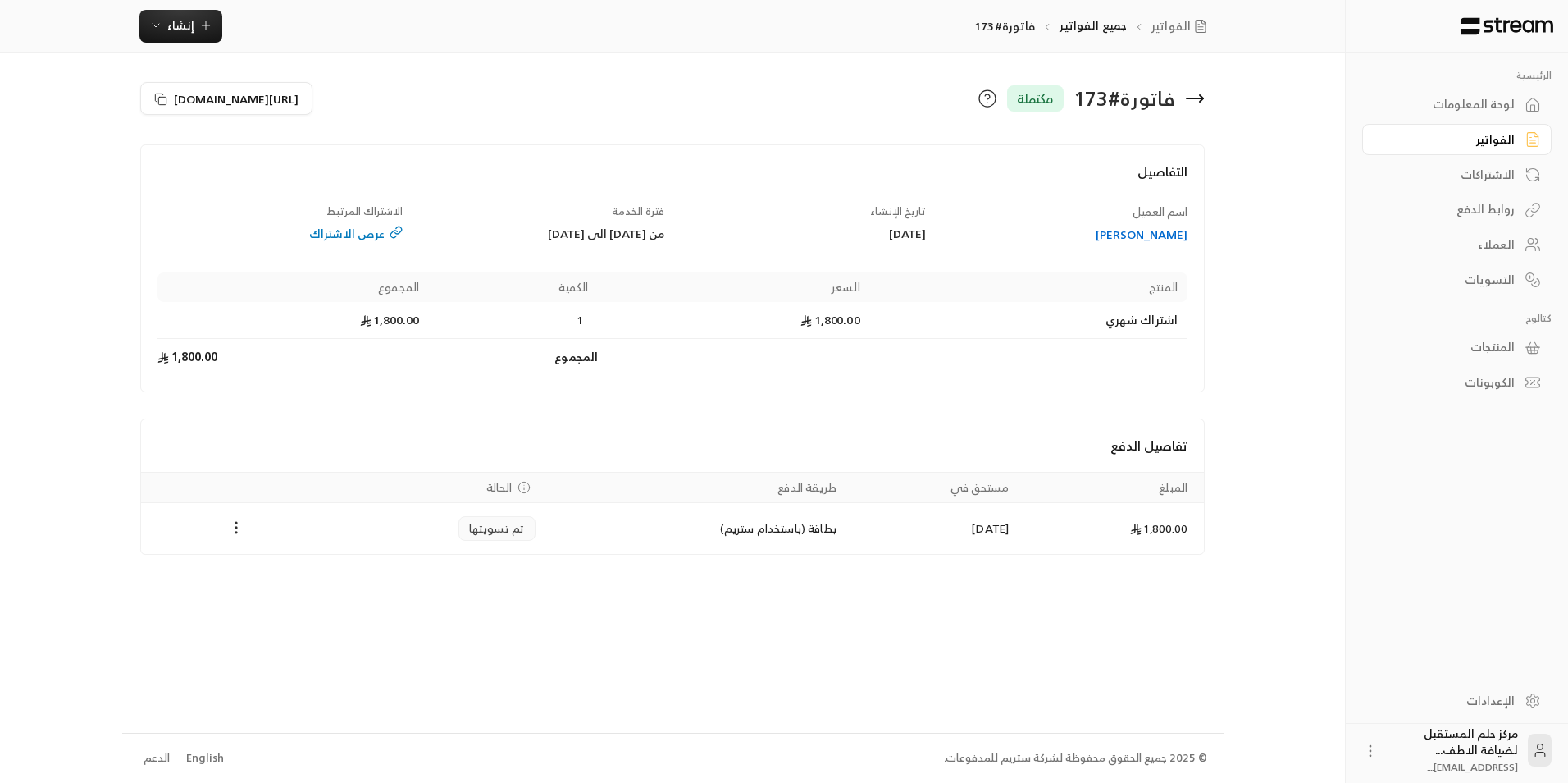
click at [1207, 101] on div "فاتورة # 173 مكتملة" at bounding box center [943, 99] width 540 height 40
click at [1189, 108] on icon at bounding box center [1195, 99] width 20 height 20
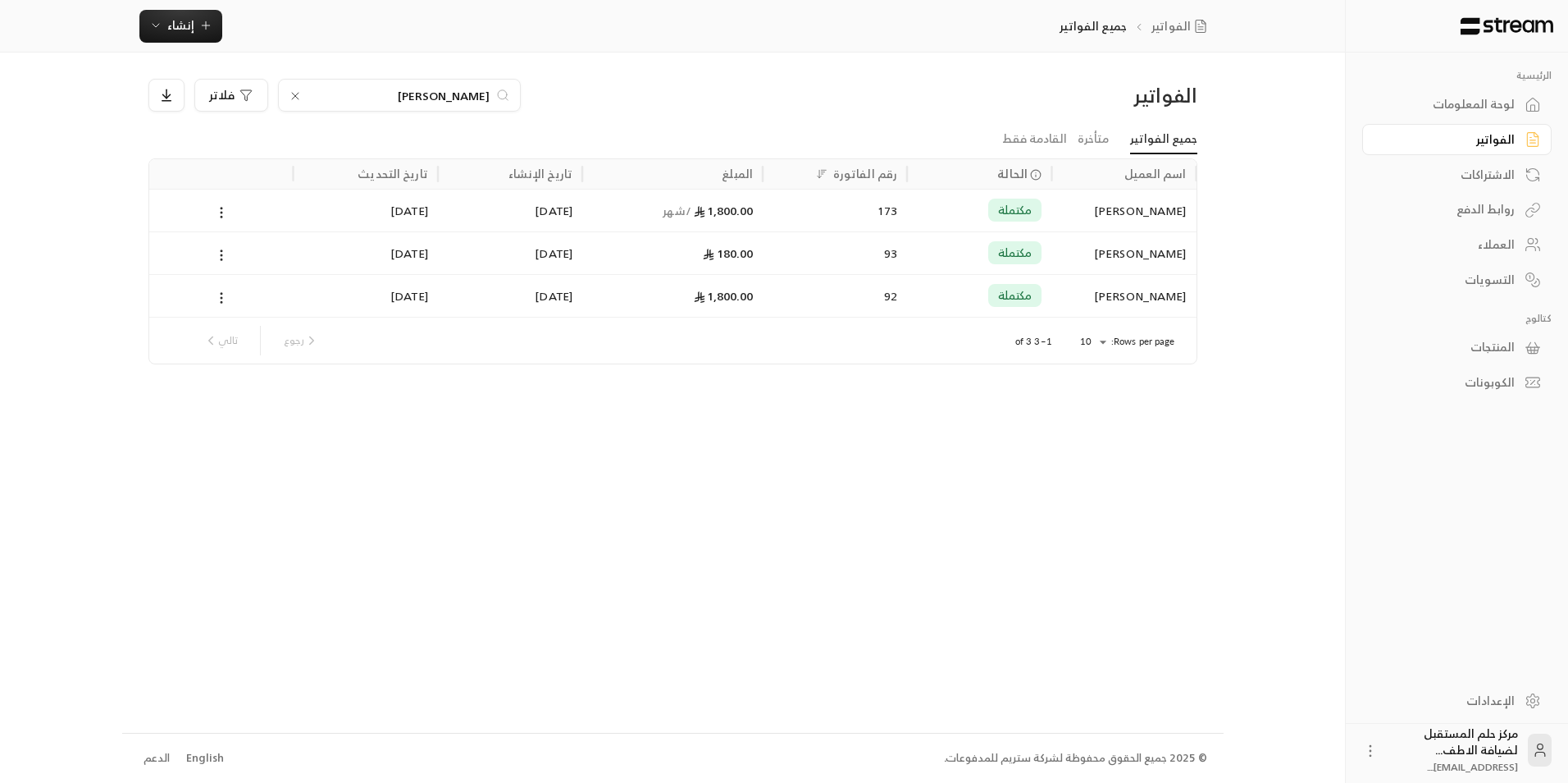
drag, startPoint x: 430, startPoint y: 94, endPoint x: 535, endPoint y: 115, distance: 107.1
click at [535, 115] on div "الفواتير [PERSON_NAME] فلاتر" at bounding box center [673, 102] width 1065 height 46
type input "حصة"
click at [607, 251] on div "1,800.00 / شهر" at bounding box center [673, 253] width 161 height 42
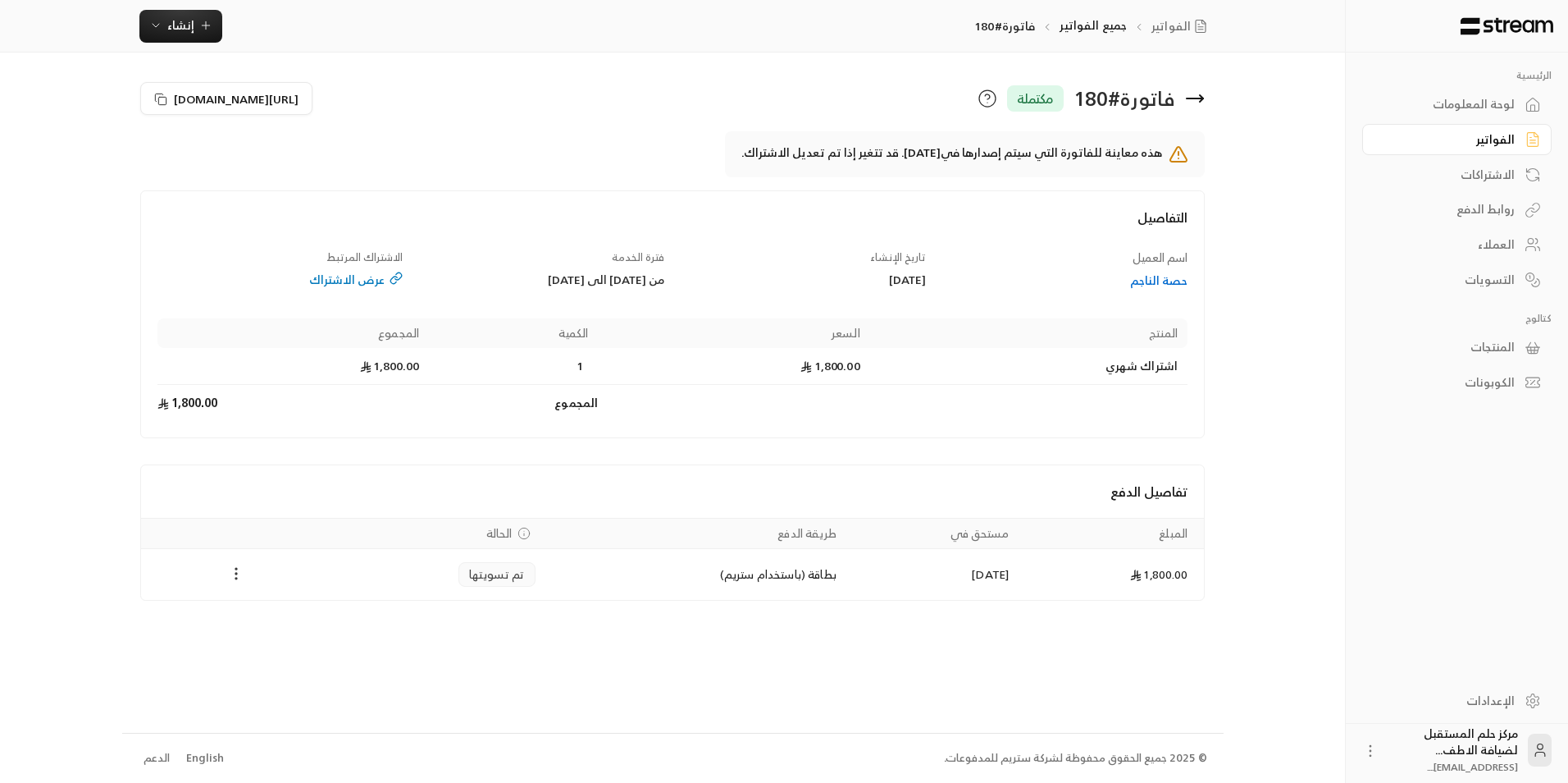
click at [235, 564] on button "Payments" at bounding box center [236, 574] width 20 height 20
click at [273, 625] on li "تحميل الفاتورة" at bounding box center [276, 617] width 84 height 30
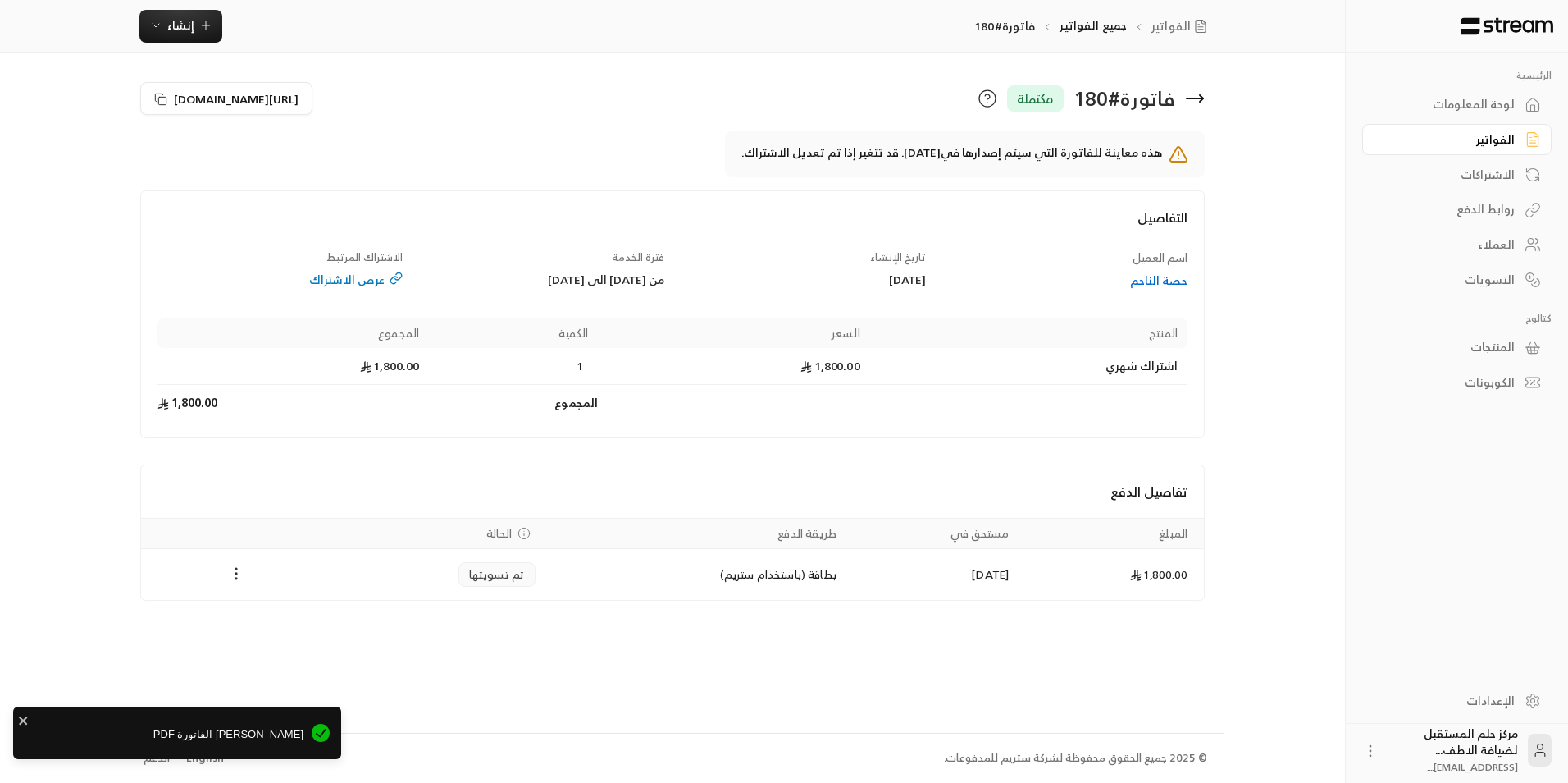
click at [266, 707] on div "الفواتير جميع الفواتير فاتورة#180 إنشاء فاتورة # 180 مكتملة [URL][DOMAIN_NAME] …" at bounding box center [674, 391] width 1102 height 783
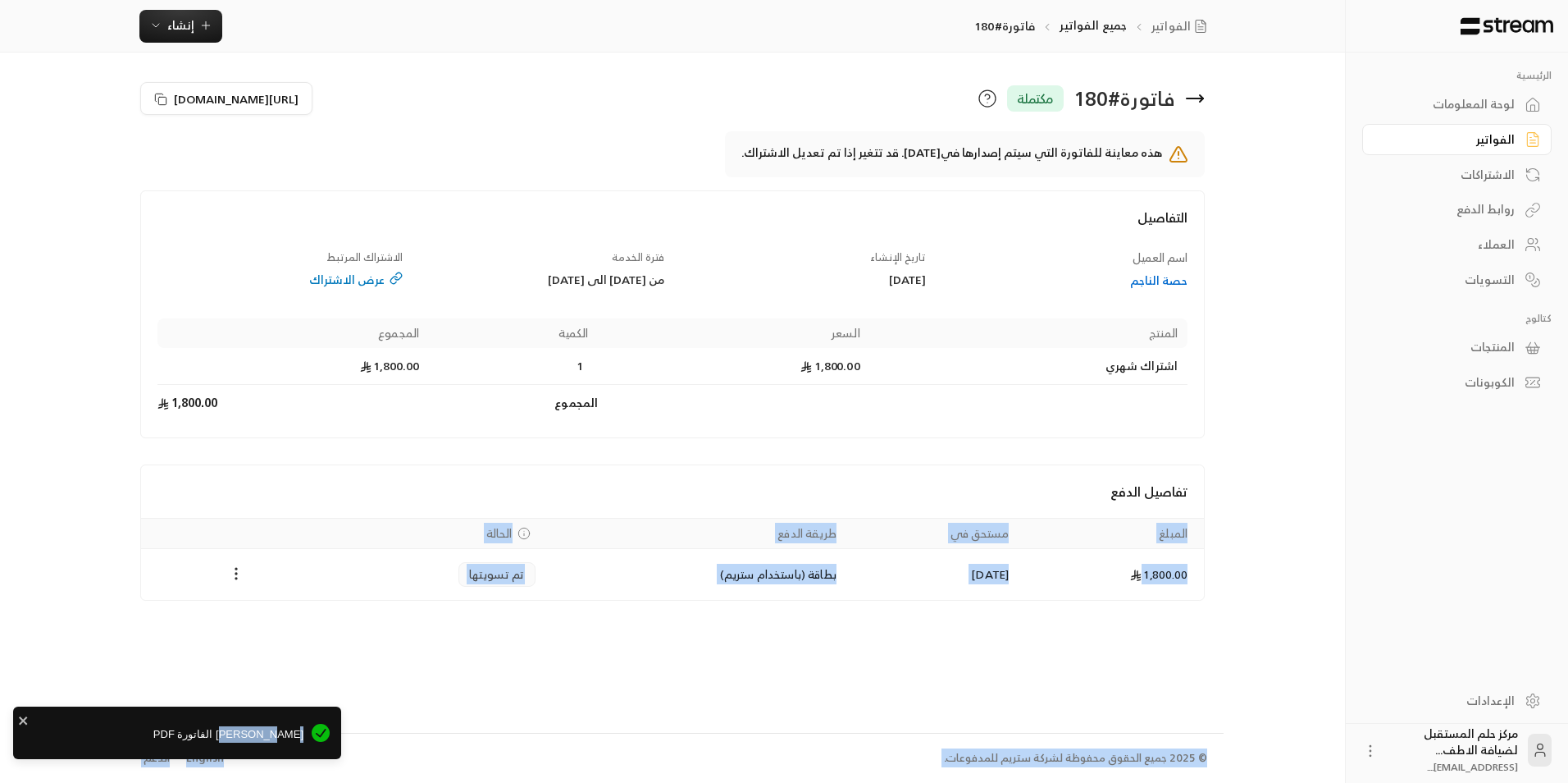
drag, startPoint x: 266, startPoint y: 707, endPoint x: 267, endPoint y: 729, distance: 22.0
click at [267, 729] on span "[PERSON_NAME] الفاتورة PDF" at bounding box center [164, 734] width 279 height 17
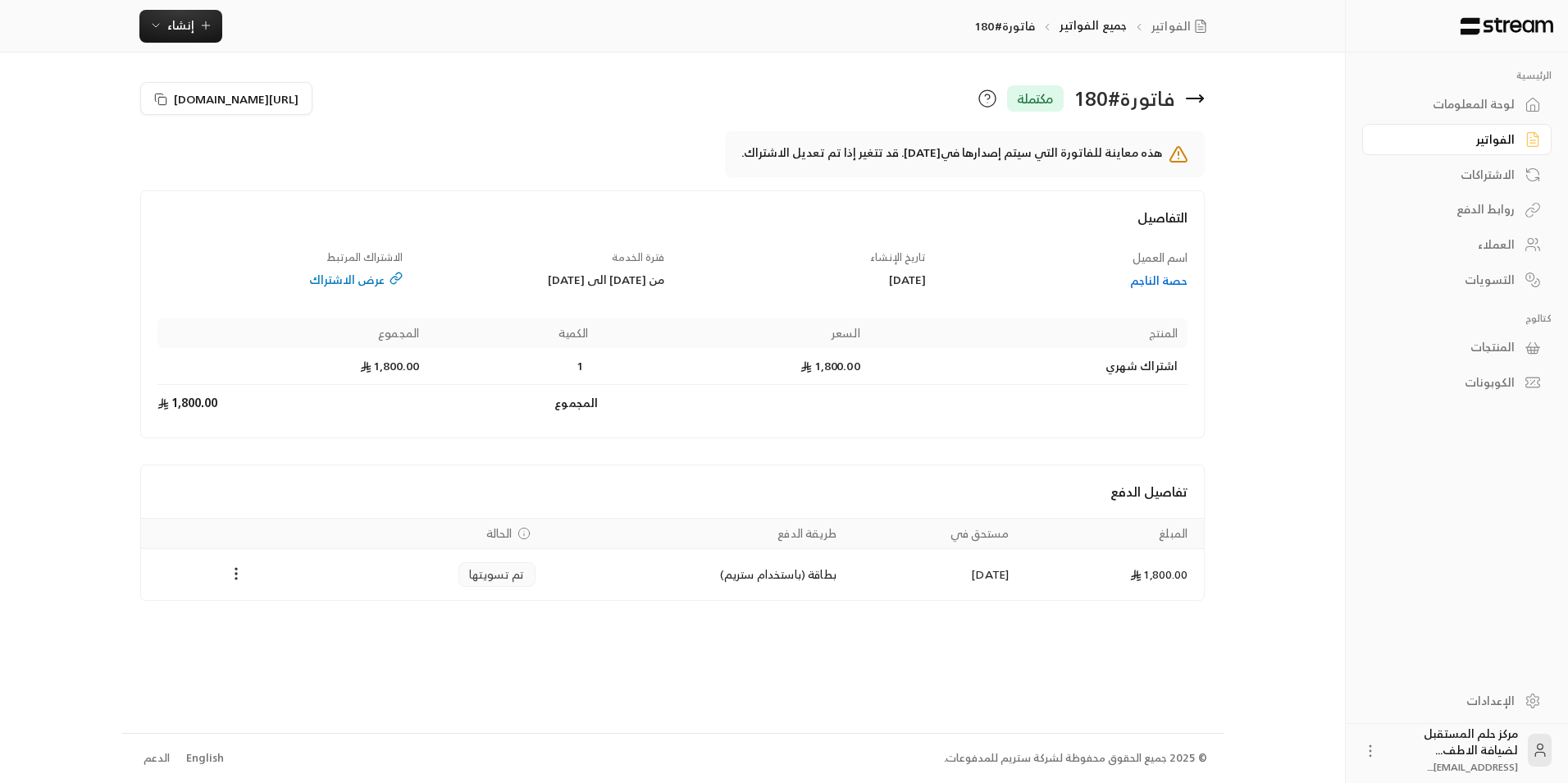
click at [1181, 101] on div "فاتورة # 180 مكتملة" at bounding box center [943, 99] width 540 height 40
click at [1186, 103] on icon at bounding box center [1195, 99] width 20 height 20
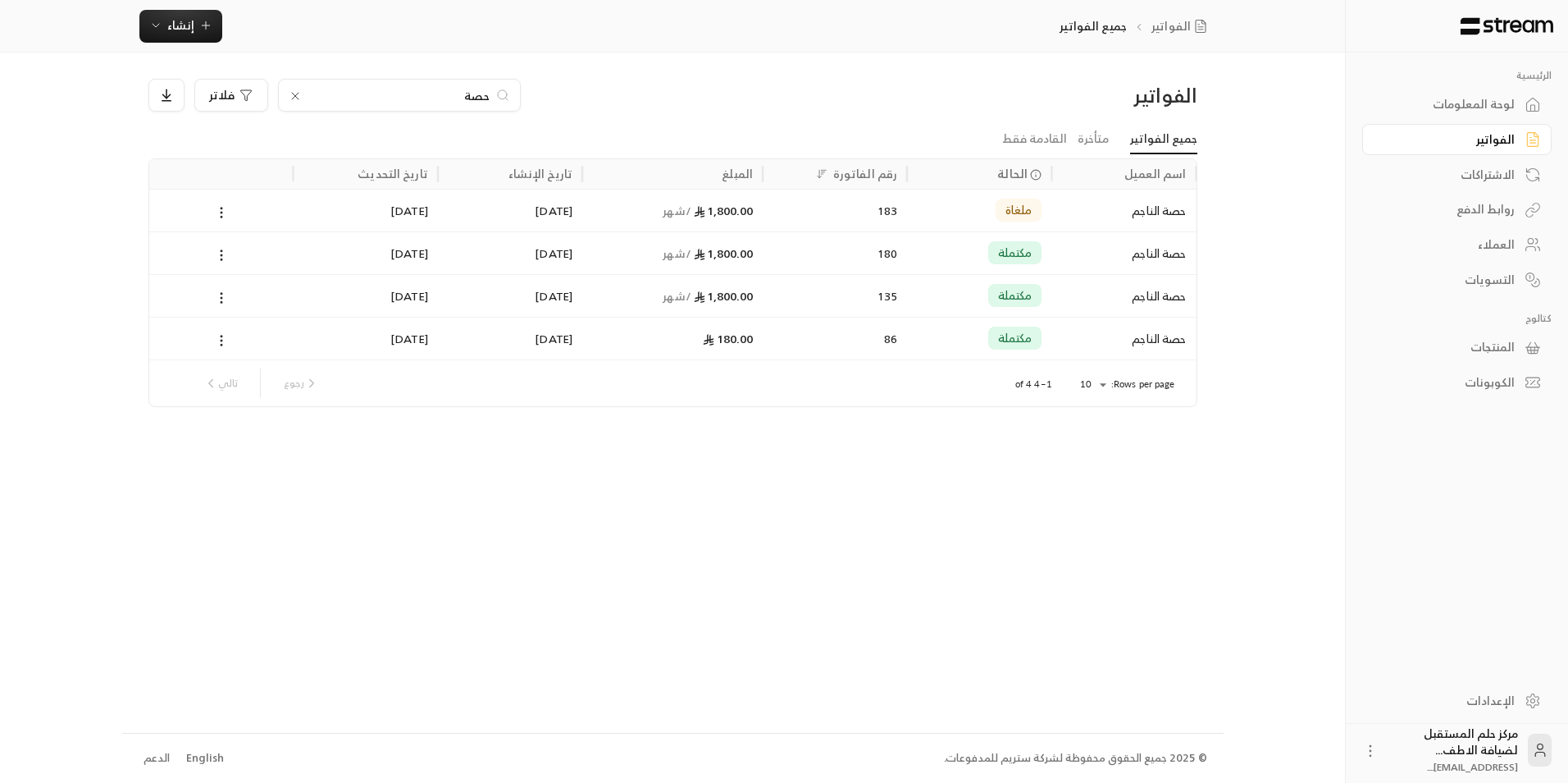
drag, startPoint x: 369, startPoint y: 97, endPoint x: 689, endPoint y: 147, distance: 323.9
click at [689, 147] on div "الفواتير حصة فلاتر جميع الفواتير متأخرة القادمة فقط اسم العميل الحالة رقم الفات…" at bounding box center [673, 244] width 1050 height 329
type input "الجوهره"
click at [764, 343] on div "84" at bounding box center [835, 338] width 144 height 43
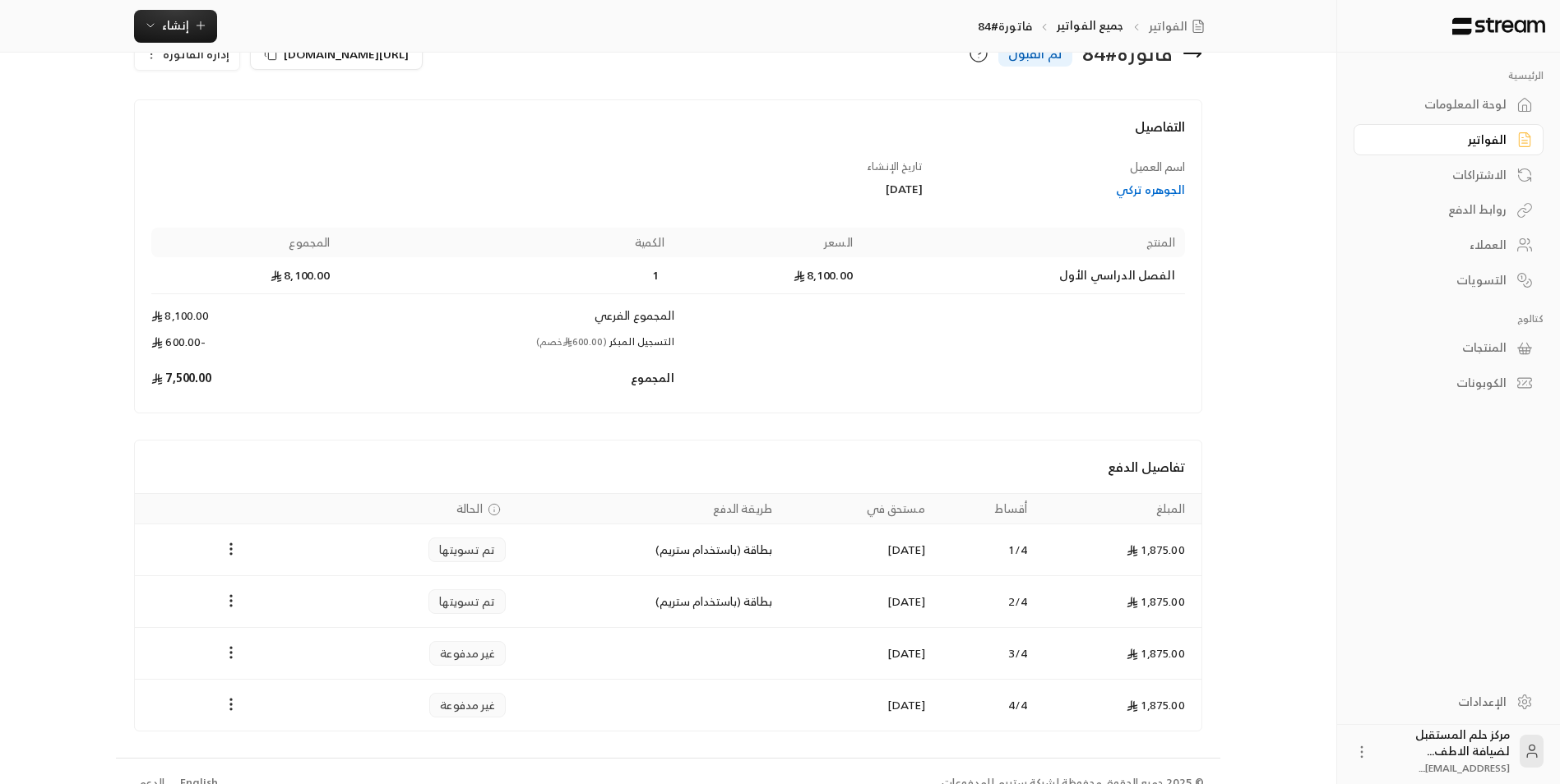
scroll to position [69, 0]
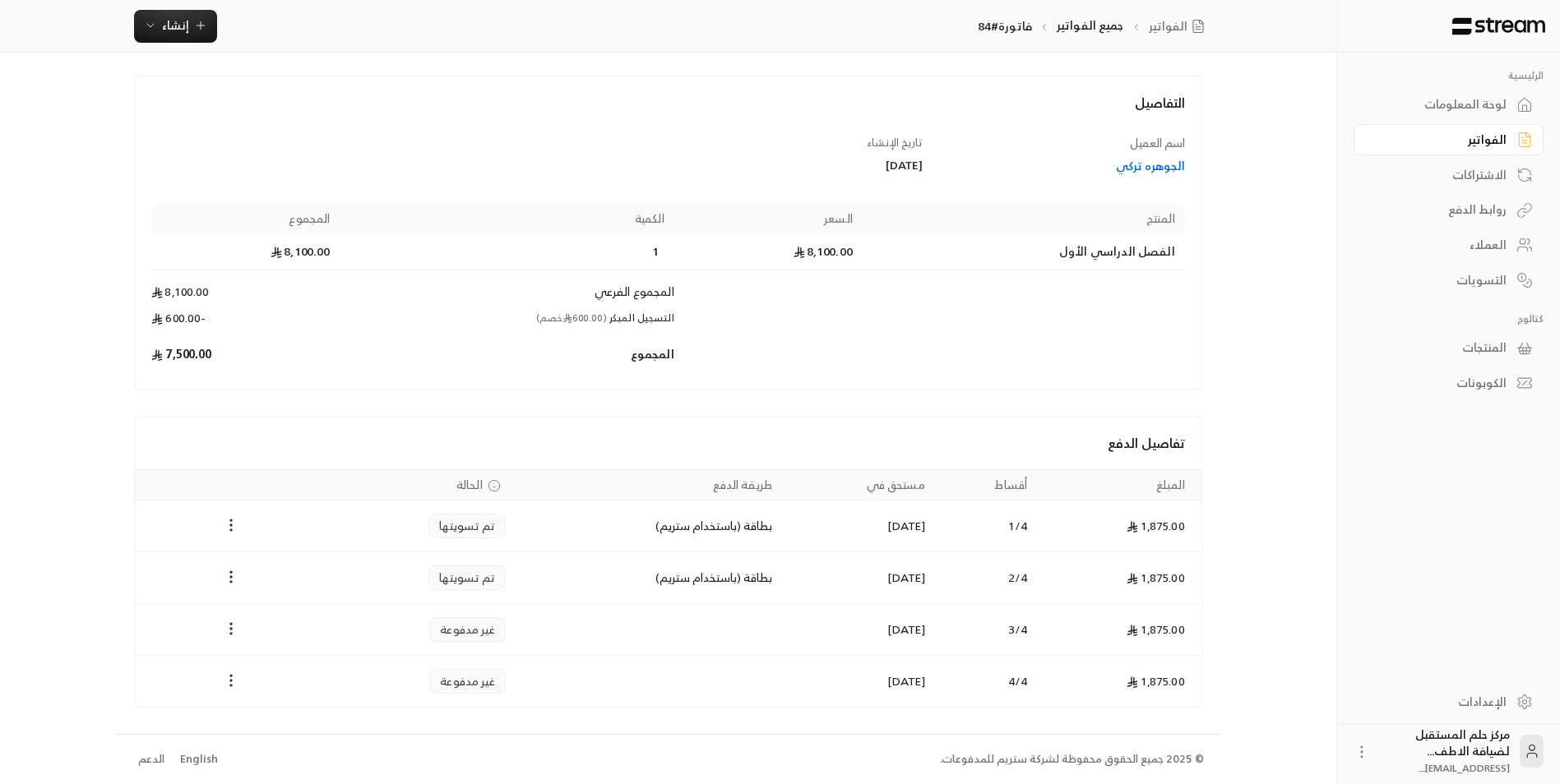
click at [1486, 132] on div "الفواتير" at bounding box center [1441, 140] width 133 height 17
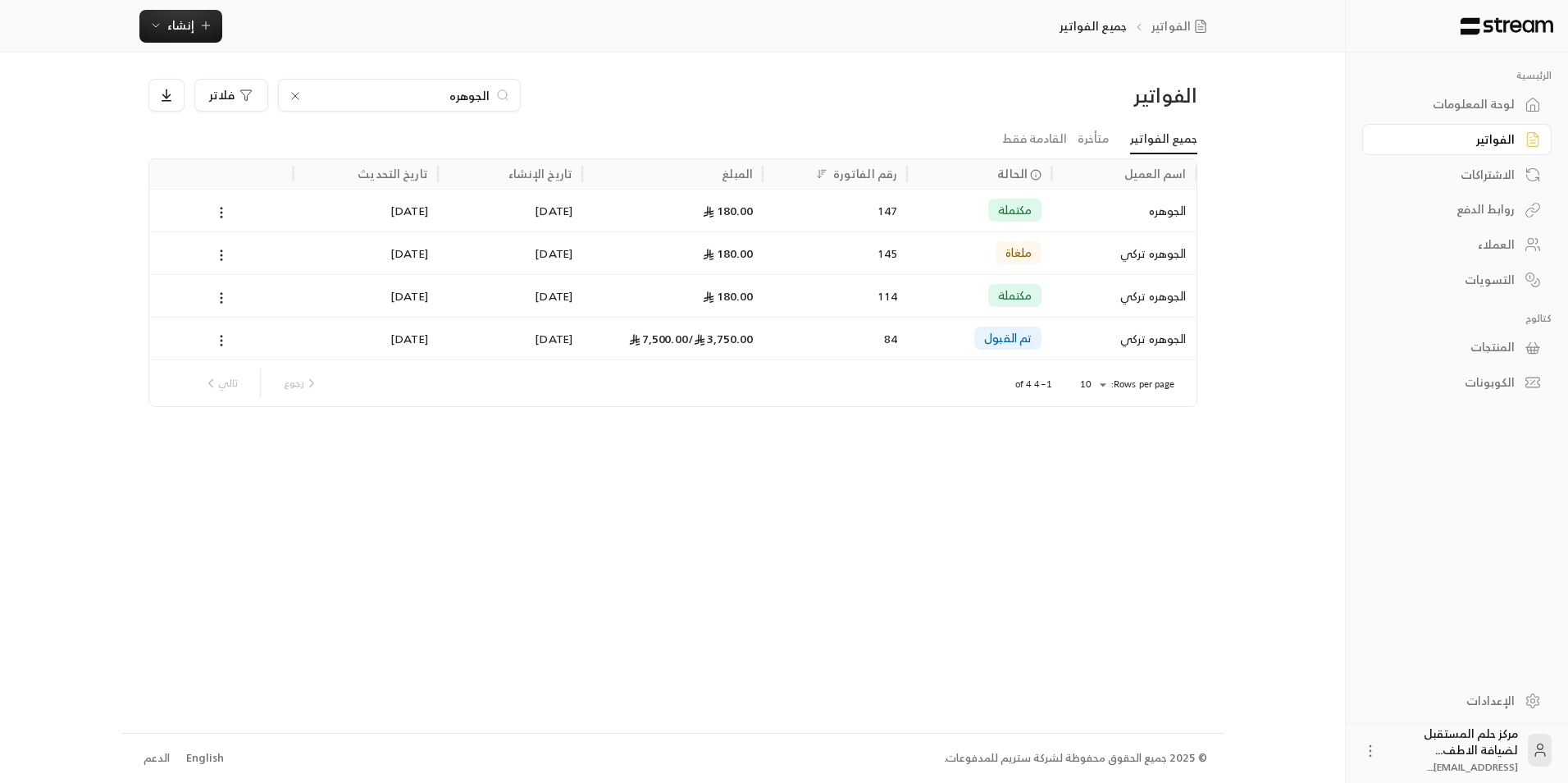
drag, startPoint x: 451, startPoint y: 101, endPoint x: 646, endPoint y: 143, distance: 199.5
click at [593, 138] on div "الفواتير الجوهره فلاتر جميع الفواتير متأخرة القادمة فقط اسم العميل الحالة رقم ا…" at bounding box center [673, 244] width 1050 height 329
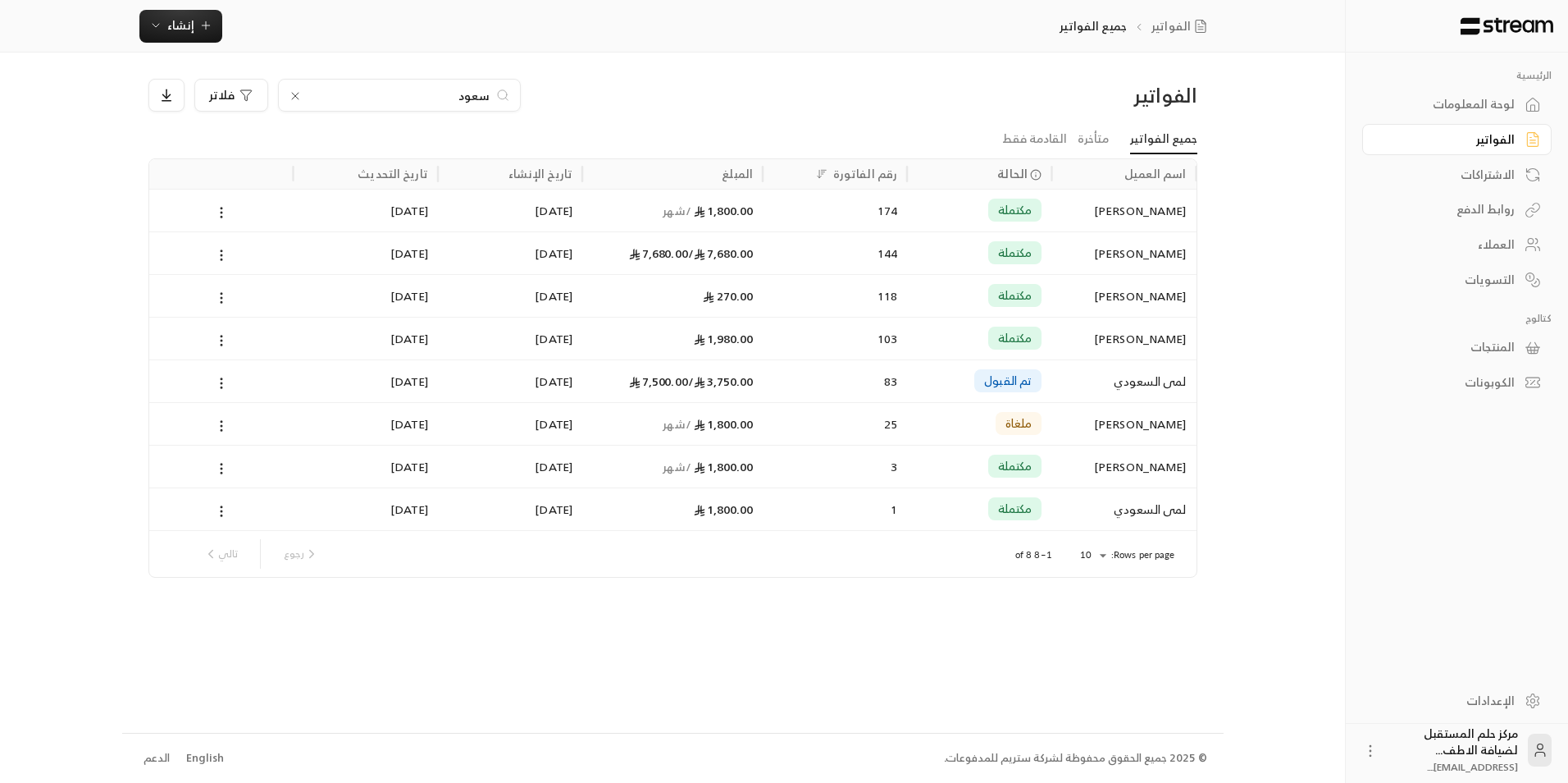
type input "سعود"
click at [623, 225] on div "1,800.00 / شهر" at bounding box center [673, 211] width 161 height 42
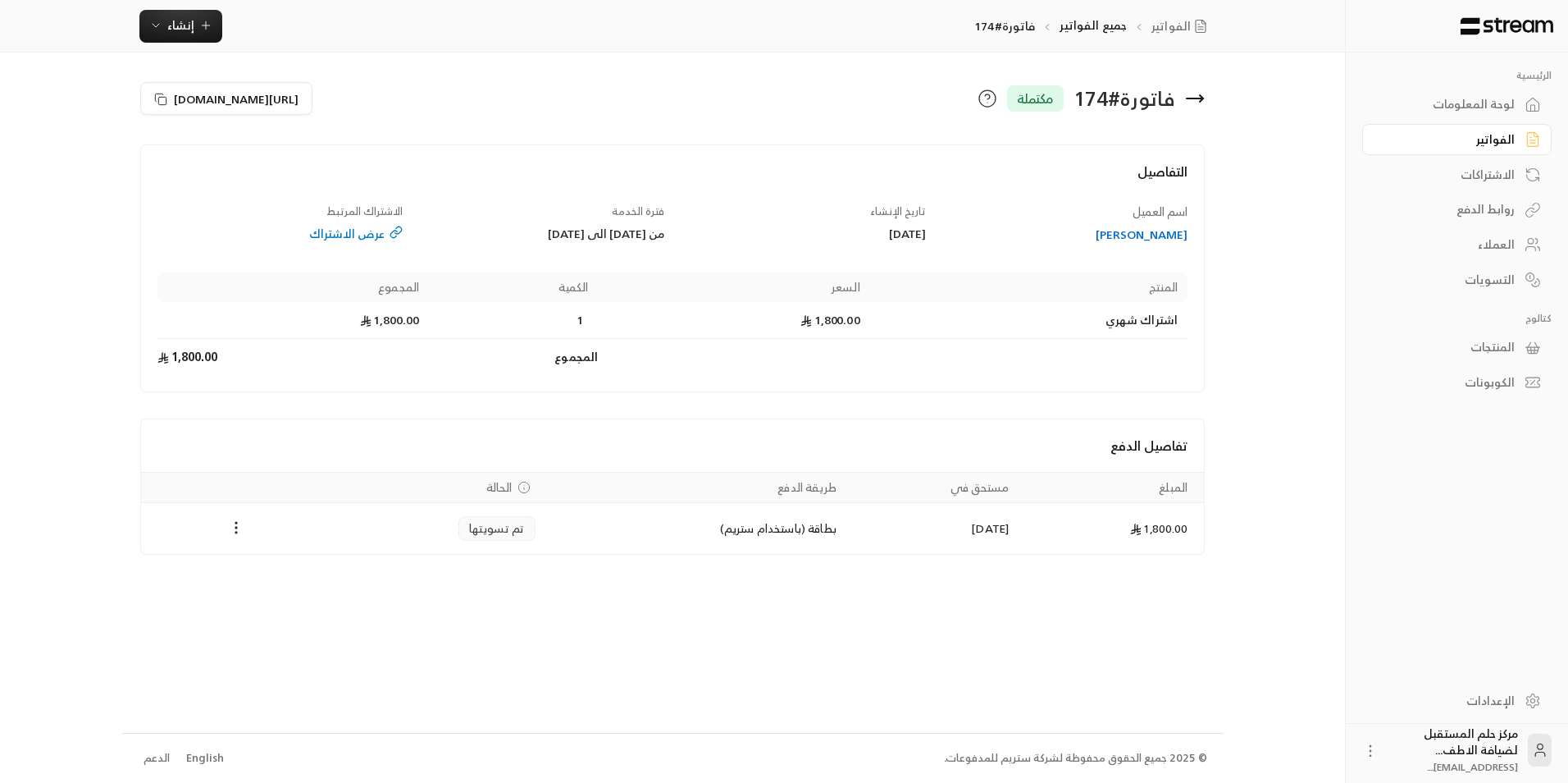
click at [1195, 87] on div "فاتورة # 174 مكتملة" at bounding box center [943, 99] width 540 height 40
click at [1202, 99] on icon at bounding box center [1195, 99] width 17 height 0
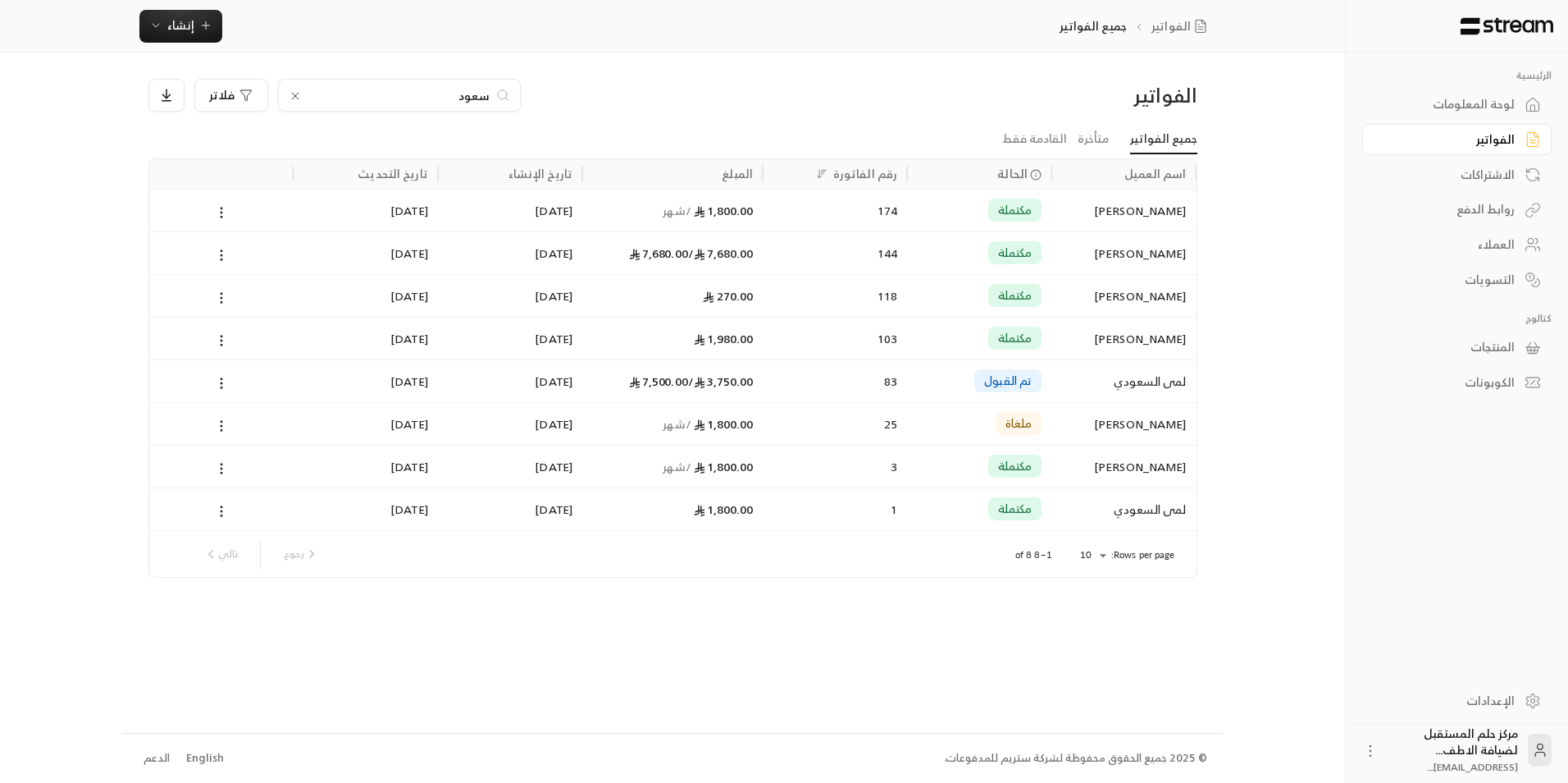
drag, startPoint x: 367, startPoint y: 94, endPoint x: 755, endPoint y: 113, distance: 388.5
click at [755, 113] on div "الفواتير [PERSON_NAME]" at bounding box center [673, 102] width 1065 height 46
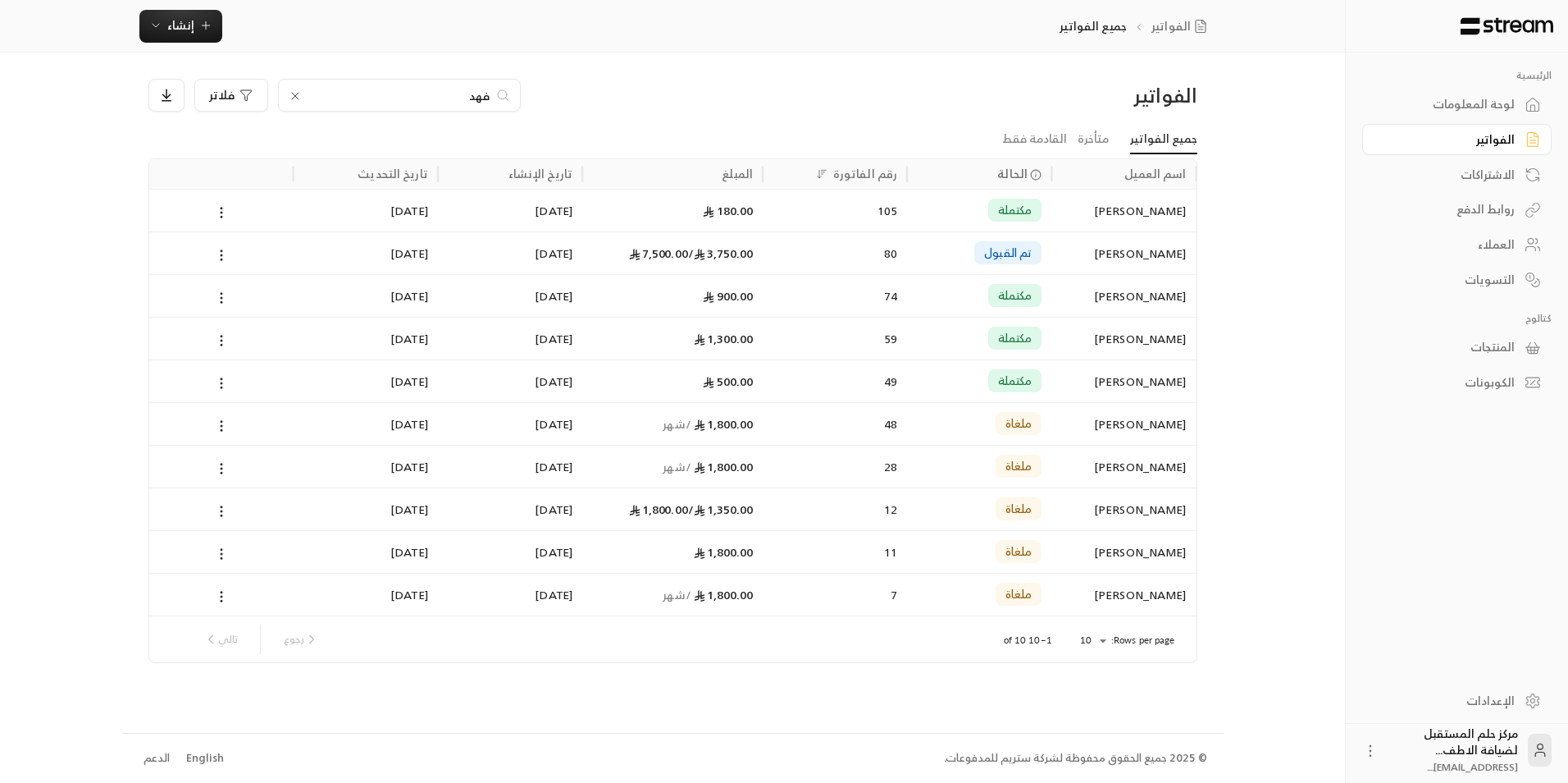
type input "فهد"
click at [1096, 209] on div "[PERSON_NAME]" at bounding box center [1124, 211] width 125 height 42
click at [1096, 244] on div "[PERSON_NAME]" at bounding box center [1124, 253] width 125 height 42
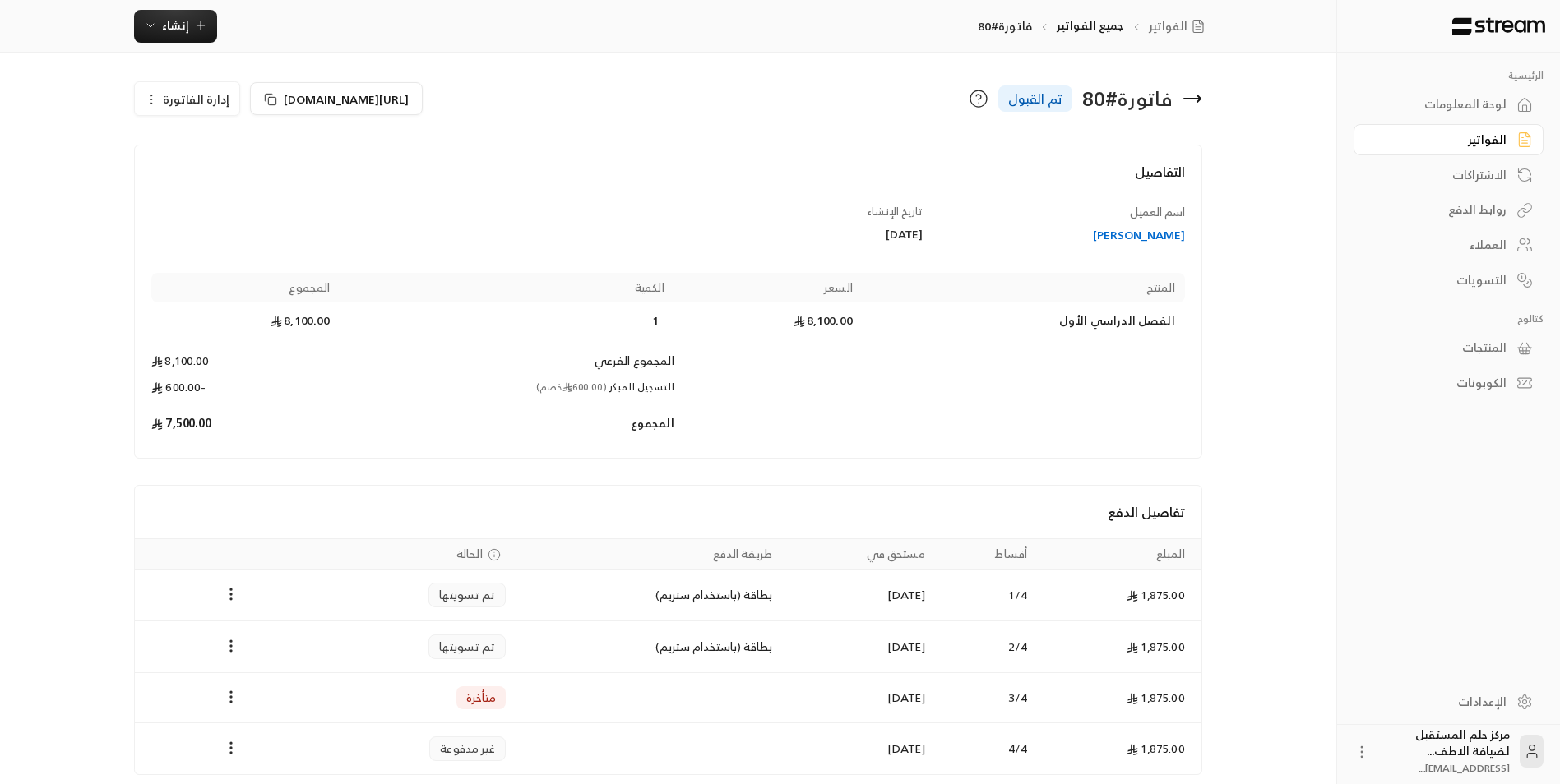
click at [1188, 99] on icon at bounding box center [1192, 99] width 17 height 0
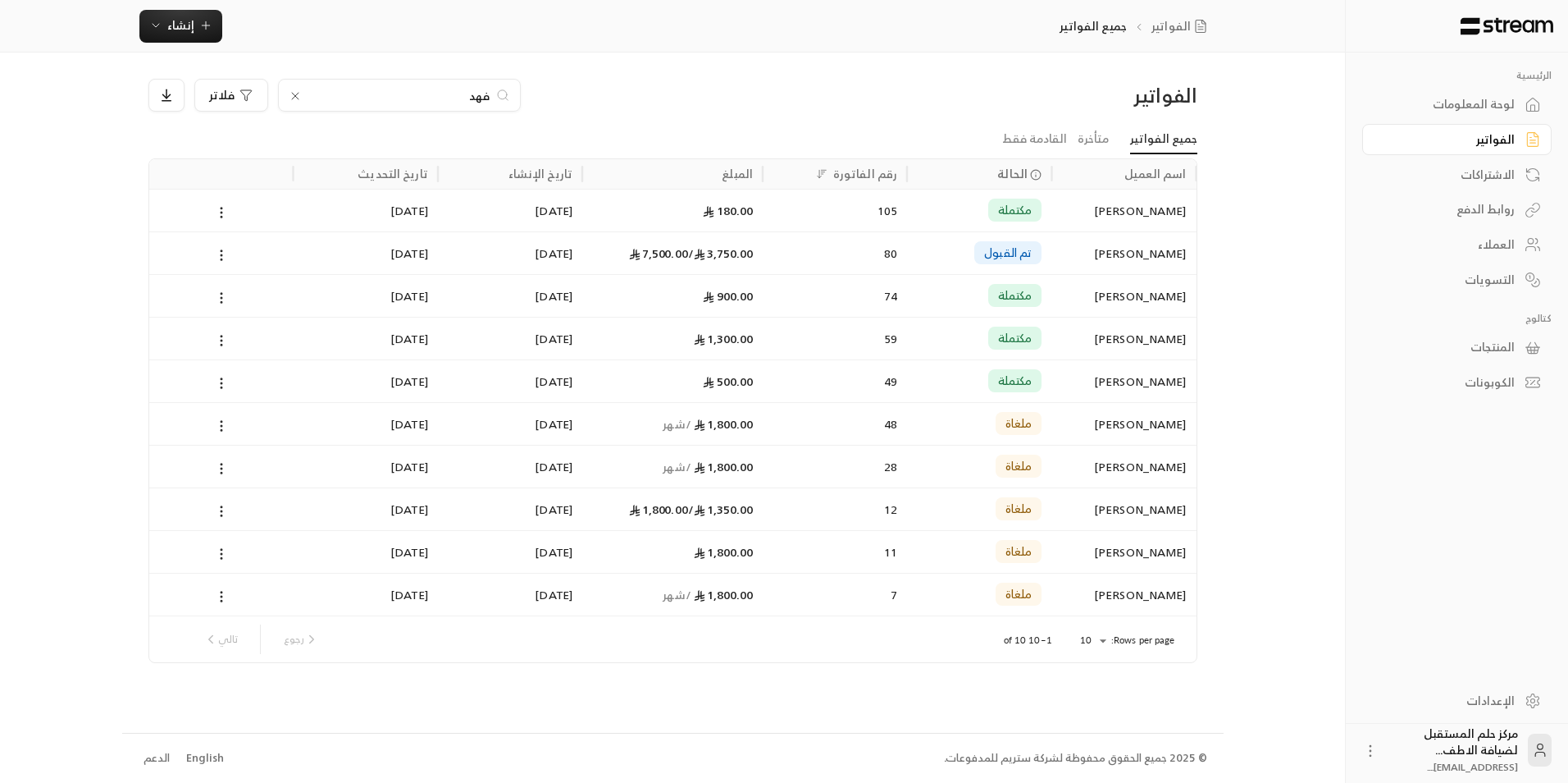
drag, startPoint x: 452, startPoint y: 91, endPoint x: 533, endPoint y: 95, distance: 81.1
click at [533, 95] on div "[PERSON_NAME]" at bounding box center [539, 95] width 783 height 33
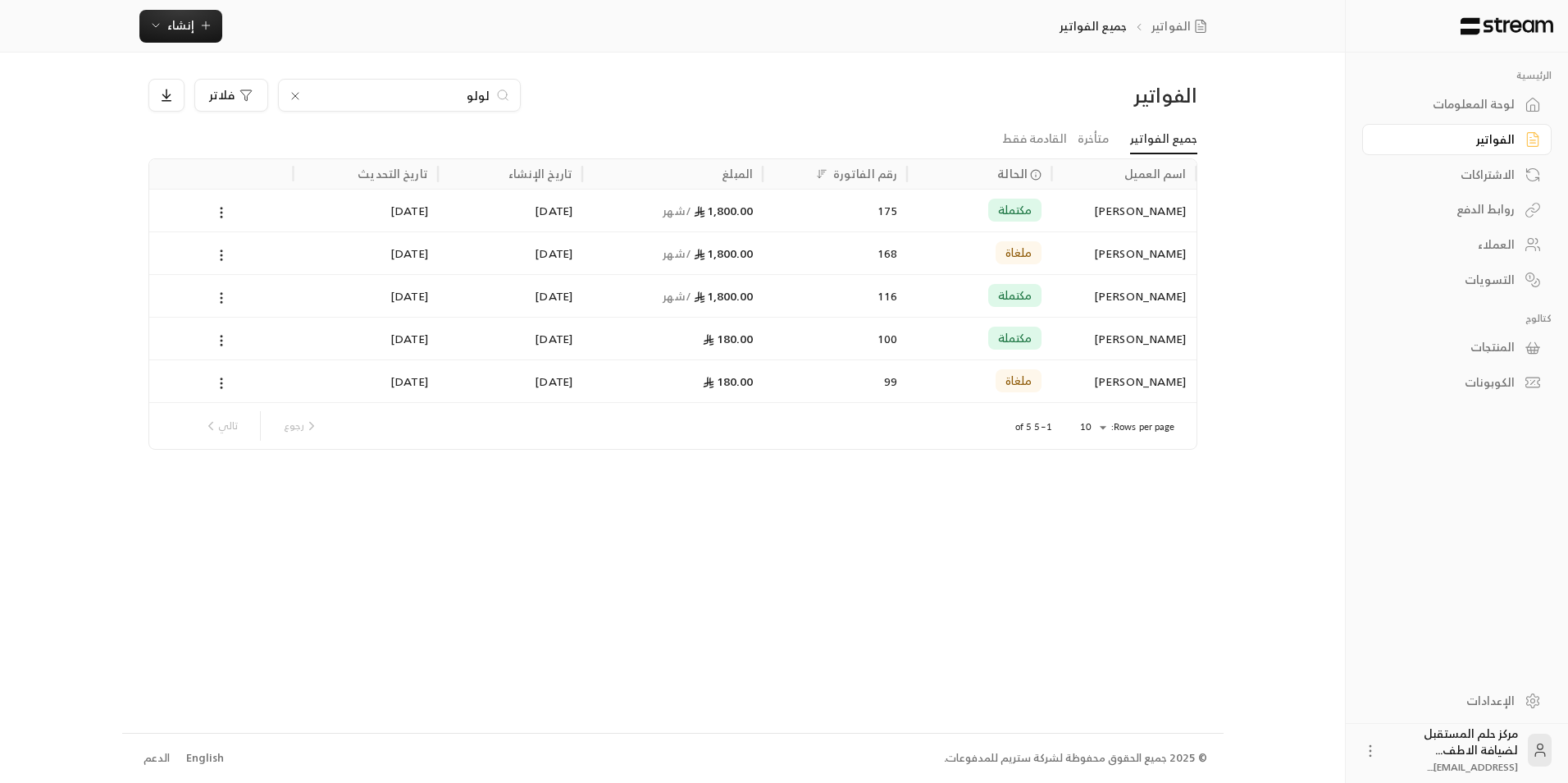
type input "لولو"
click at [700, 227] on div "1,800.00 / شهر" at bounding box center [673, 211] width 161 height 42
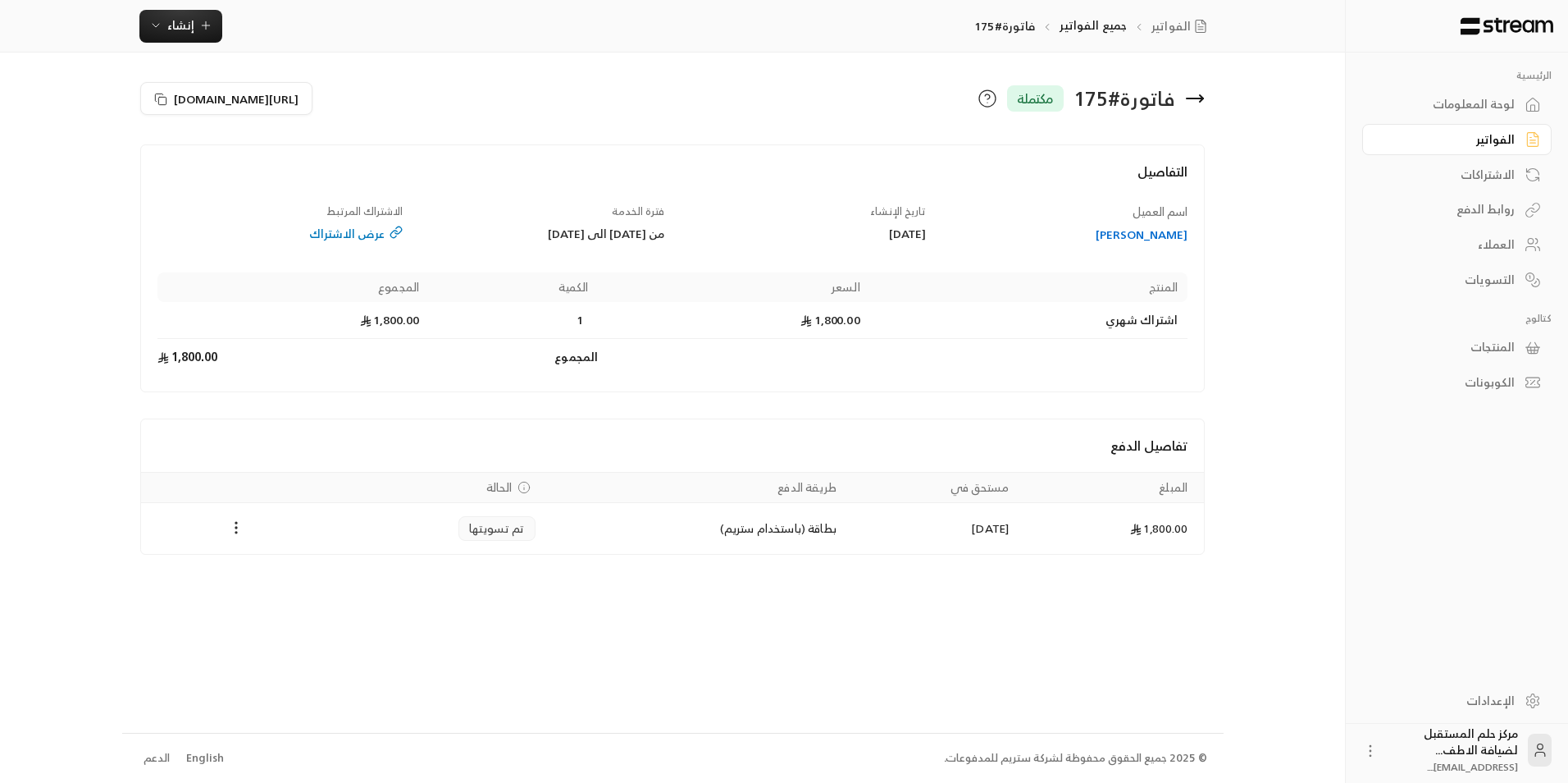
click at [1193, 103] on icon at bounding box center [1195, 99] width 20 height 20
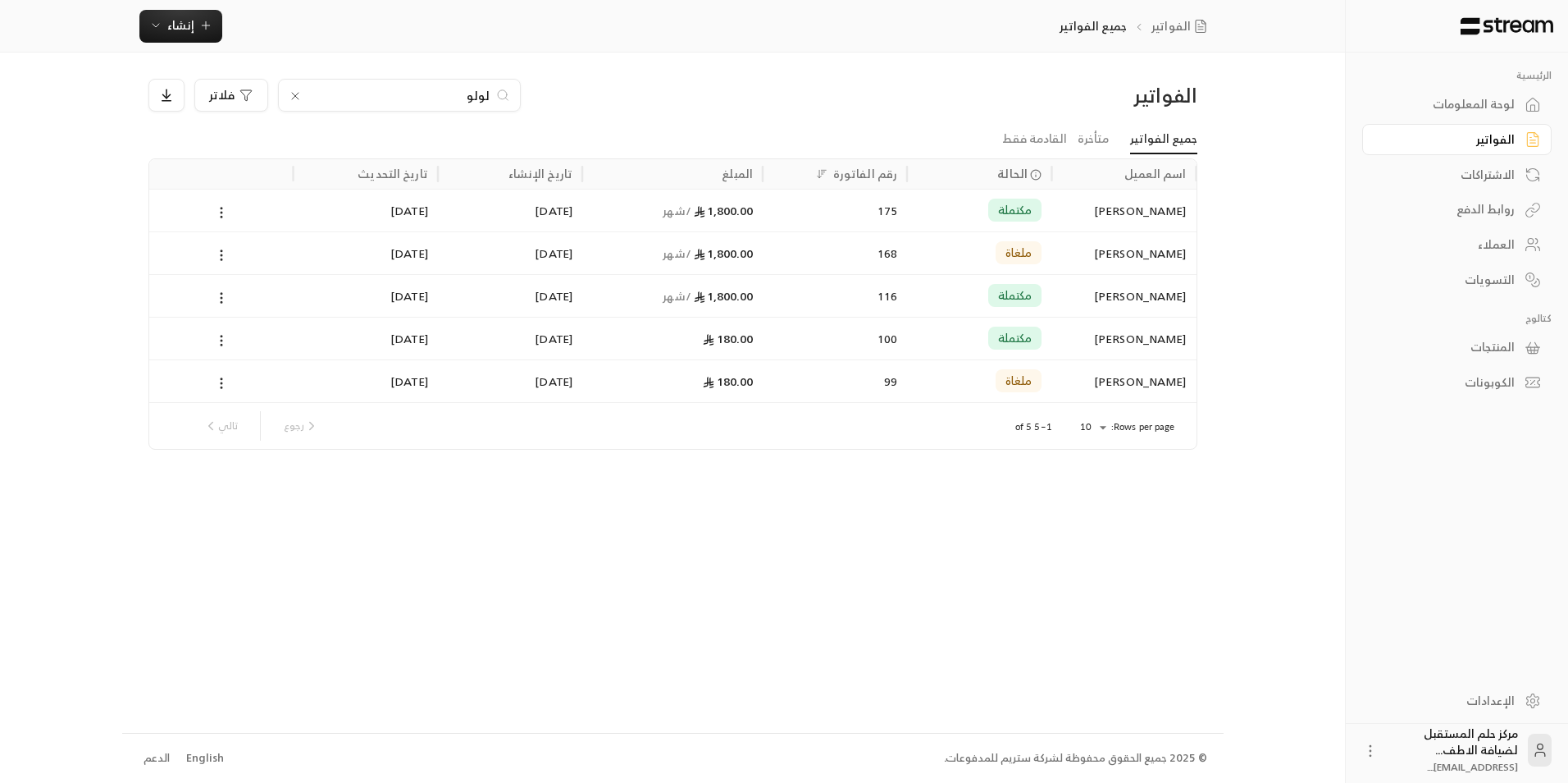
click at [387, 81] on div "لولو" at bounding box center [399, 95] width 242 height 33
drag, startPoint x: 395, startPoint y: 96, endPoint x: 837, endPoint y: 133, distance: 443.5
click at [837, 133] on div "الفواتير لولو فلاتر جميع الفواتير متأخرة القادمة فقط اسم العميل الحالة رقم الفا…" at bounding box center [673, 264] width 1050 height 371
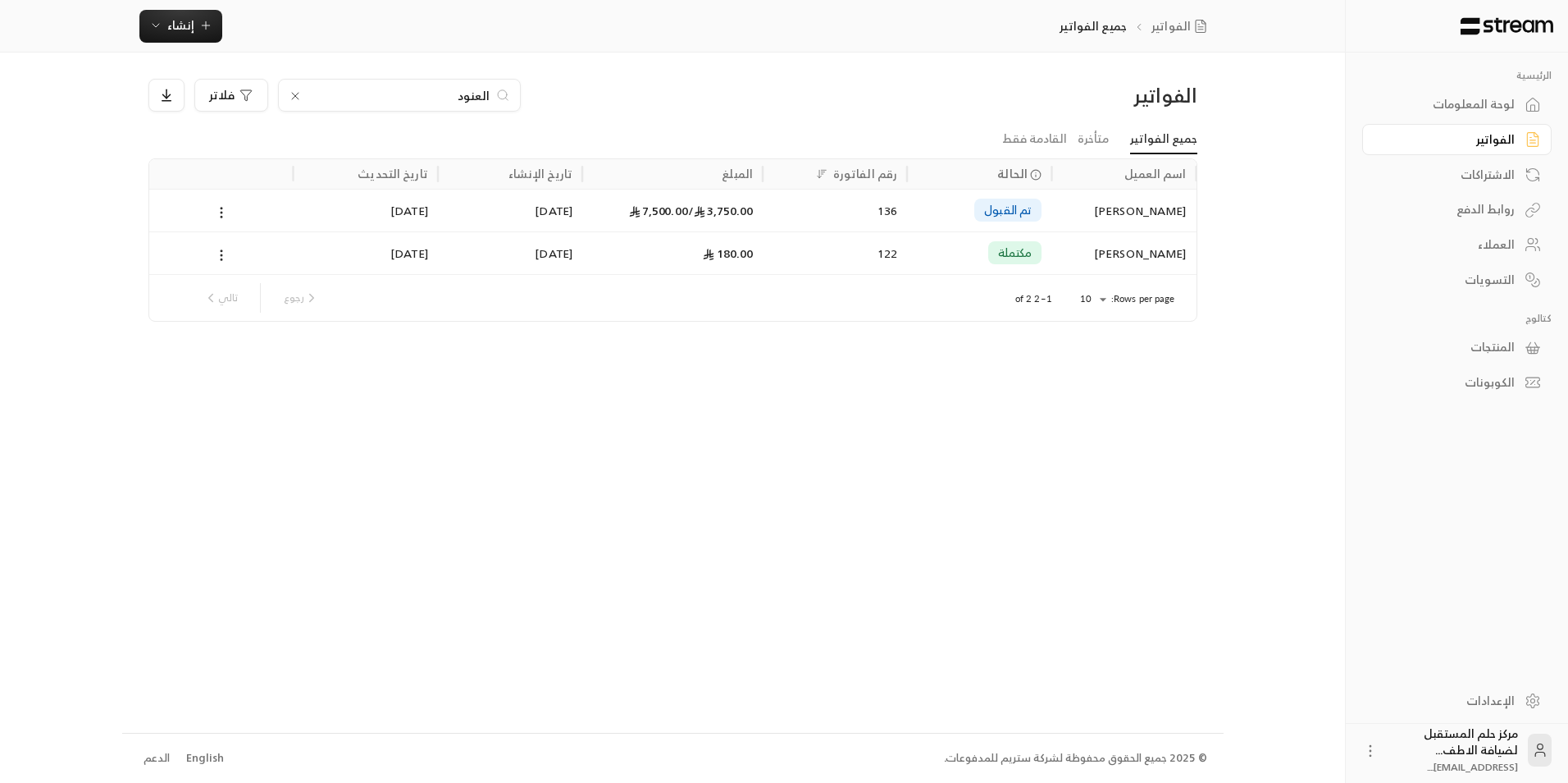
type input "العنود"
click at [854, 223] on div "136" at bounding box center [835, 211] width 125 height 42
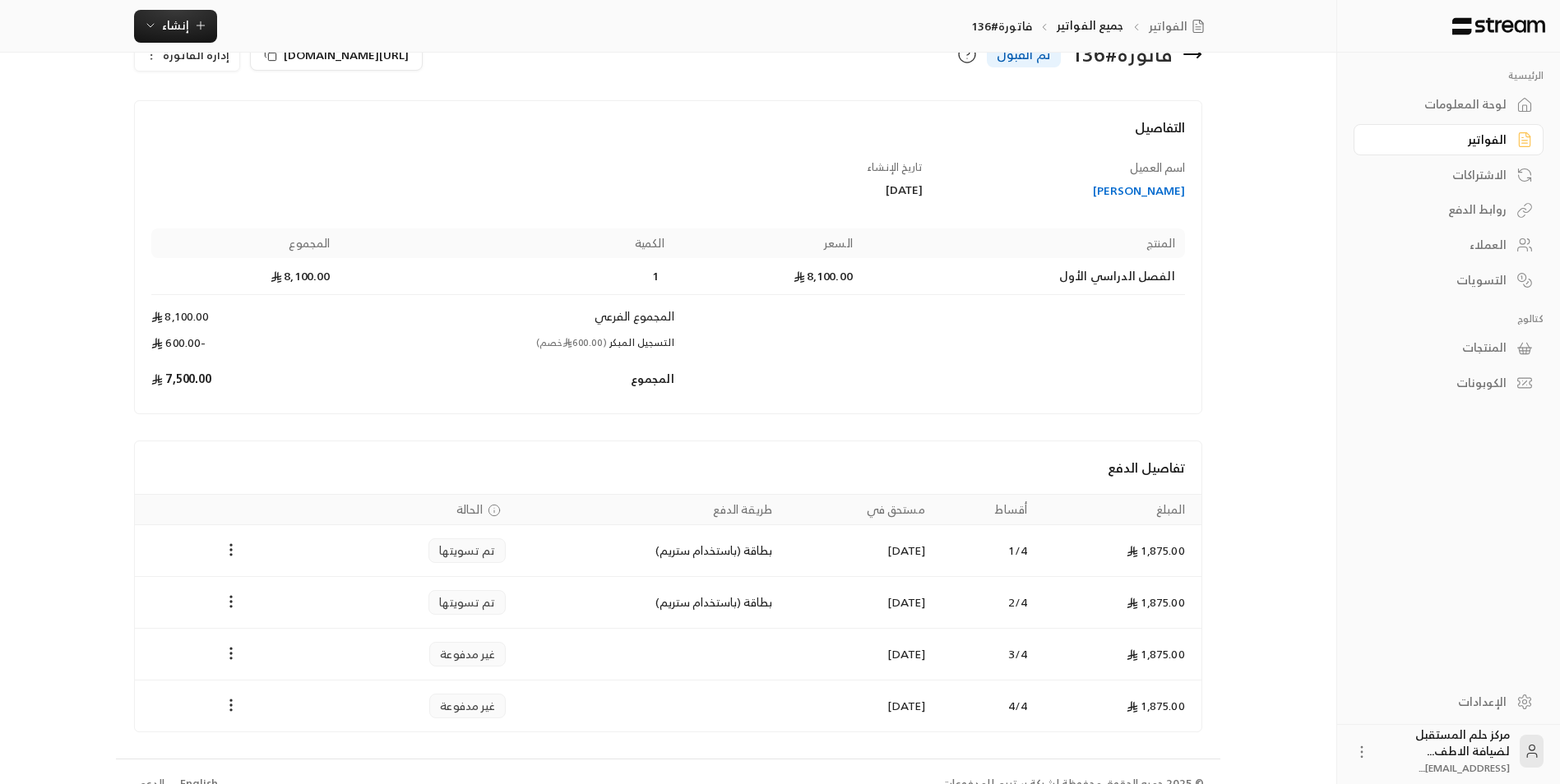
scroll to position [69, 0]
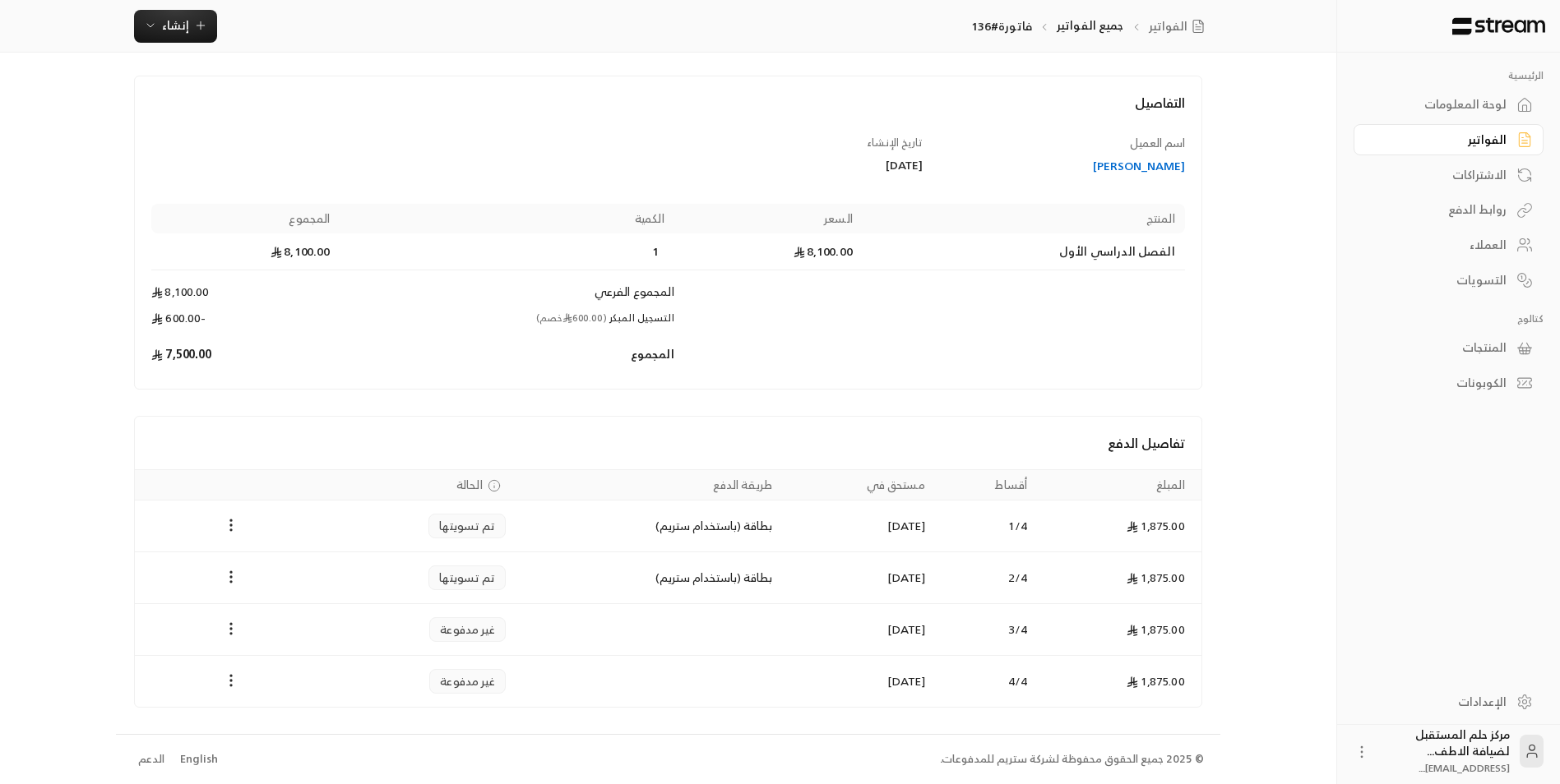
click at [1398, 144] on div "الفواتير" at bounding box center [1441, 140] width 133 height 17
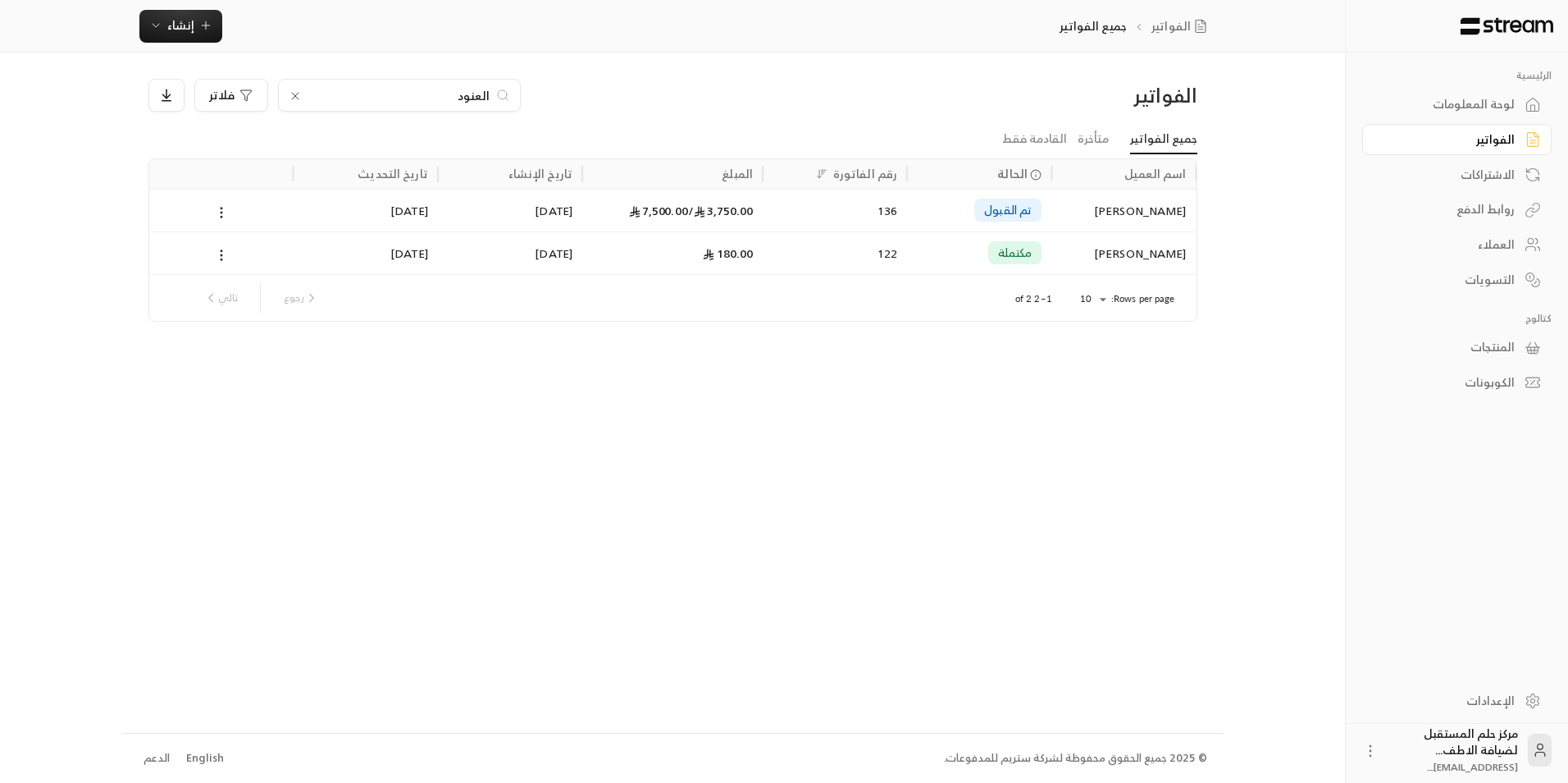
drag, startPoint x: 452, startPoint y: 89, endPoint x: 531, endPoint y: 91, distance: 79.0
click at [531, 91] on div "العنود فلاتر" at bounding box center [539, 95] width 783 height 33
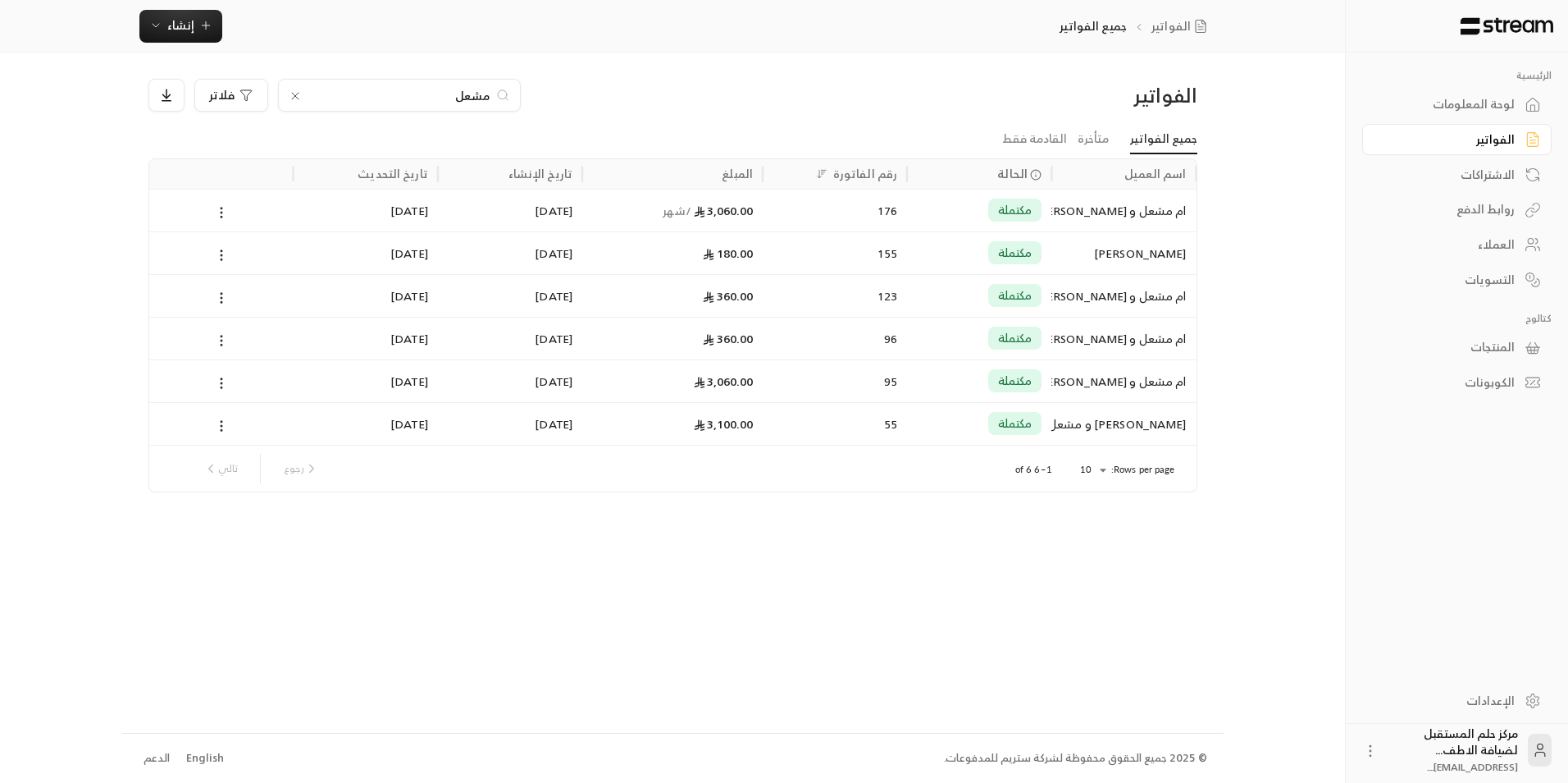
type input "مشعل"
click at [663, 215] on div "3,060.00 / شهر" at bounding box center [673, 211] width 161 height 42
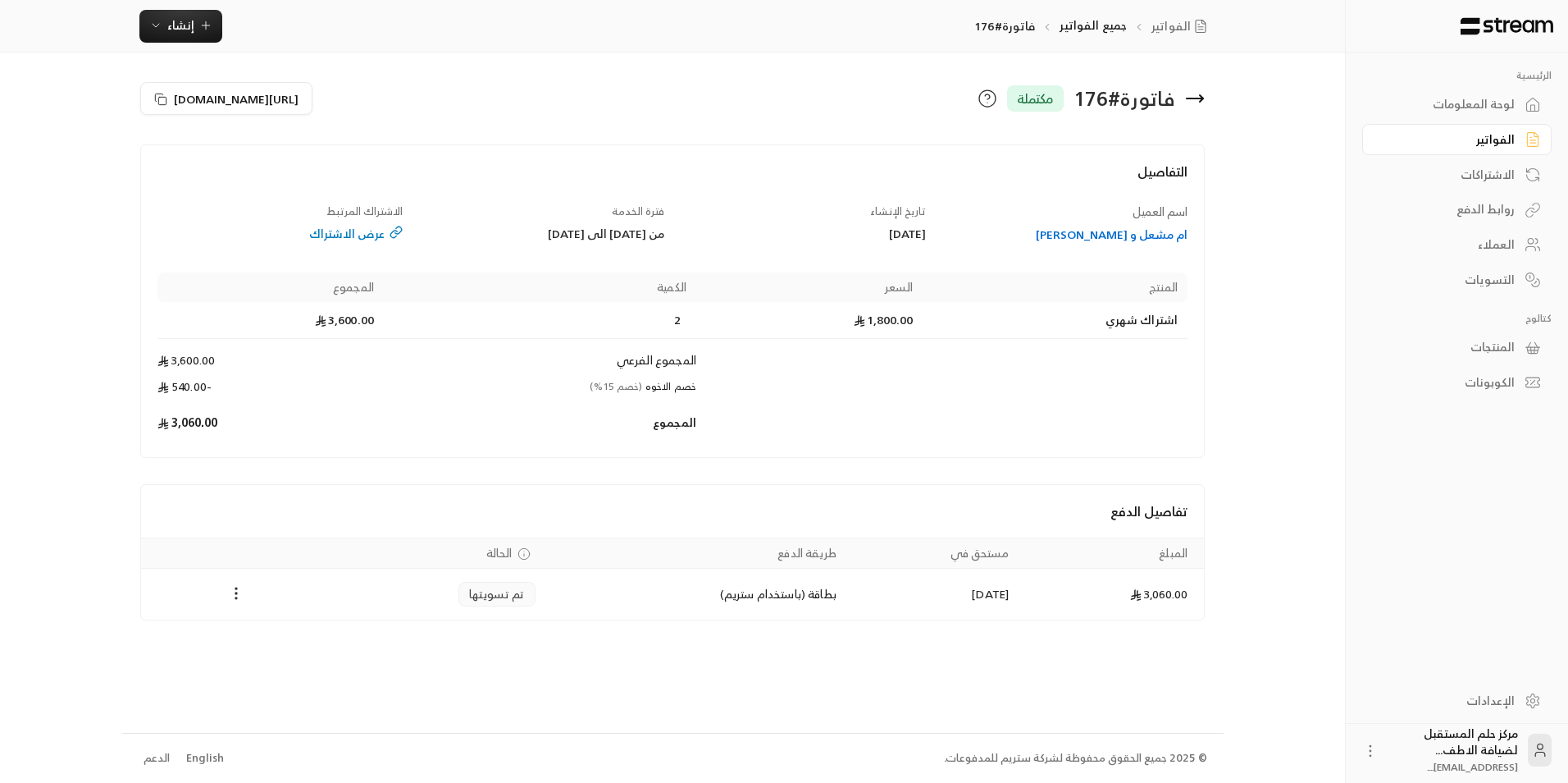
click at [1203, 96] on icon at bounding box center [1195, 99] width 20 height 20
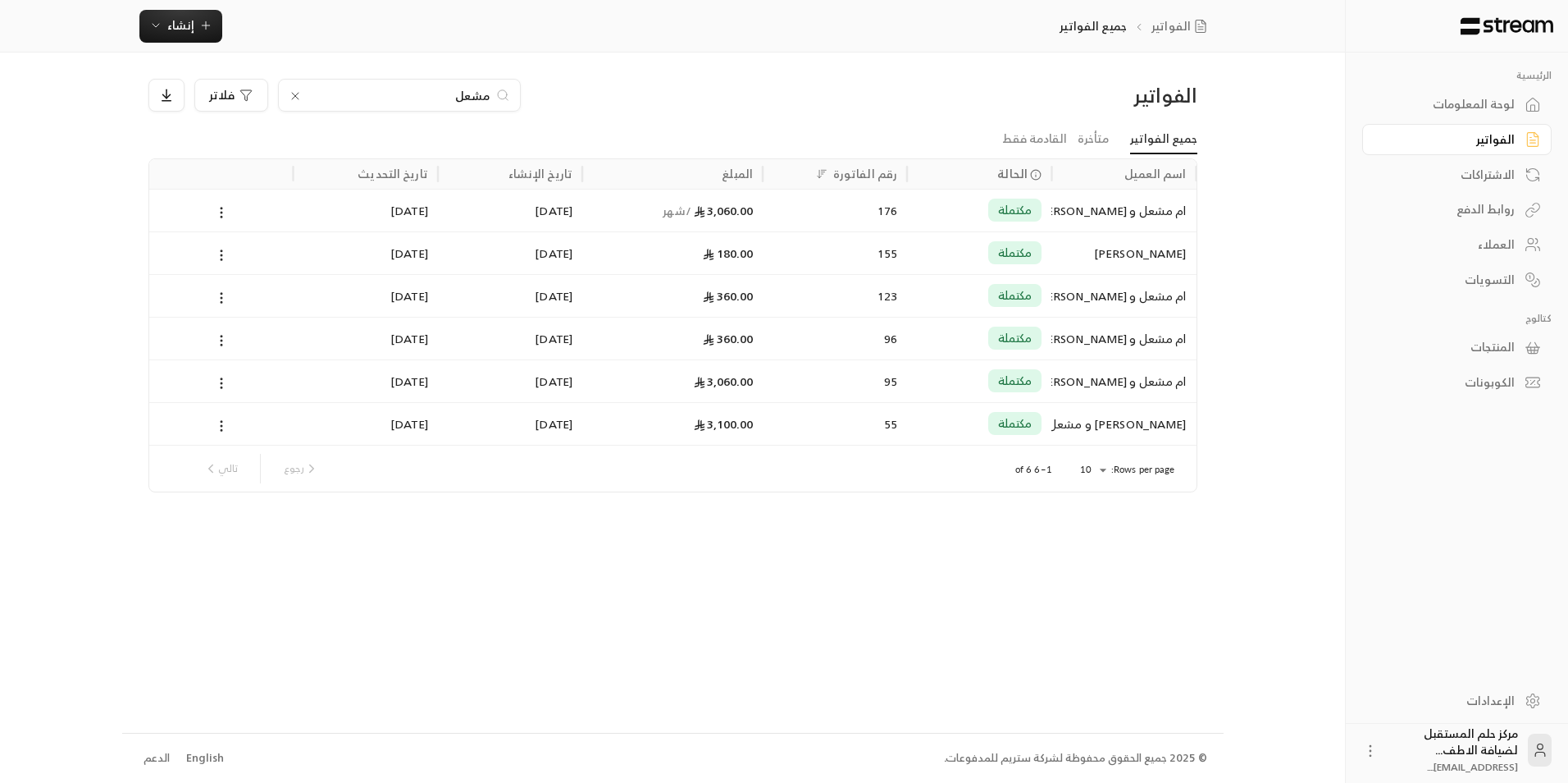
drag, startPoint x: 432, startPoint y: 98, endPoint x: 535, endPoint y: 124, distance: 106.2
click at [535, 124] on div "الفواتير مشعل فلاتر" at bounding box center [673, 102] width 1065 height 46
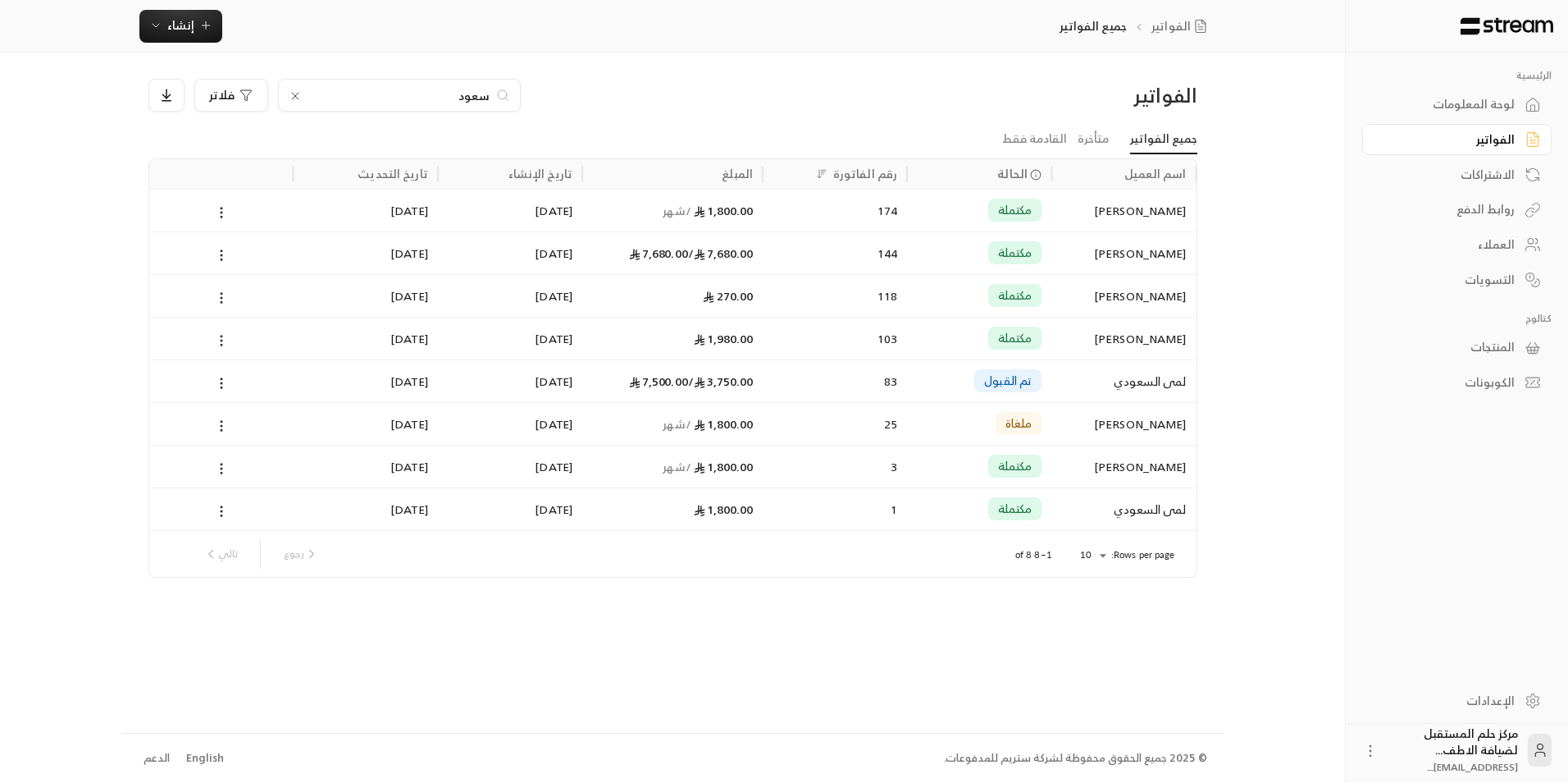
type input "سعود"
click at [906, 266] on div "144" at bounding box center [835, 252] width 144 height 43
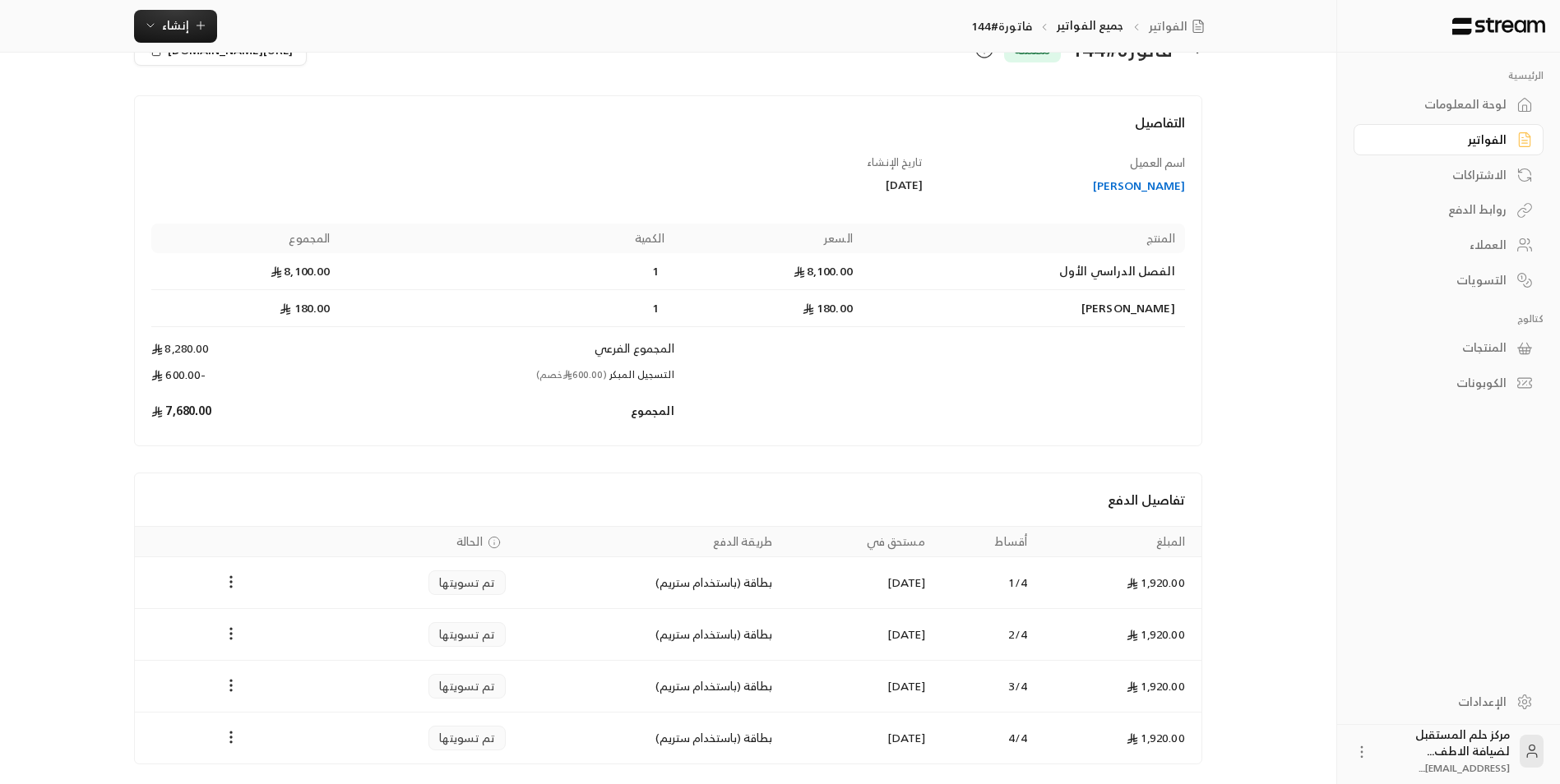
scroll to position [106, 0]
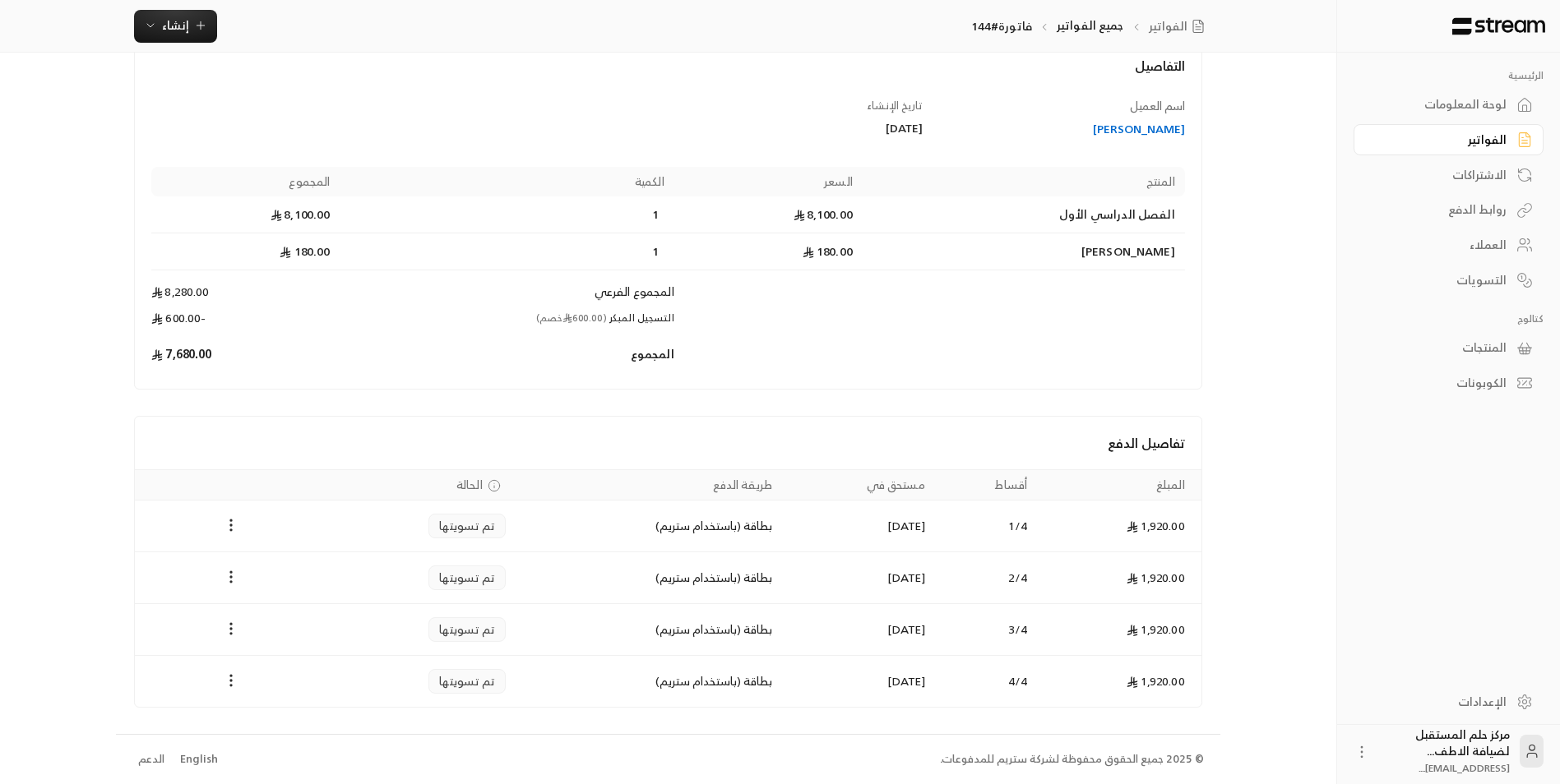
click at [1401, 132] on div "الفواتير" at bounding box center [1441, 140] width 133 height 17
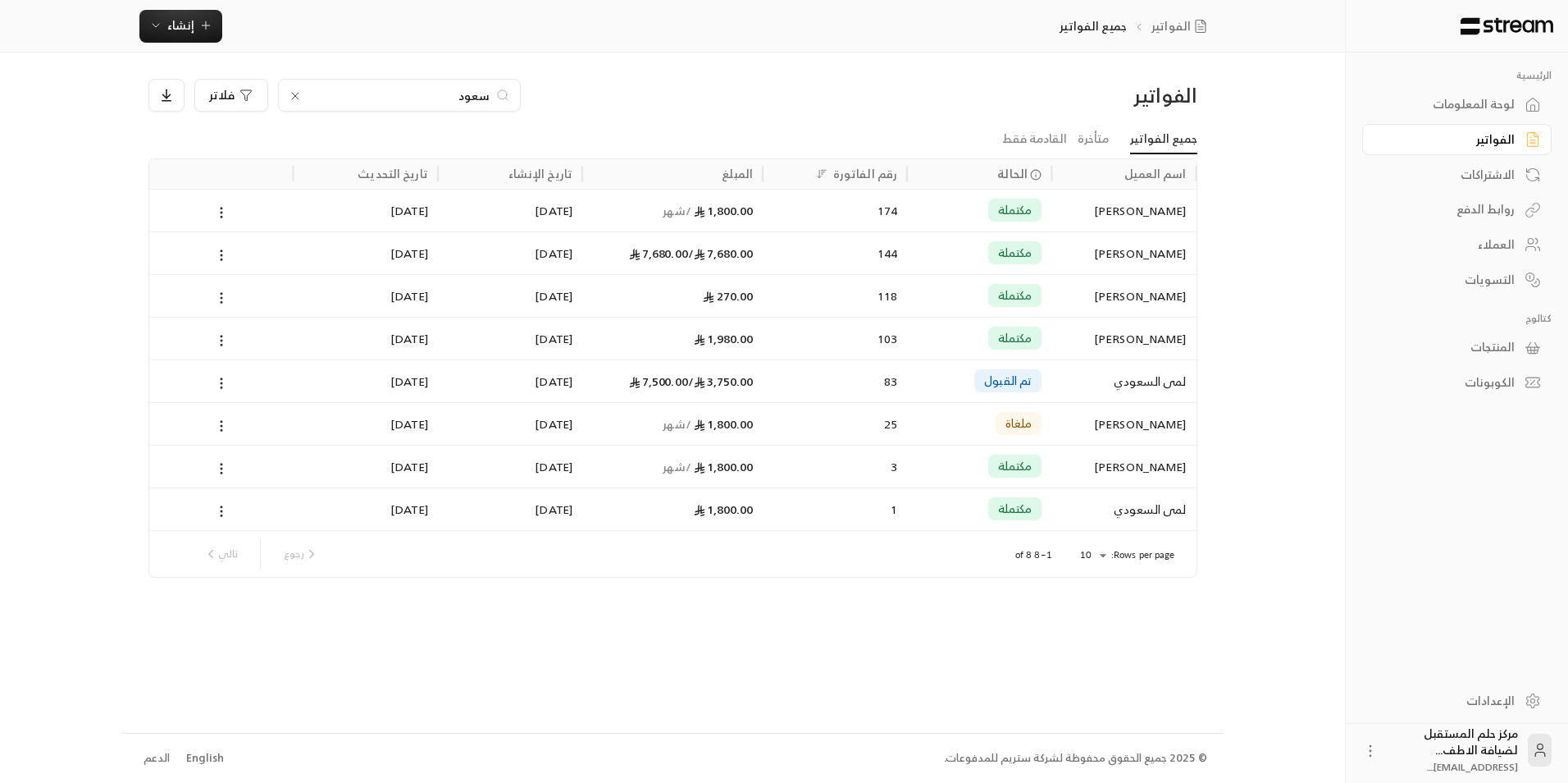
drag, startPoint x: 433, startPoint y: 91, endPoint x: 541, endPoint y: 100, distance: 108.4
click at [541, 100] on div "[PERSON_NAME]" at bounding box center [539, 95] width 783 height 33
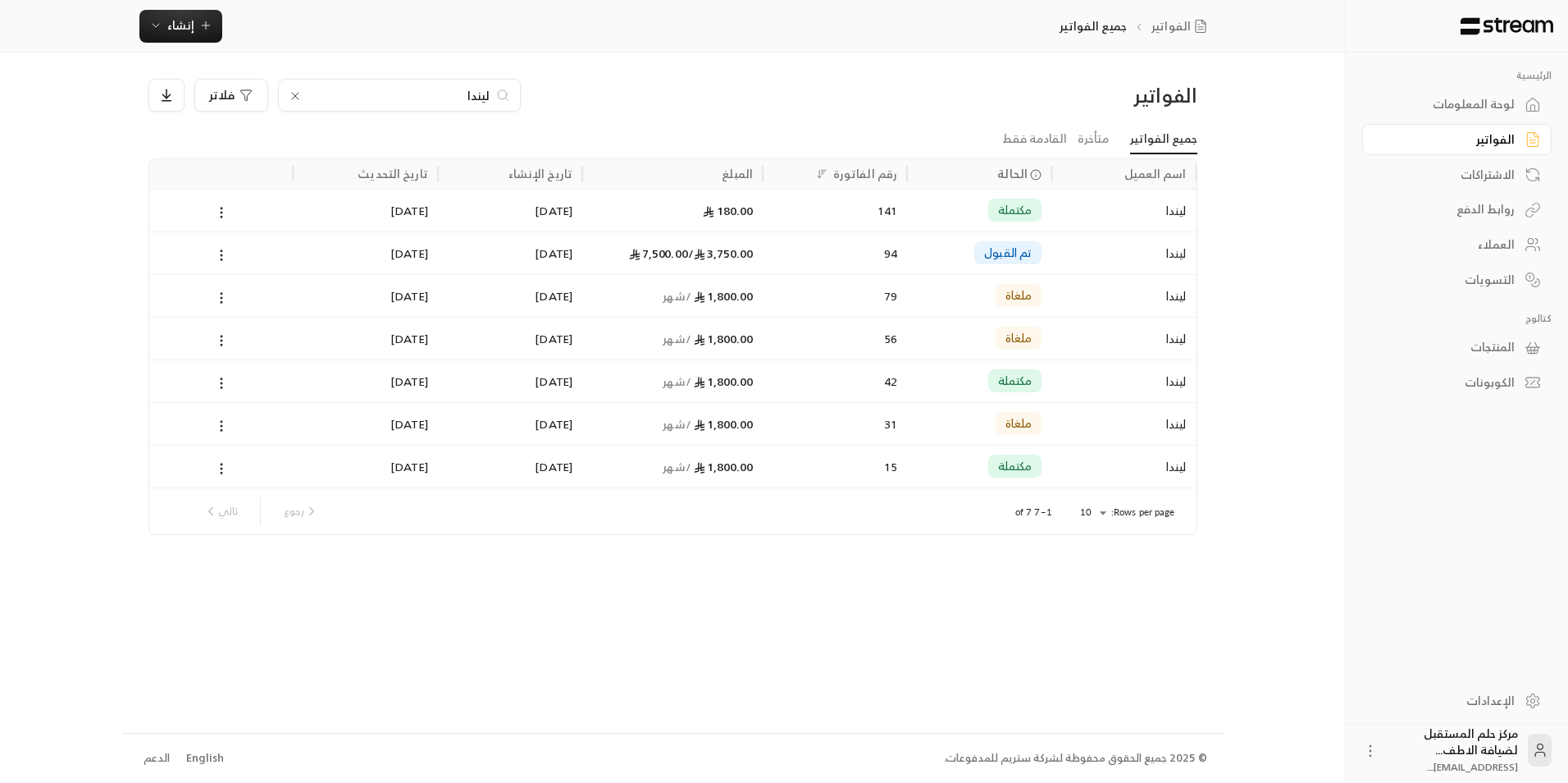
type input "ليندا"
click at [598, 267] on div "3,750.00 / 7,500.00" at bounding box center [673, 253] width 161 height 42
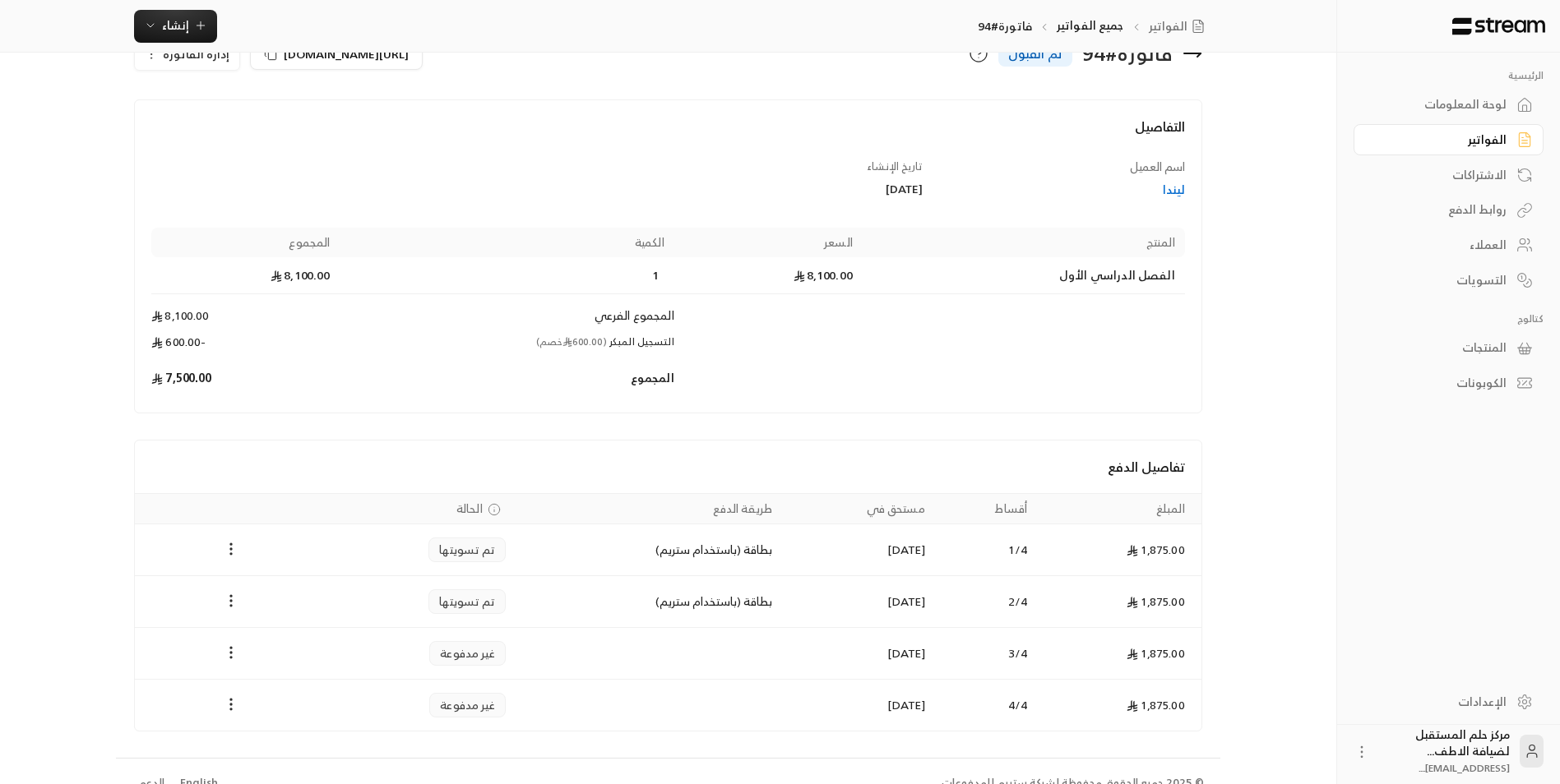
scroll to position [69, 0]
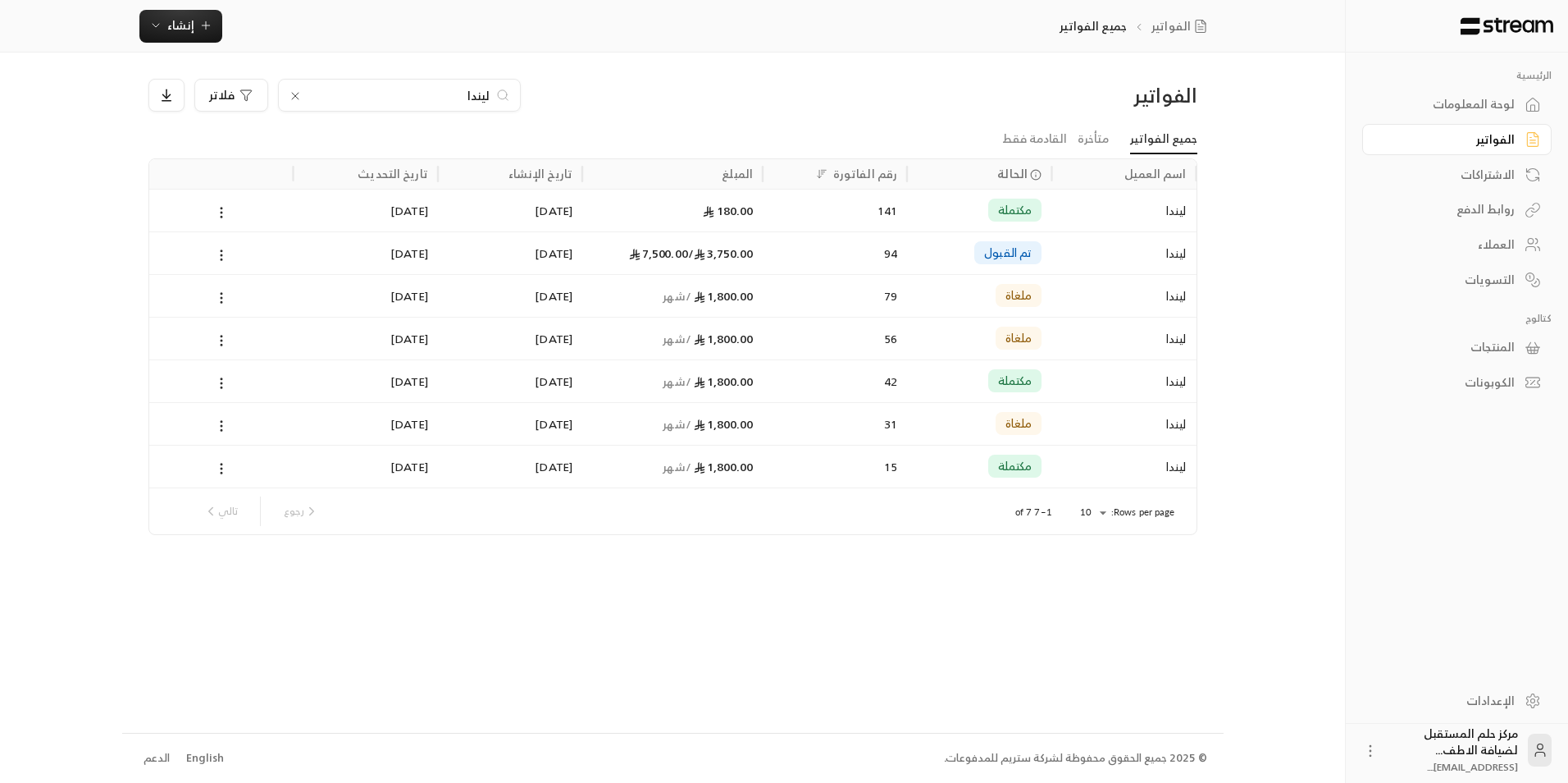
click at [437, 79] on div "ليندا" at bounding box center [399, 95] width 242 height 33
drag, startPoint x: 441, startPoint y: 99, endPoint x: 613, endPoint y: 108, distance: 172.2
click at [613, 108] on div "[PERSON_NAME]" at bounding box center [539, 95] width 783 height 33
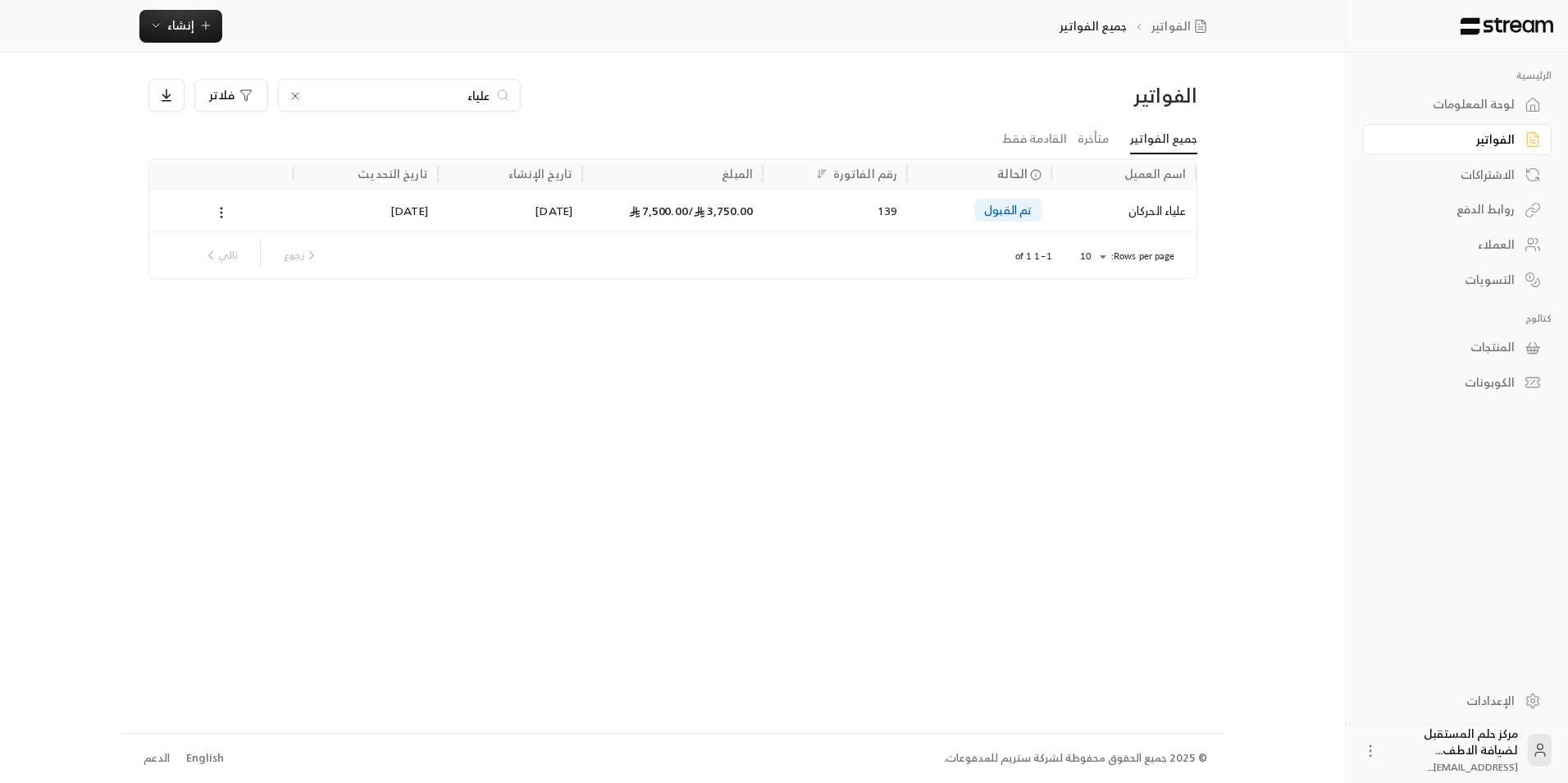
type input "علياء"
click at [891, 229] on div "139" at bounding box center [835, 211] width 125 height 42
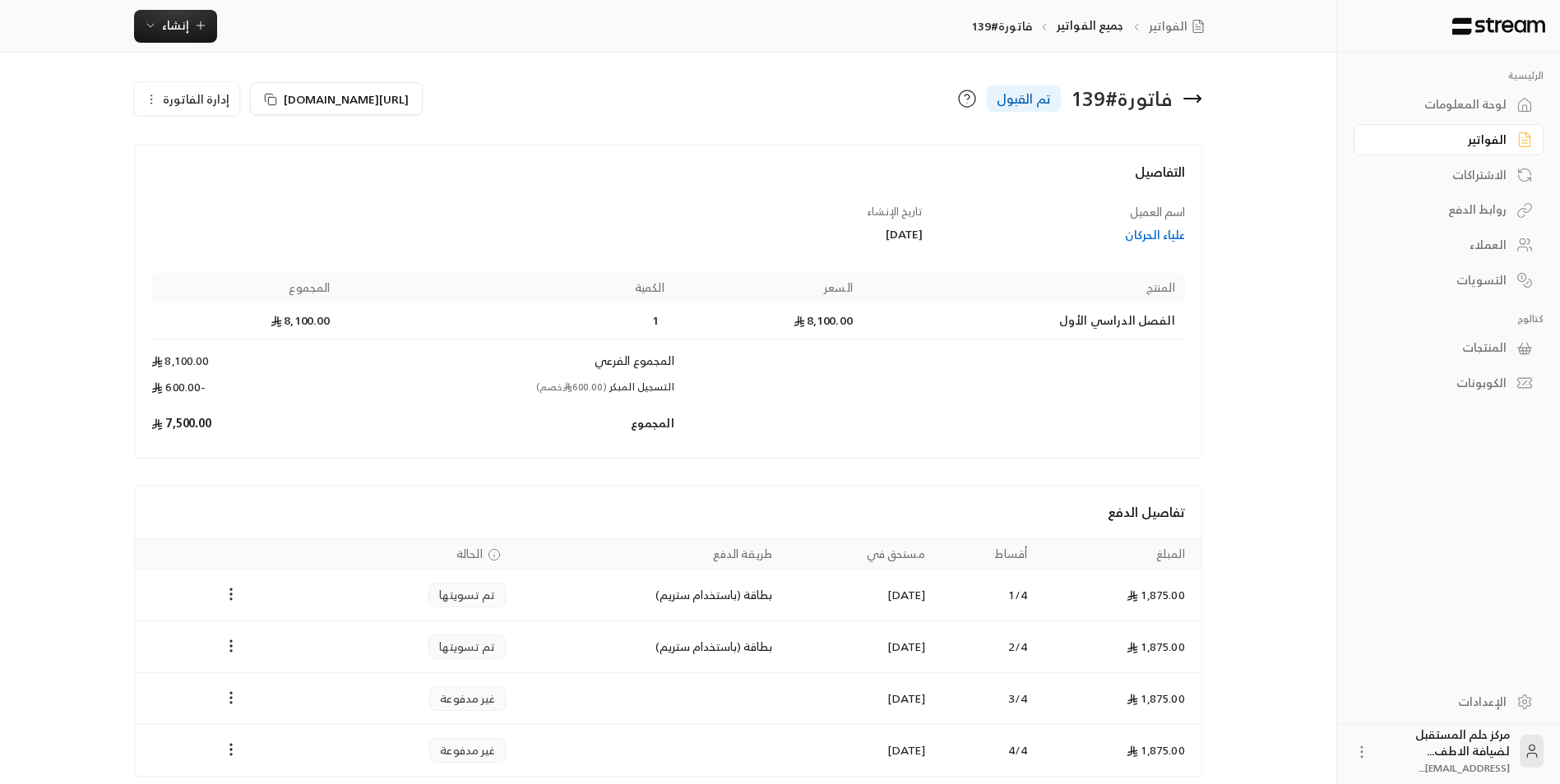
scroll to position [69, 0]
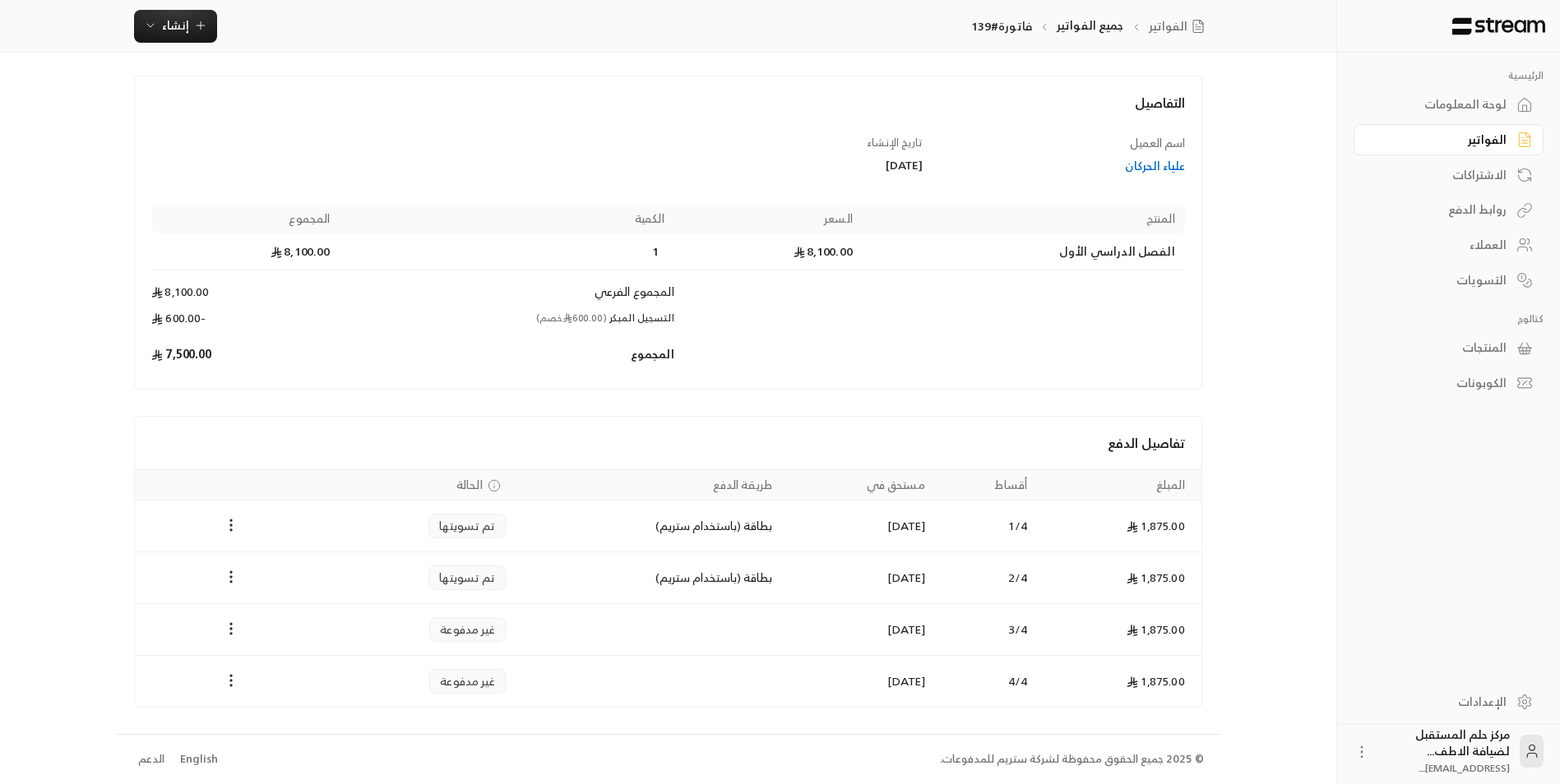
click at [1501, 139] on div "الفواتير" at bounding box center [1441, 140] width 133 height 17
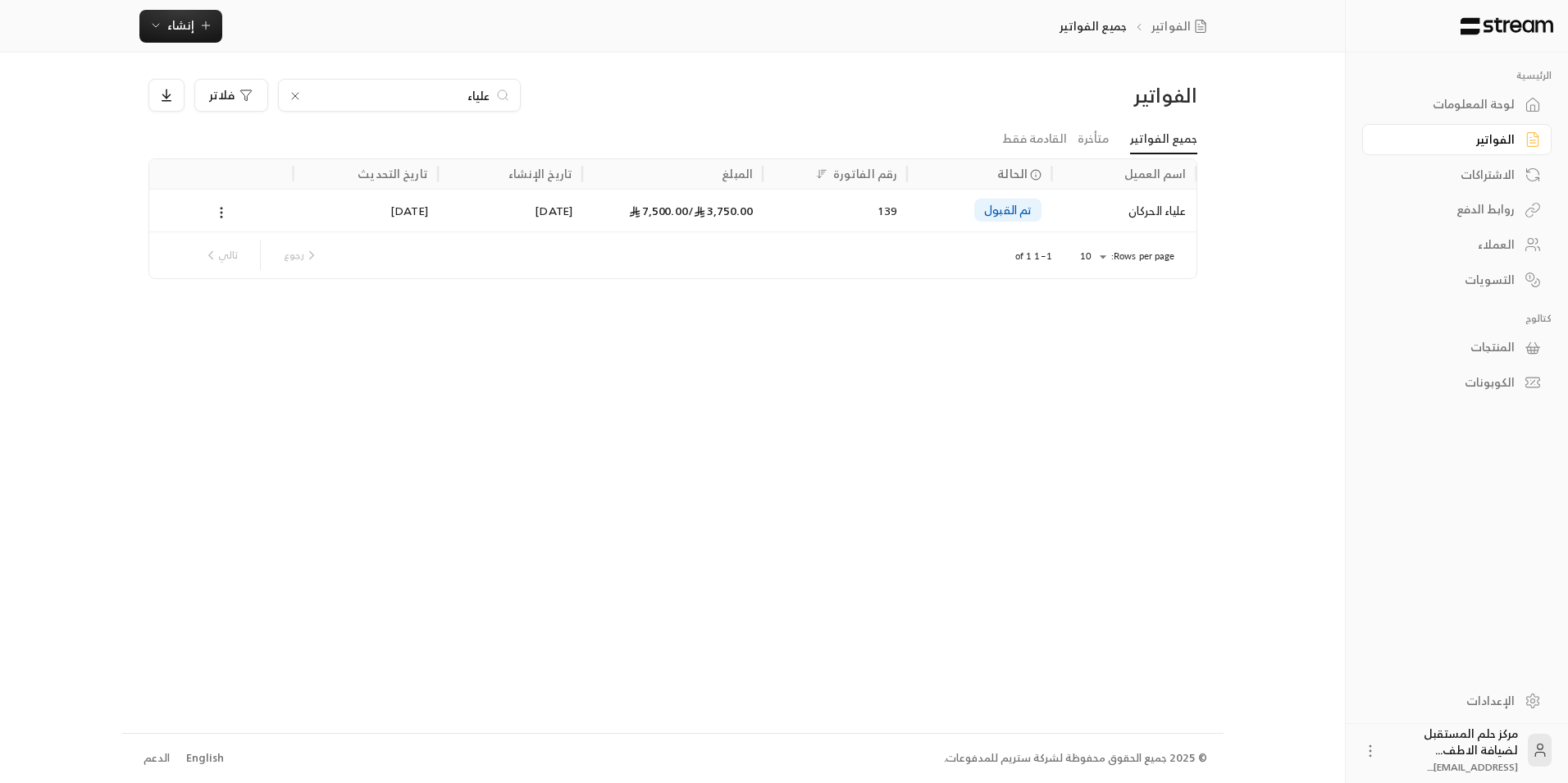
drag, startPoint x: 461, startPoint y: 101, endPoint x: 557, endPoint y: 113, distance: 96.7
click at [548, 113] on div "الفواتير علياء فلاتر" at bounding box center [673, 102] width 1065 height 46
type input "[PERSON_NAME]"
click at [593, 210] on div "3,840.00 / 7,680.00" at bounding box center [673, 211] width 161 height 42
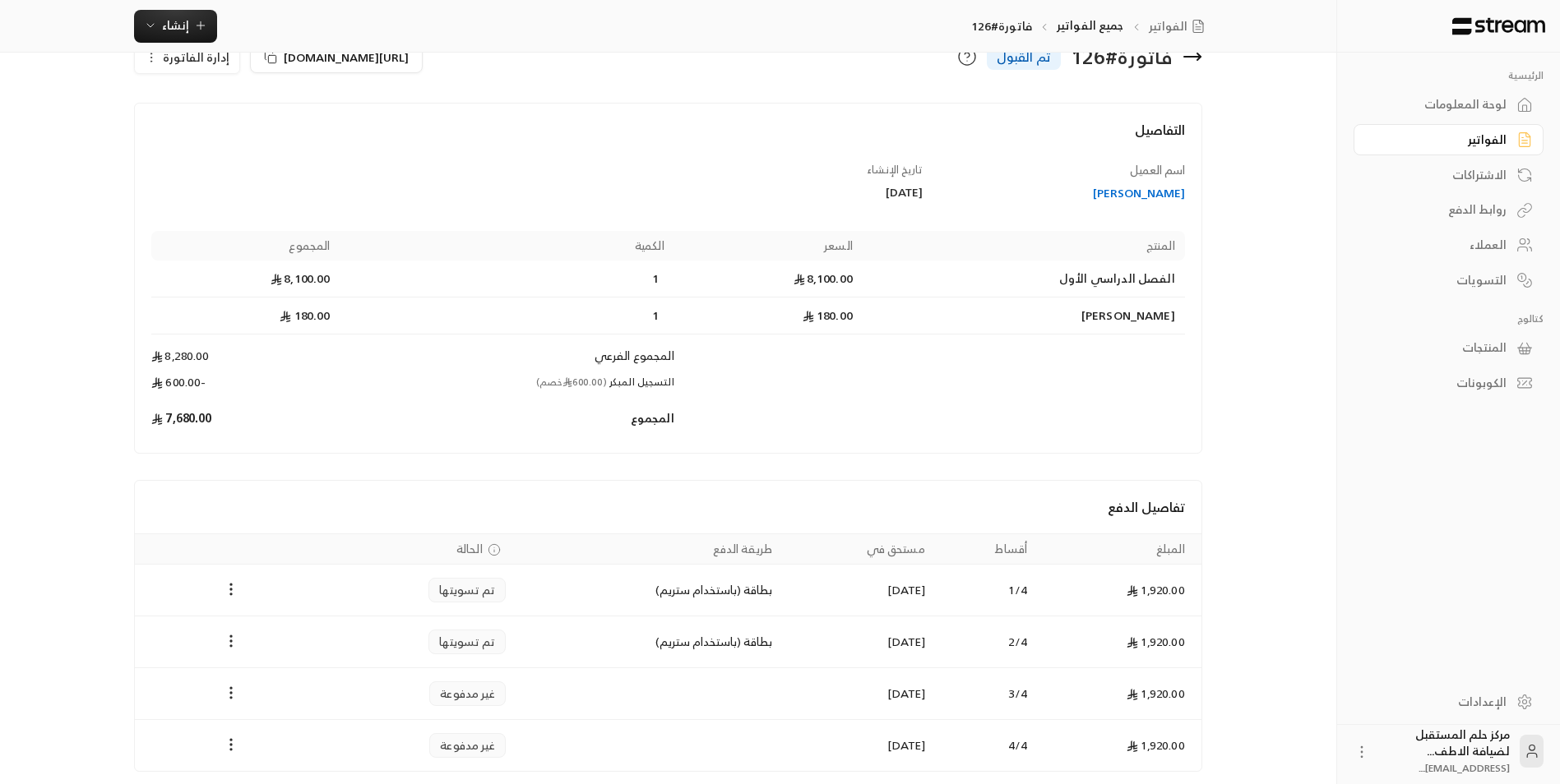
scroll to position [82, 0]
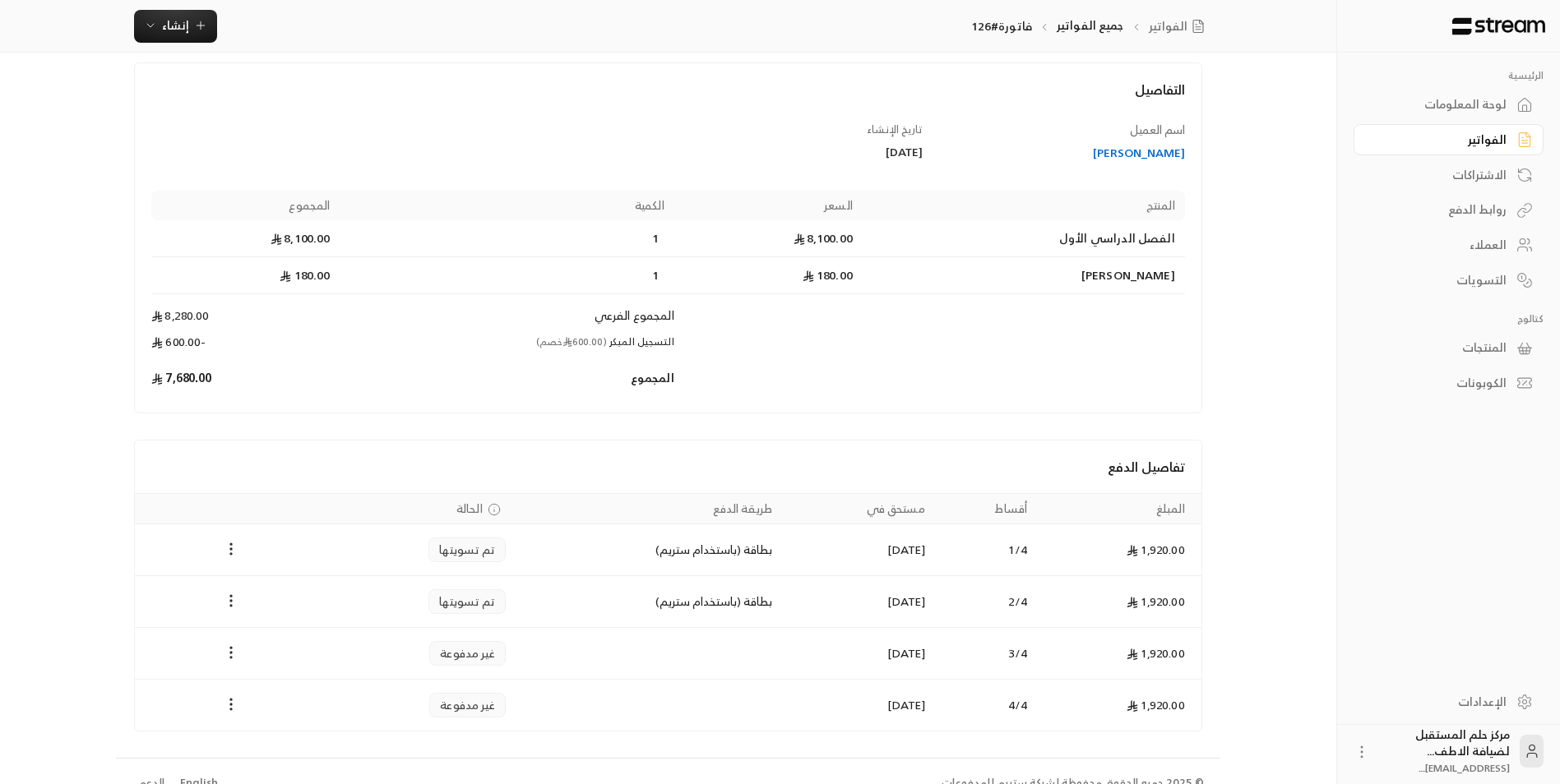
click at [1466, 139] on div "الفواتير" at bounding box center [1441, 140] width 133 height 17
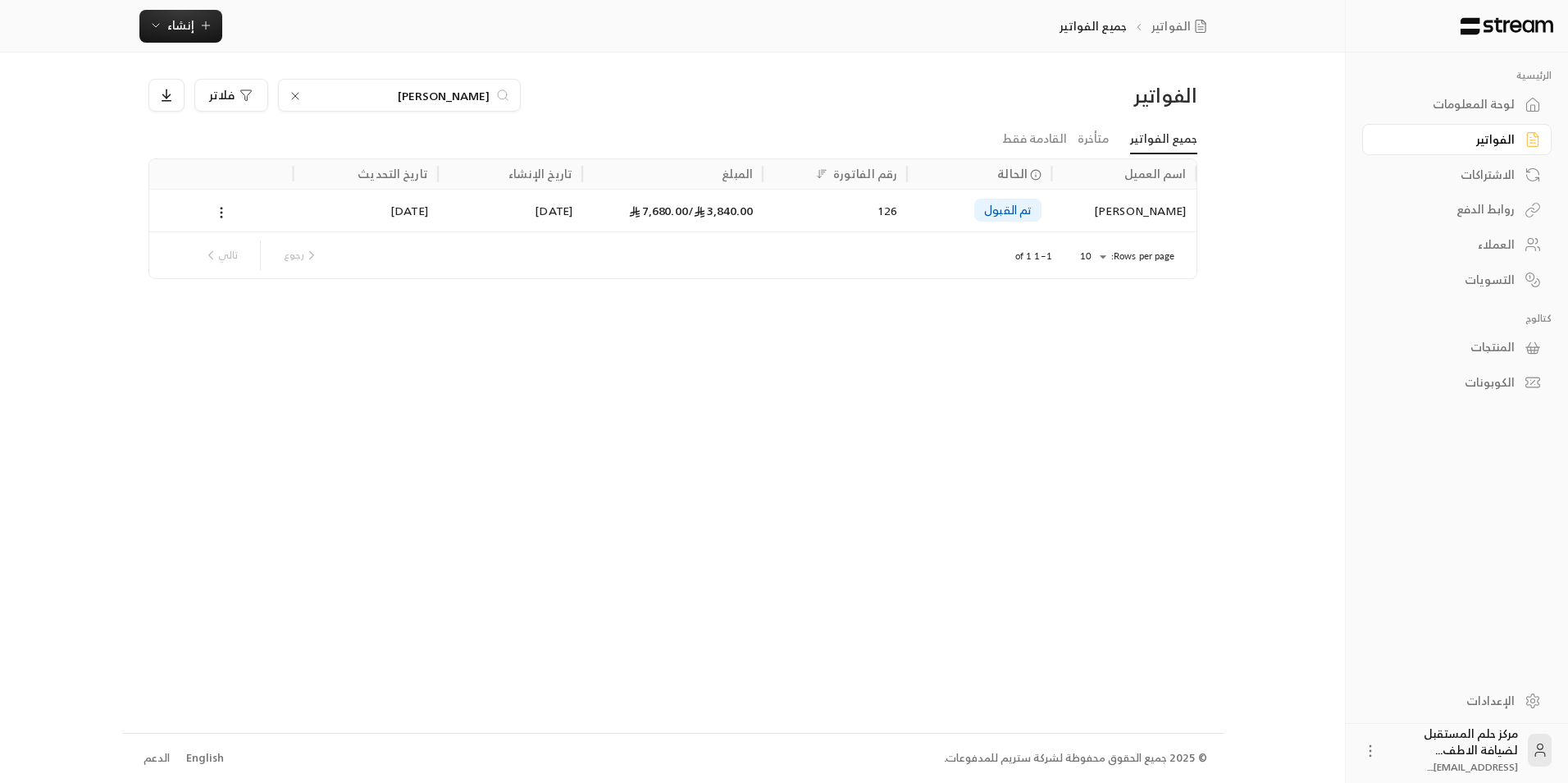
drag, startPoint x: 427, startPoint y: 100, endPoint x: 606, endPoint y: 103, distance: 179.0
click at [606, 103] on div "[PERSON_NAME]" at bounding box center [539, 95] width 783 height 33
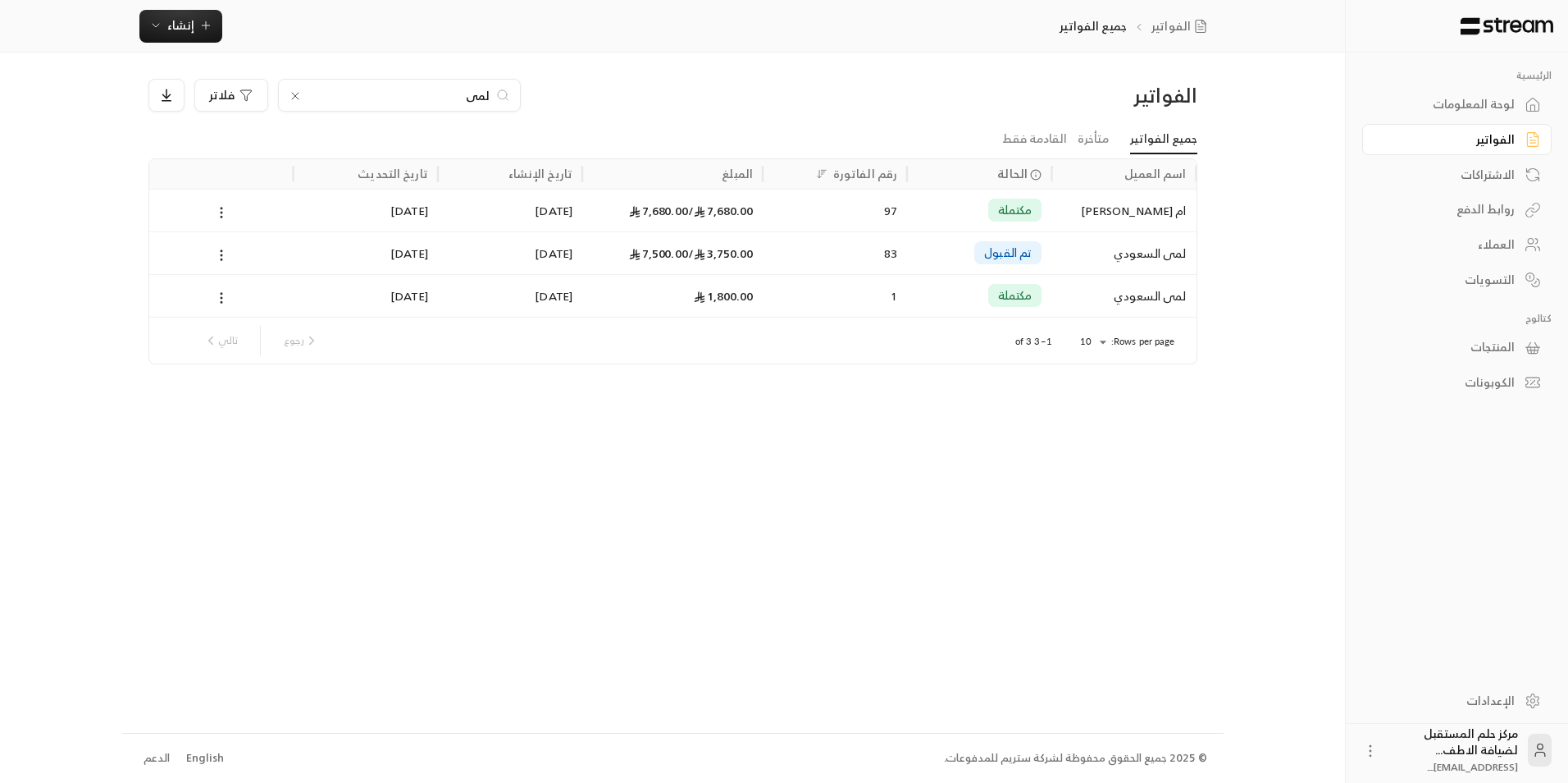
type input "لمى"
click at [630, 196] on div "7,680.00 / 7,680.00" at bounding box center [673, 211] width 161 height 42
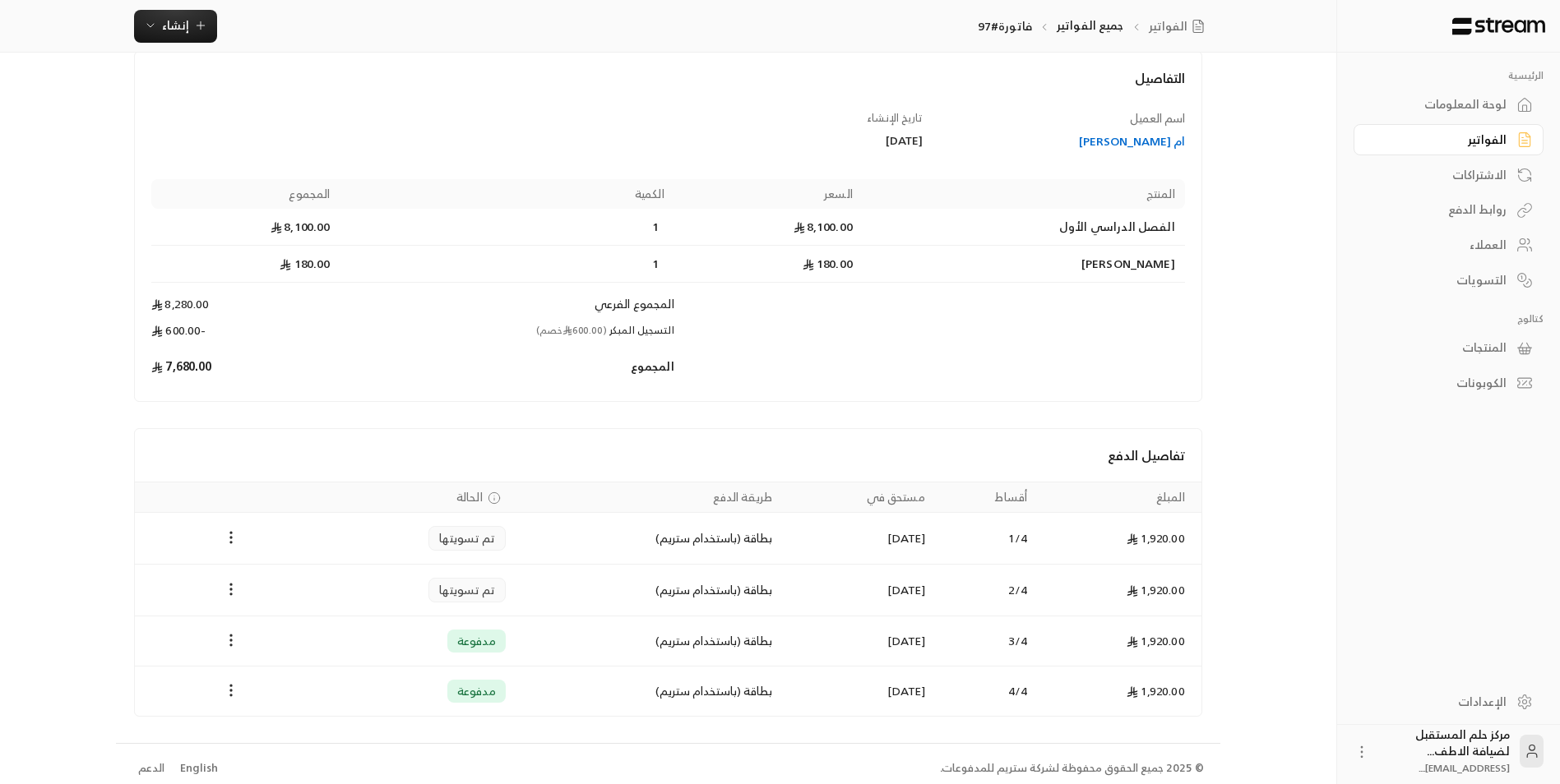
scroll to position [103, 0]
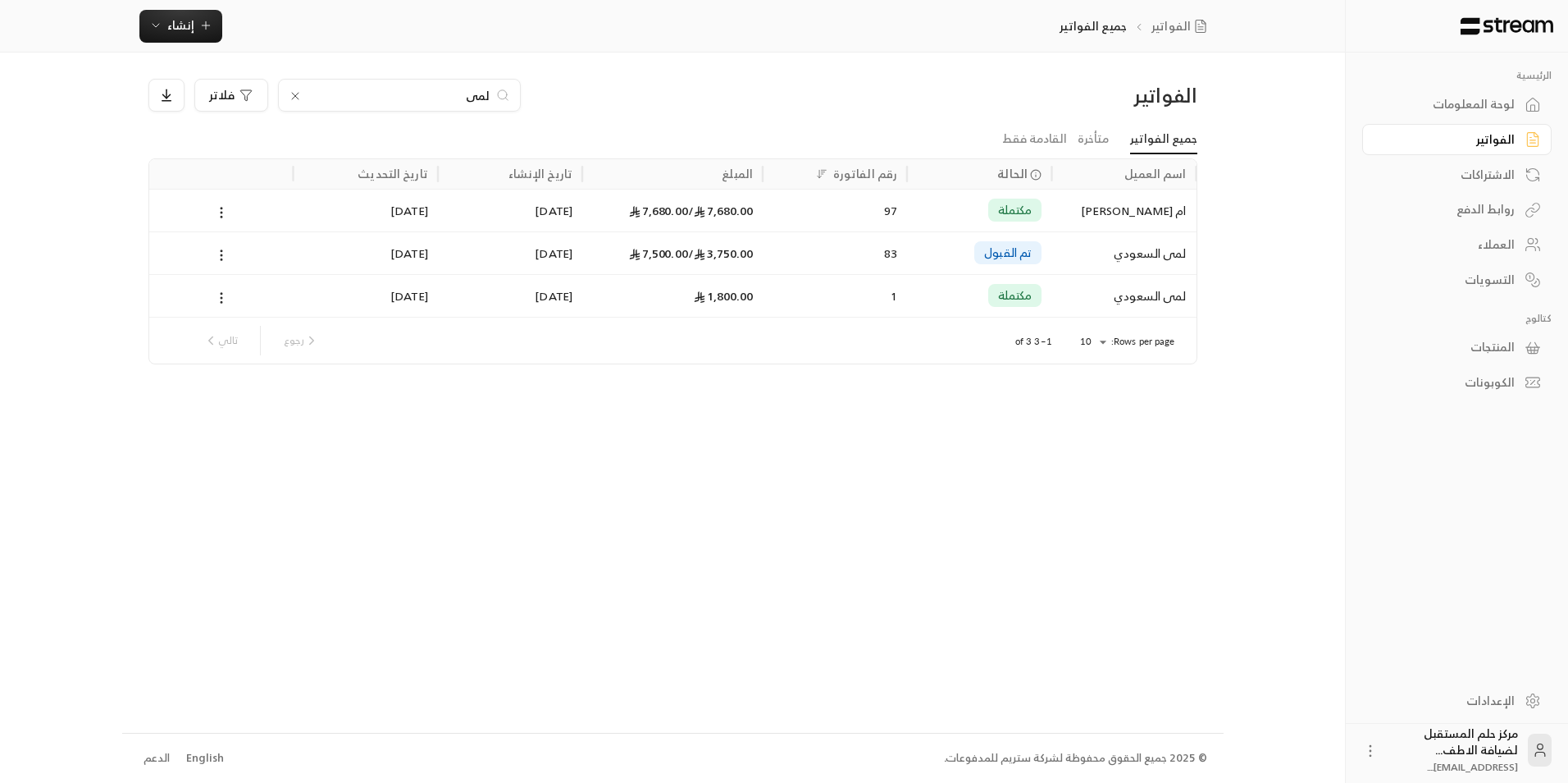
drag, startPoint x: 439, startPoint y: 96, endPoint x: 589, endPoint y: 101, distance: 150.1
click at [589, 101] on div "لمى فلاتر" at bounding box center [539, 95] width 783 height 33
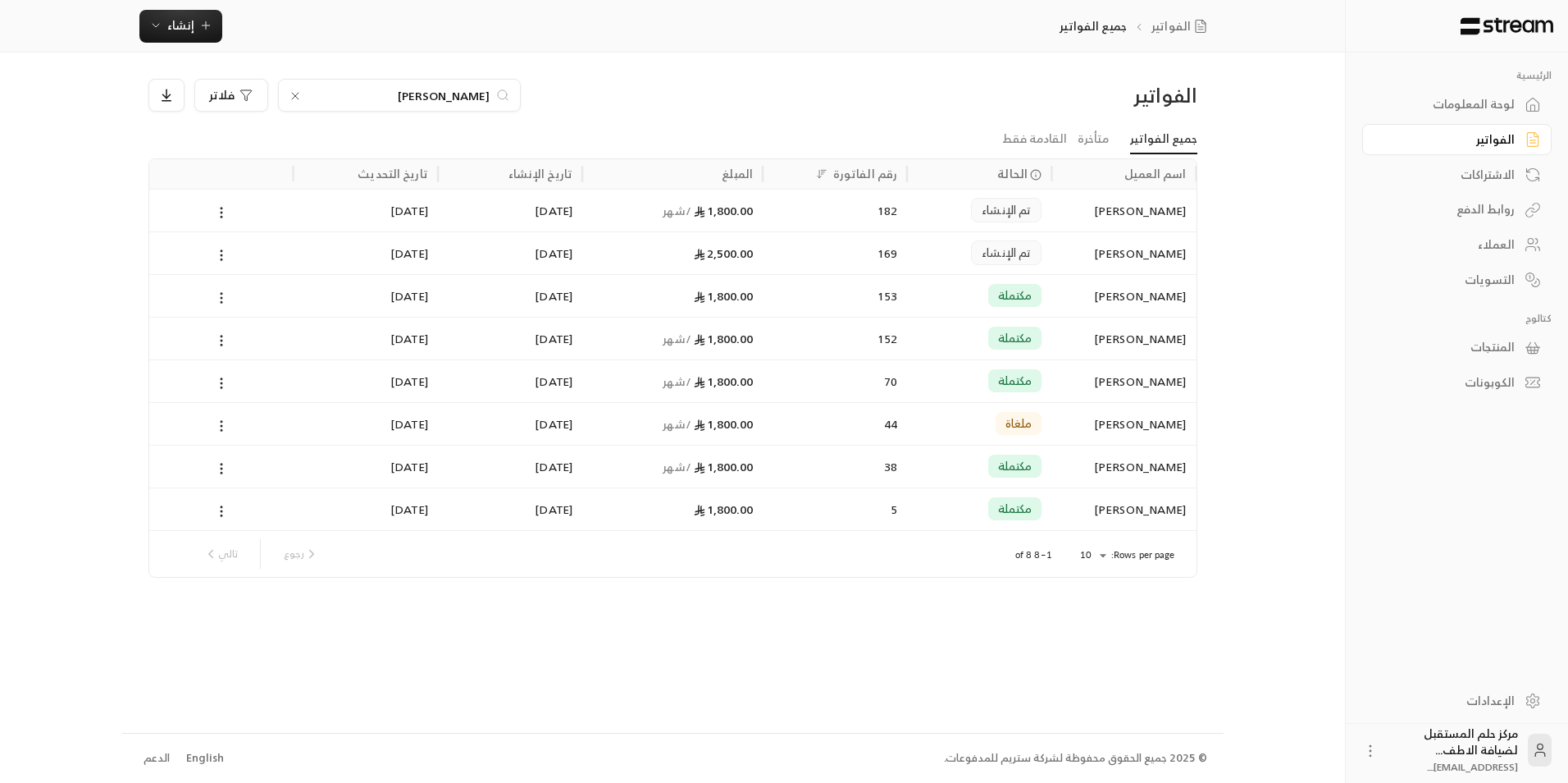
type input "[PERSON_NAME]"
click at [566, 226] on div "[DATE]" at bounding box center [510, 211] width 125 height 42
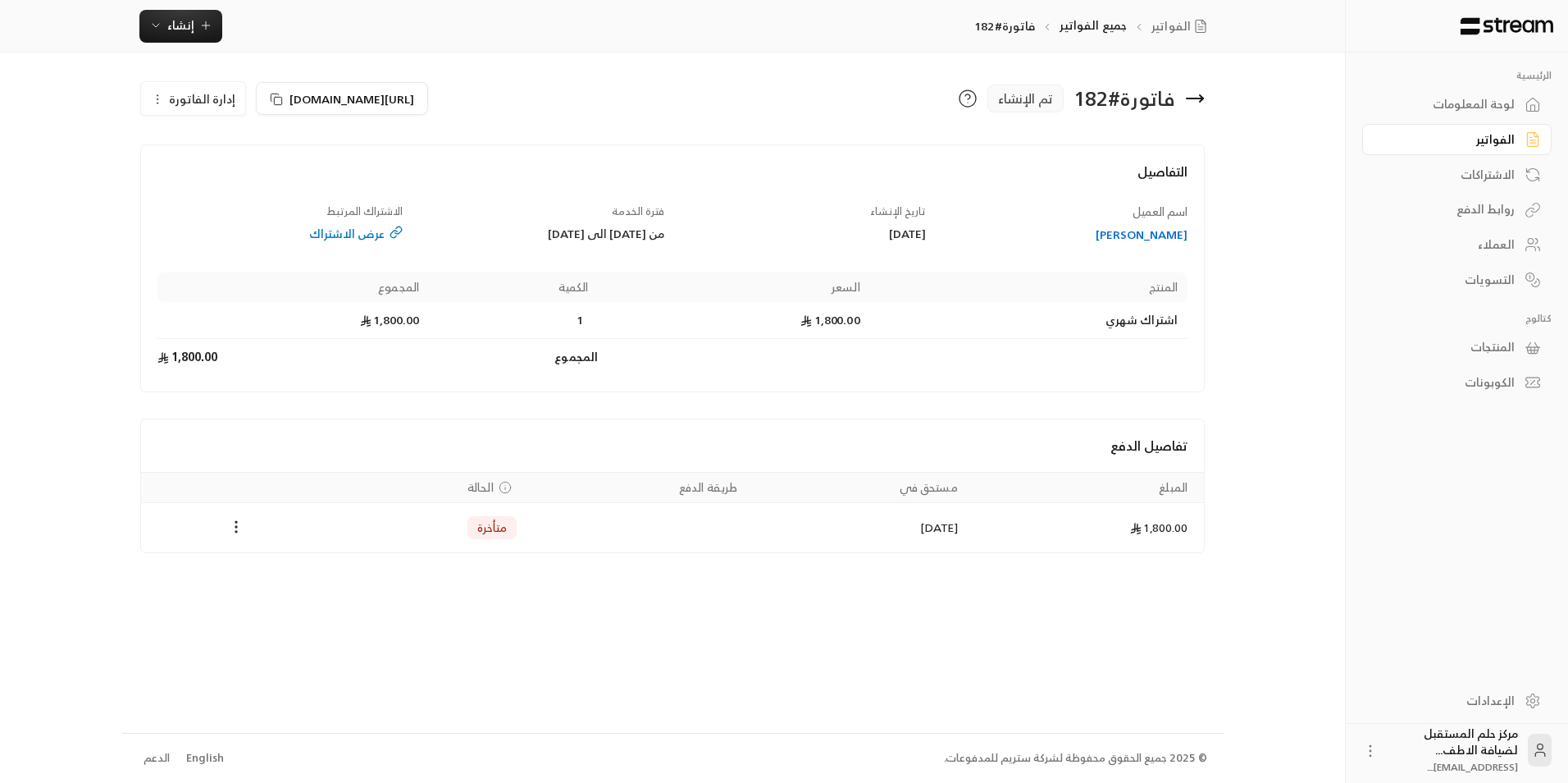
click at [1196, 97] on icon at bounding box center [1195, 99] width 20 height 20
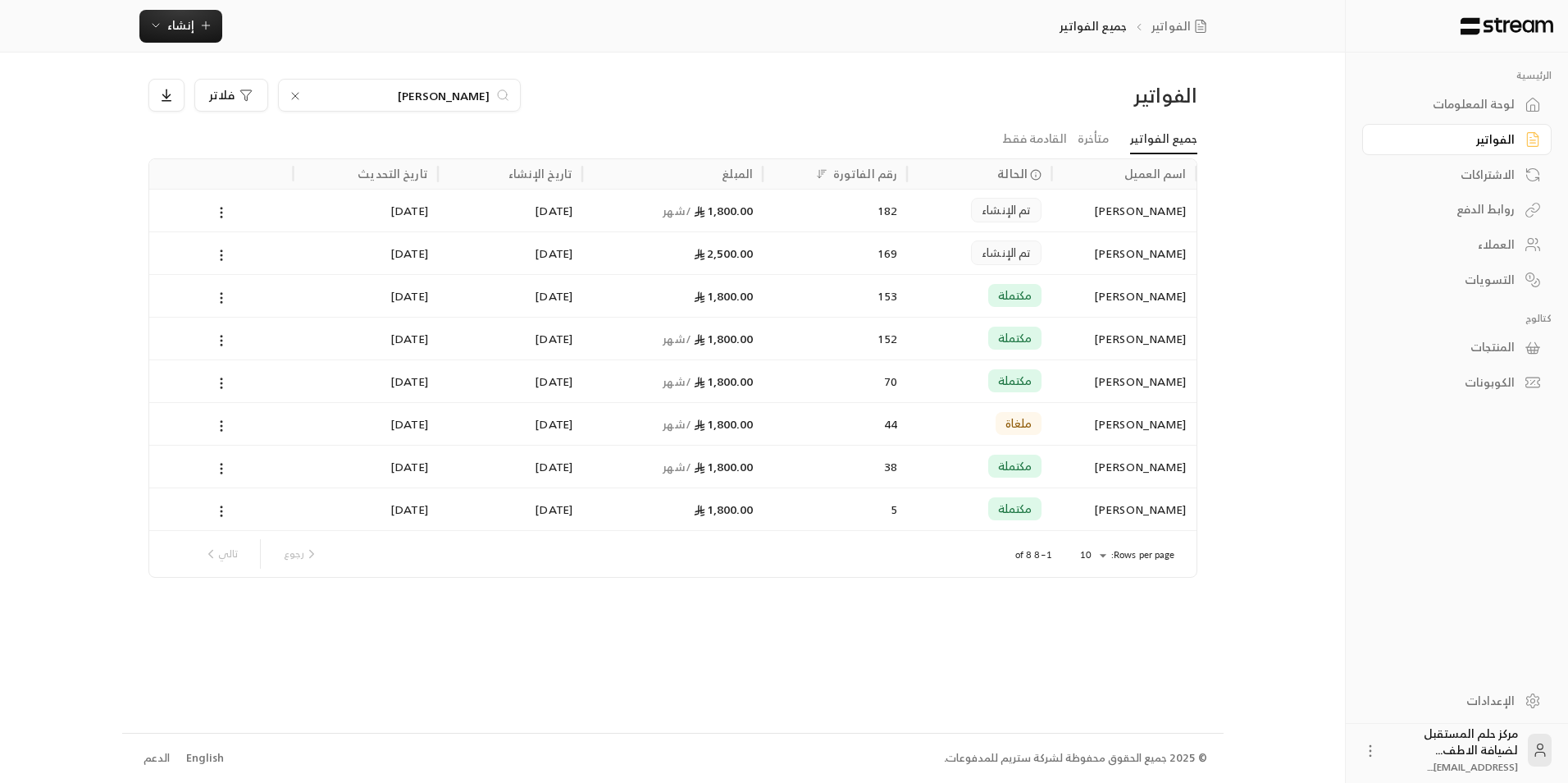
drag, startPoint x: 415, startPoint y: 94, endPoint x: 587, endPoint y: 94, distance: 172.0
click at [578, 99] on div "[PERSON_NAME]" at bounding box center [539, 95] width 783 height 33
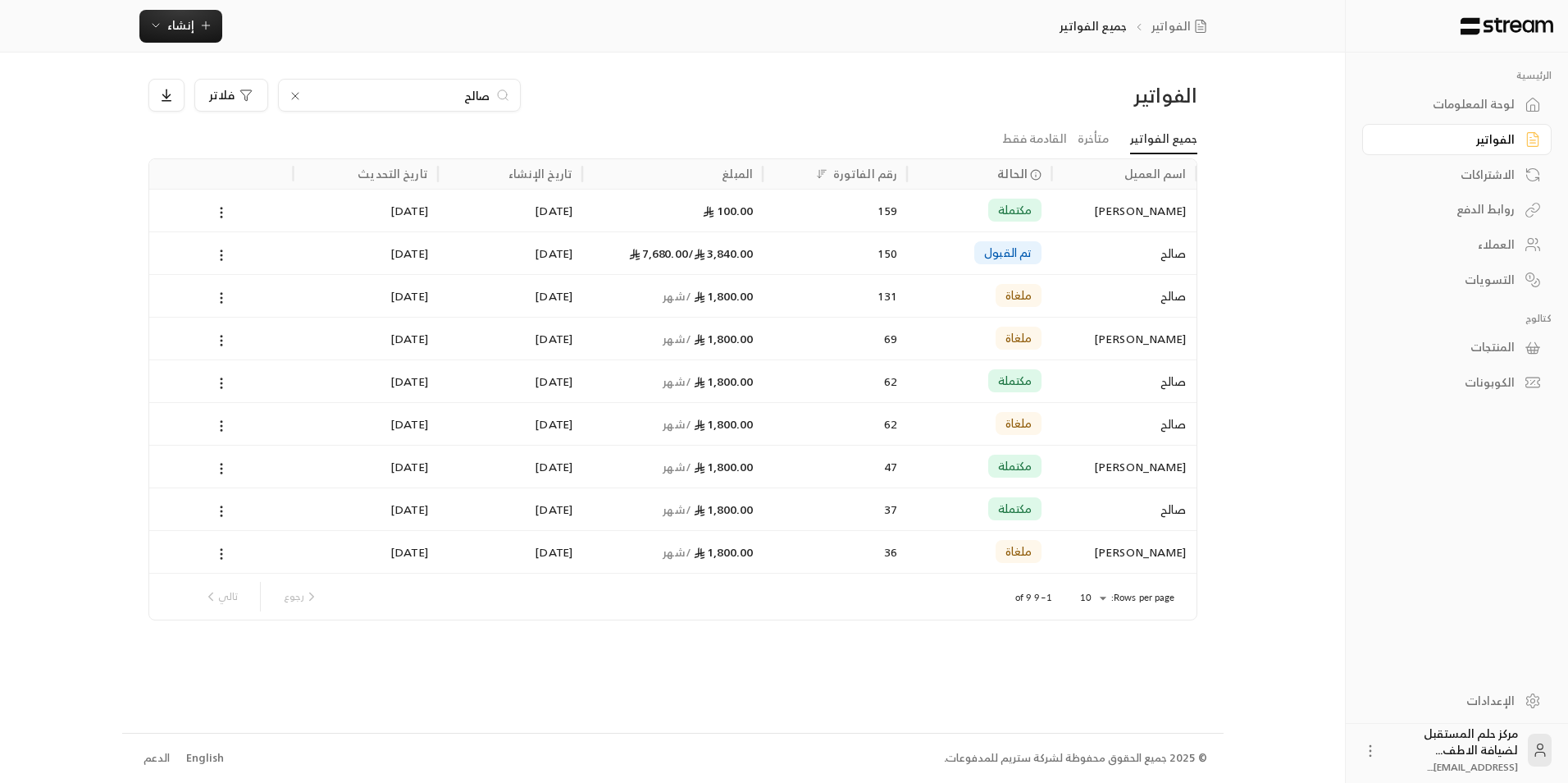
type input "صالح"
click at [700, 265] on div "3,840.00 / 7,680.00" at bounding box center [673, 253] width 161 height 42
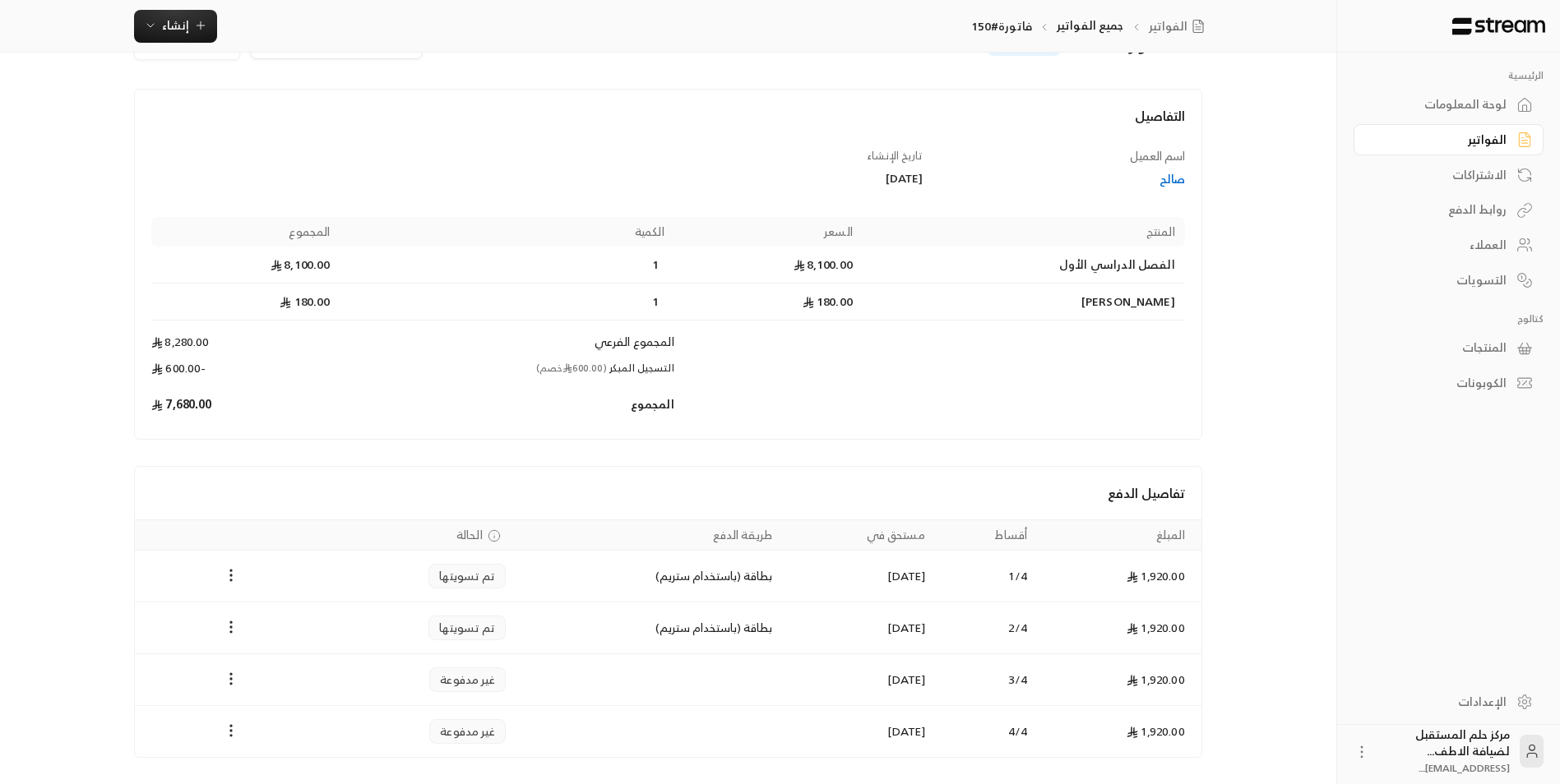
scroll to position [82, 0]
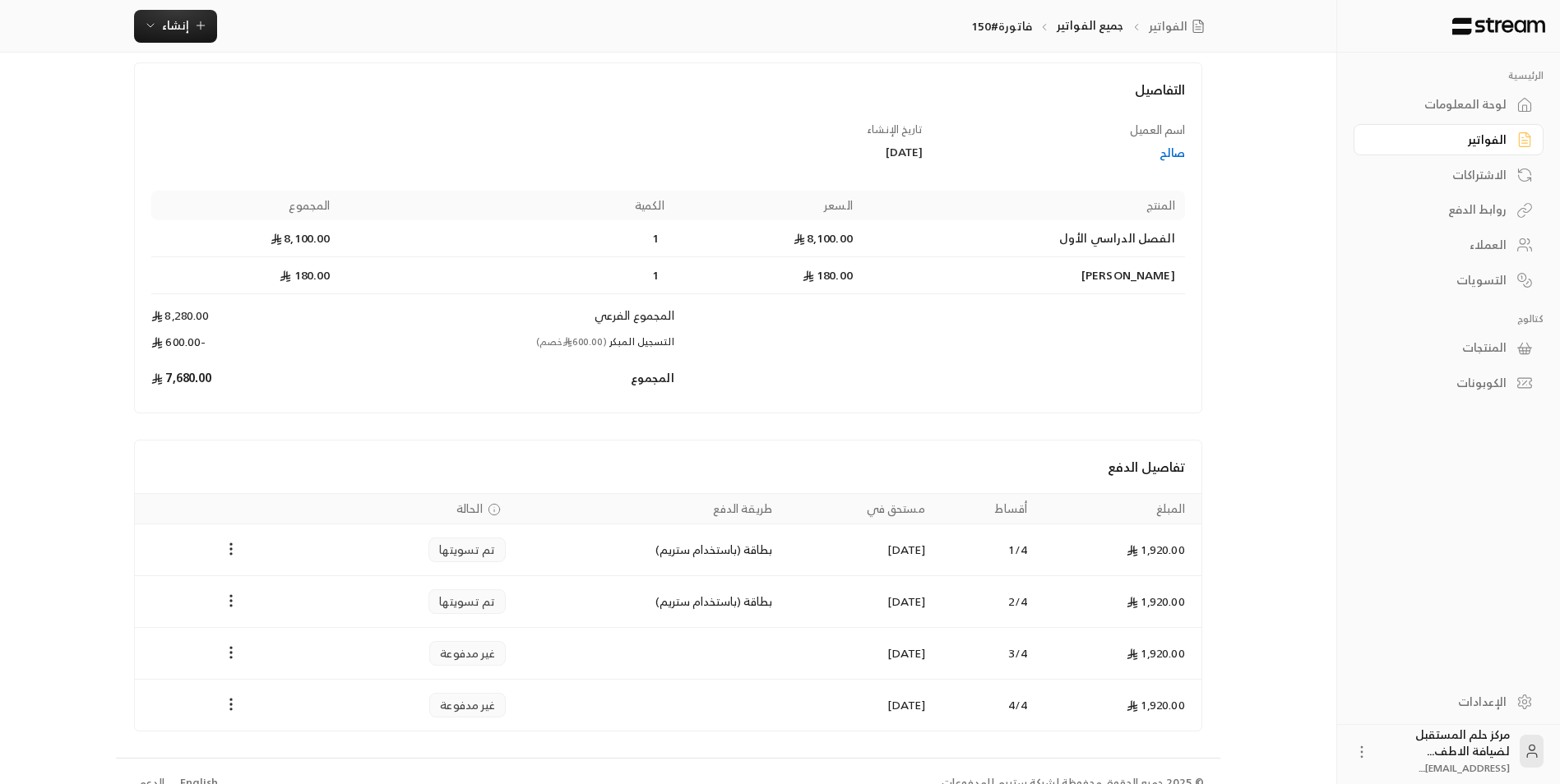
click at [1483, 133] on div "الفواتير" at bounding box center [1441, 140] width 133 height 17
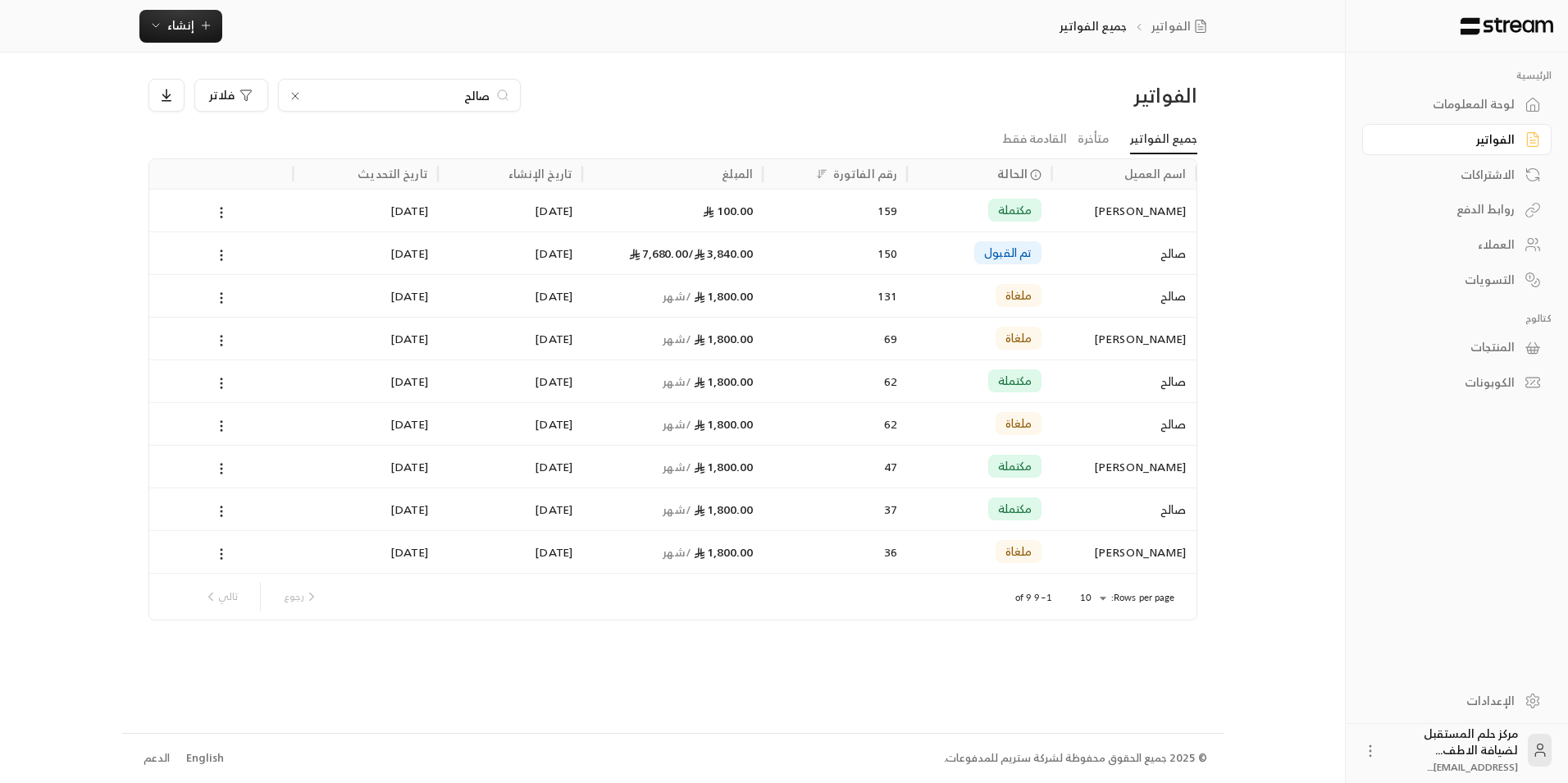
drag, startPoint x: 399, startPoint y: 94, endPoint x: 537, endPoint y: 113, distance: 139.3
click at [537, 113] on div "الفواتير [PERSON_NAME]" at bounding box center [673, 102] width 1065 height 46
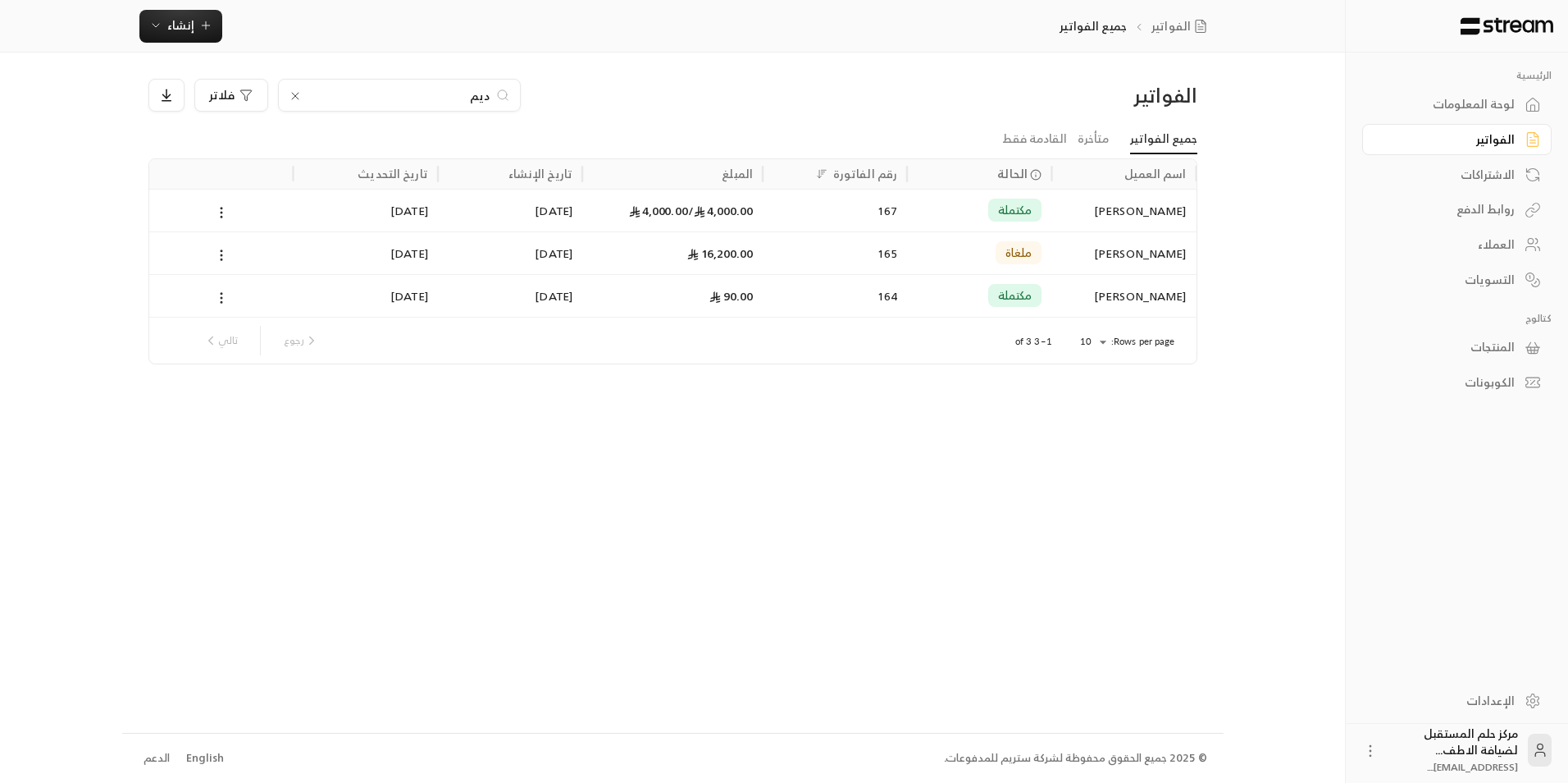
type input "ديم"
click at [783, 211] on div "167" at bounding box center [835, 211] width 125 height 42
